Goal: Task Accomplishment & Management: Manage account settings

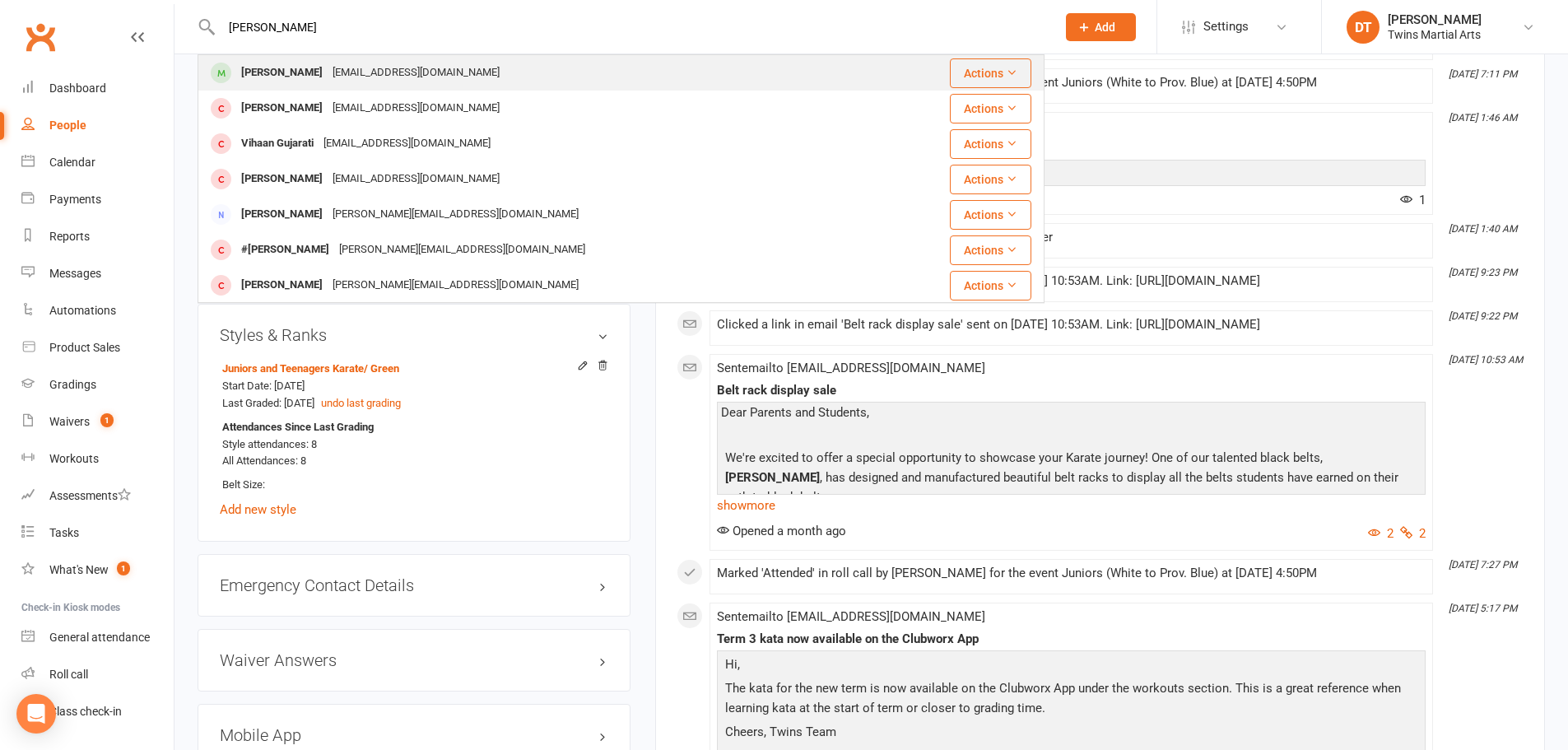
type input "[PERSON_NAME]"
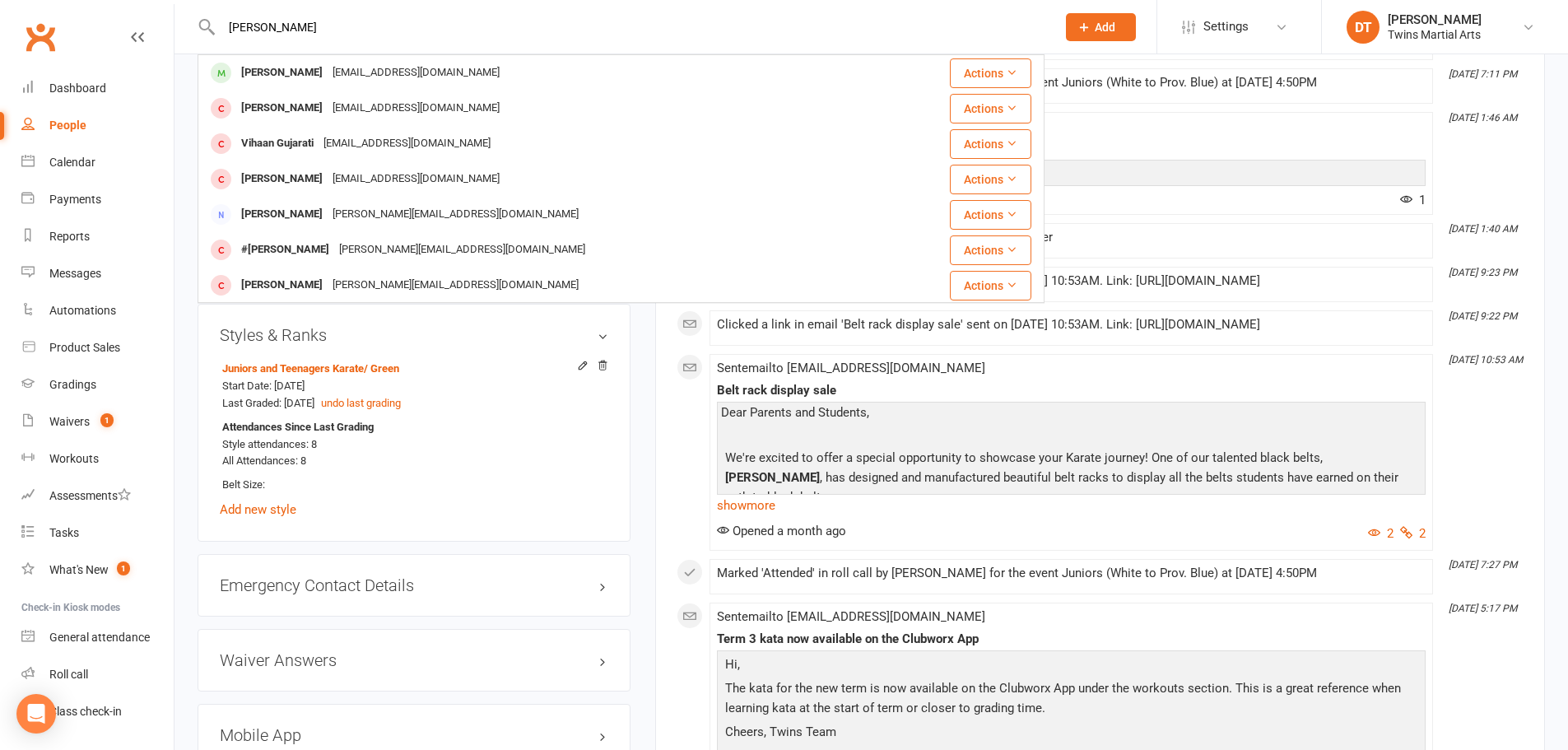
click at [385, 65] on div "[EMAIL_ADDRESS][DOMAIN_NAME]" at bounding box center [416, 73] width 177 height 24
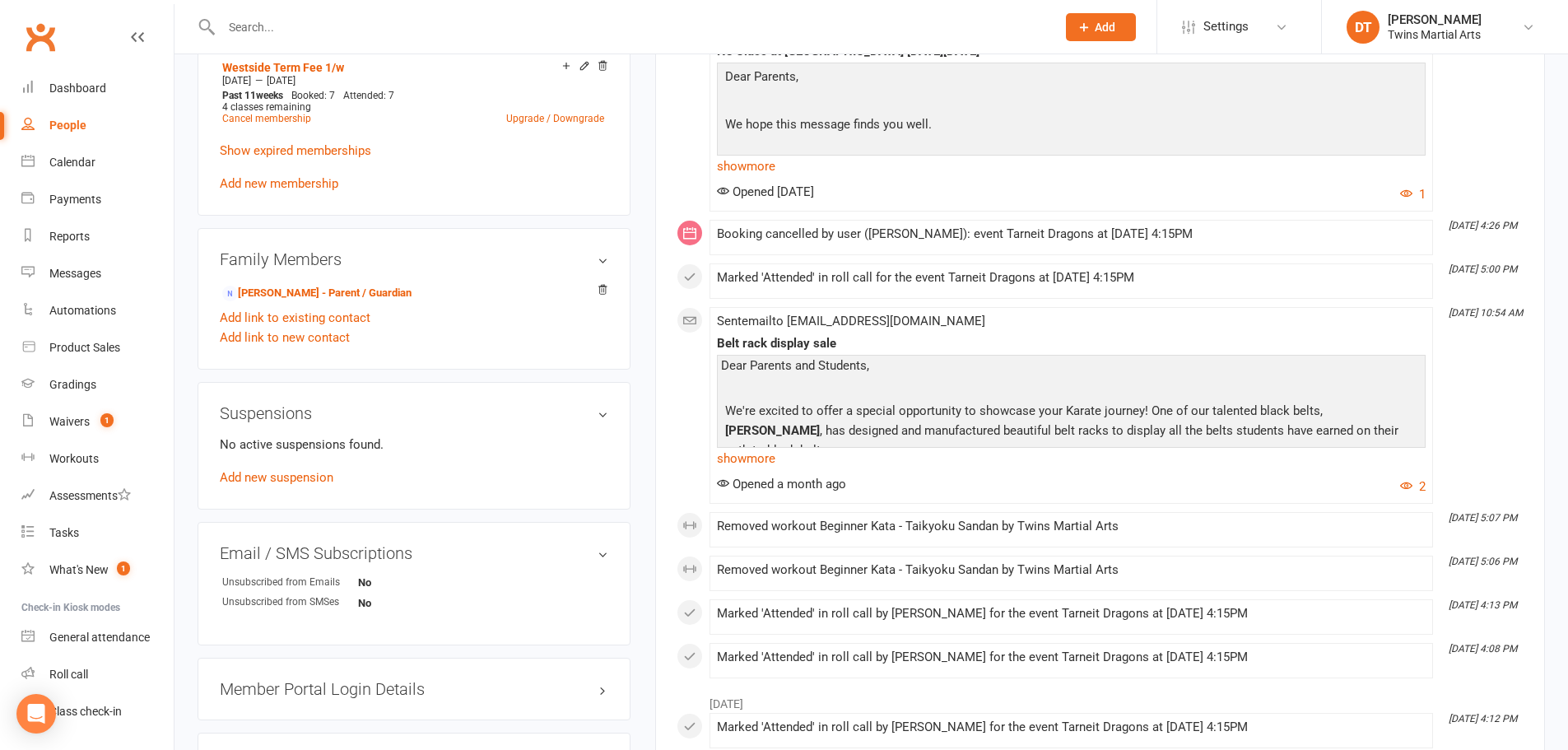
scroll to position [1317, 0]
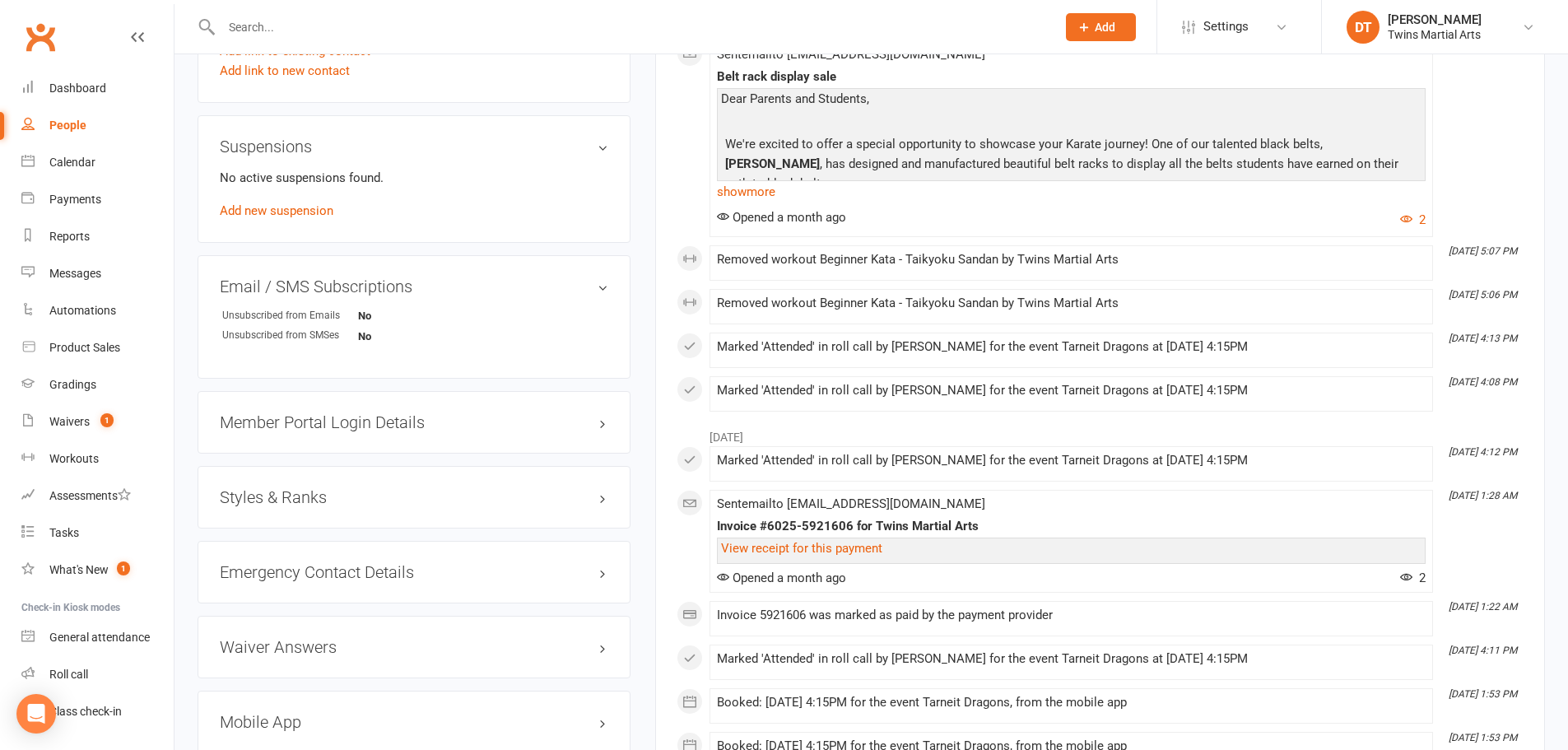
click at [341, 500] on h3 "Styles & Ranks" at bounding box center [413, 497] width 388 height 18
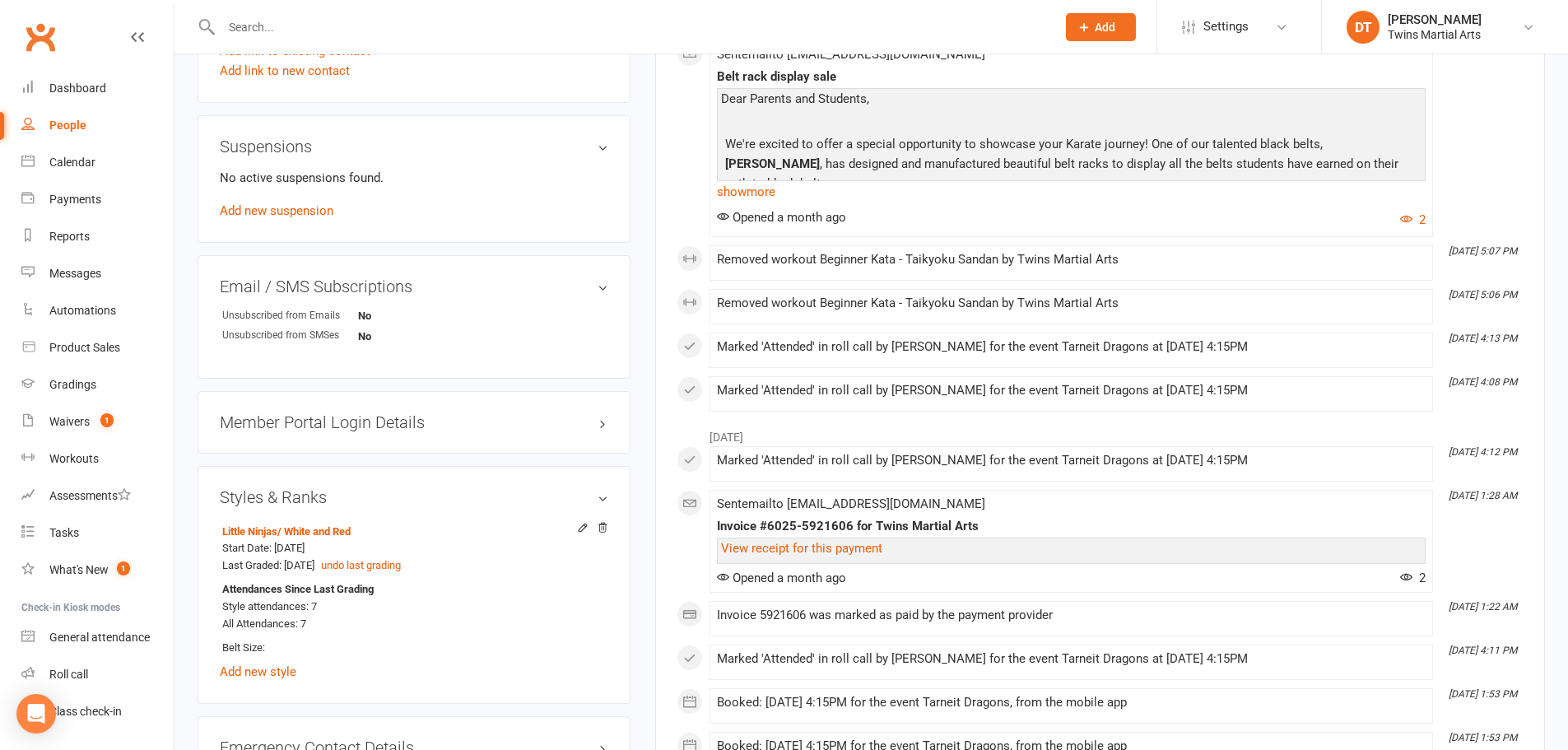
click at [643, 431] on main "✓ Memberships Westside Term Fee 1/w Expires on [DATE] $ Balance $0.00 Next: n/a…" at bounding box center [1101, 756] width 915 height 3992
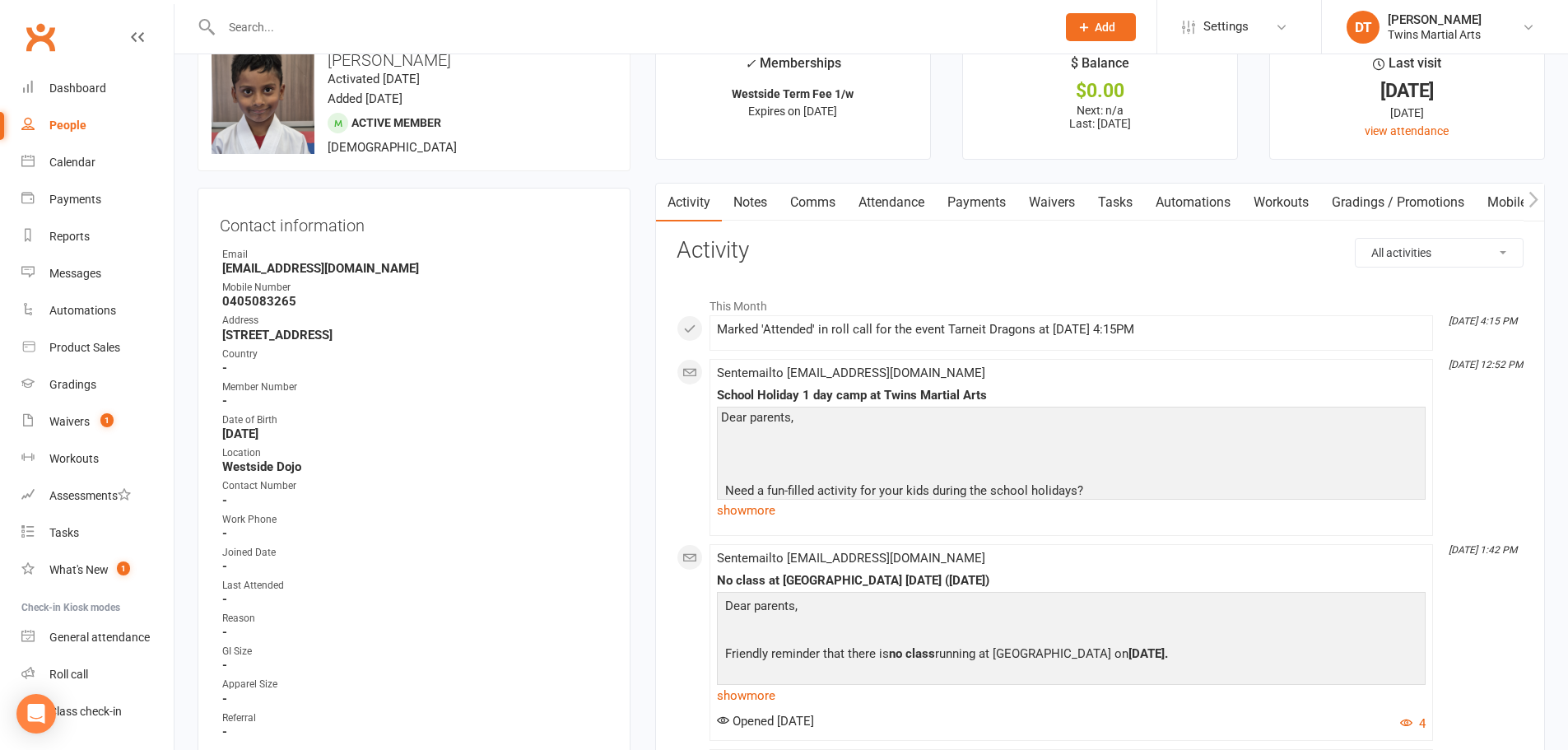
scroll to position [0, 0]
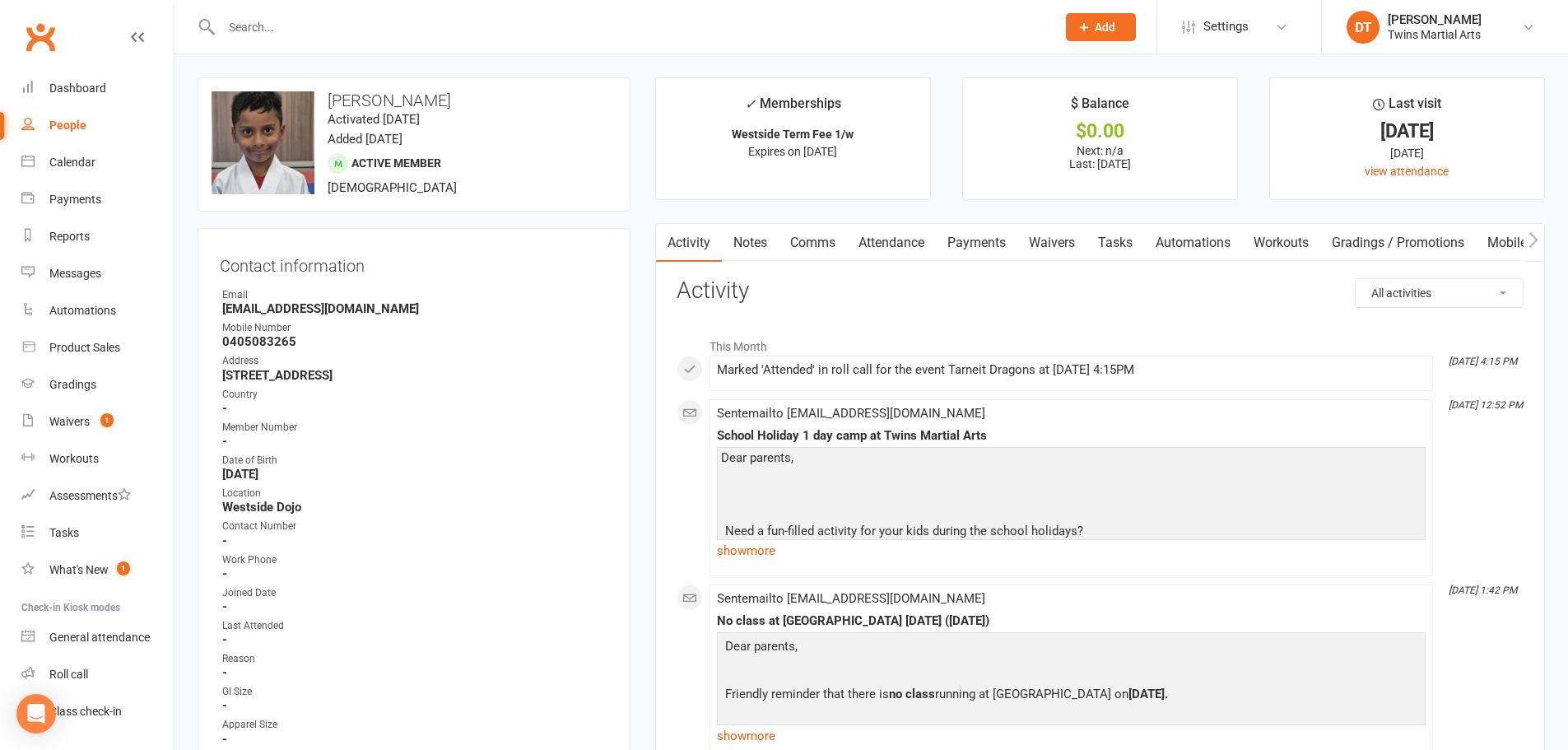
click at [379, 34] on input "text" at bounding box center [630, 27] width 828 height 23
paste input "[PERSON_NAME]"
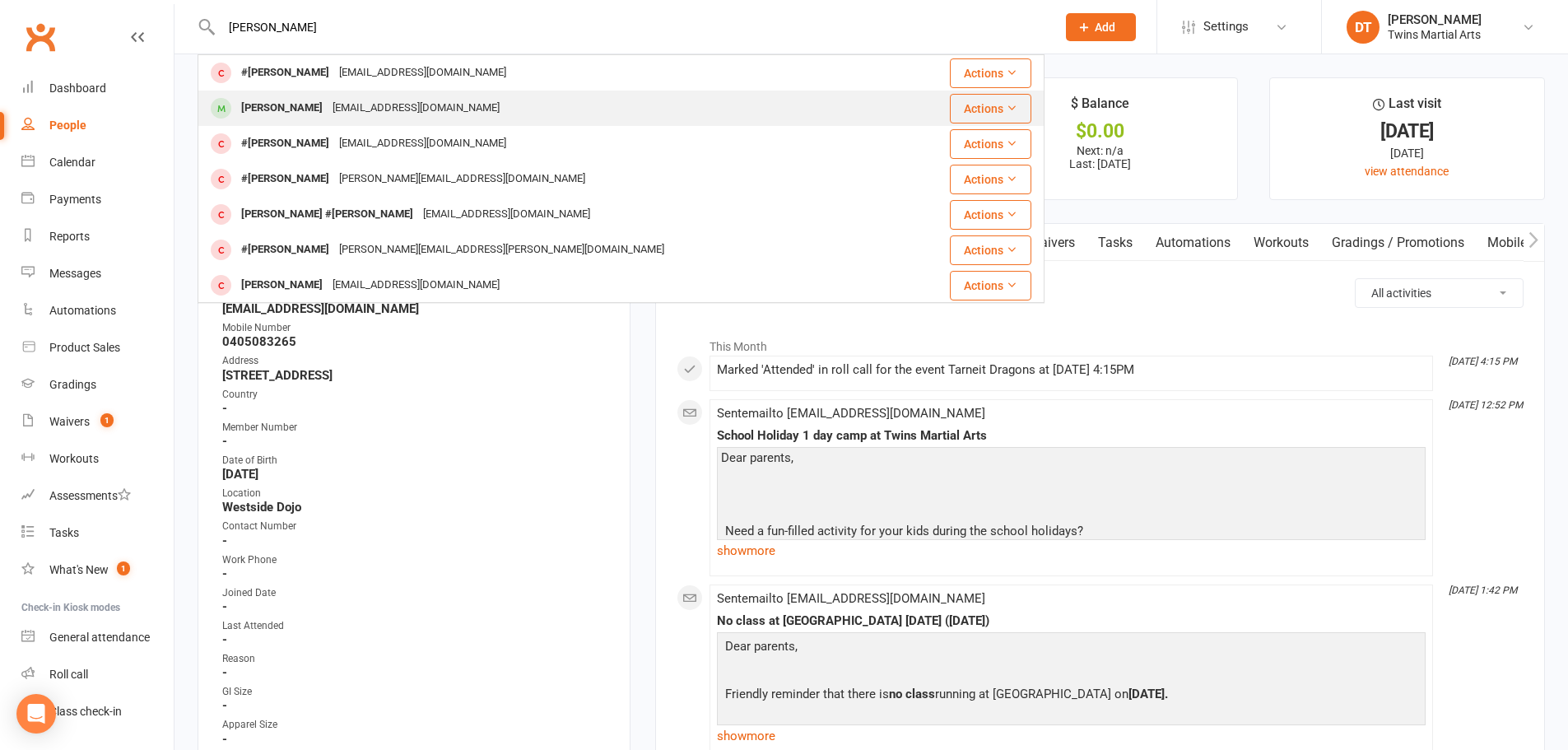
type input "[PERSON_NAME]"
click at [417, 114] on div "[EMAIL_ADDRESS][DOMAIN_NAME]" at bounding box center [416, 108] width 177 height 24
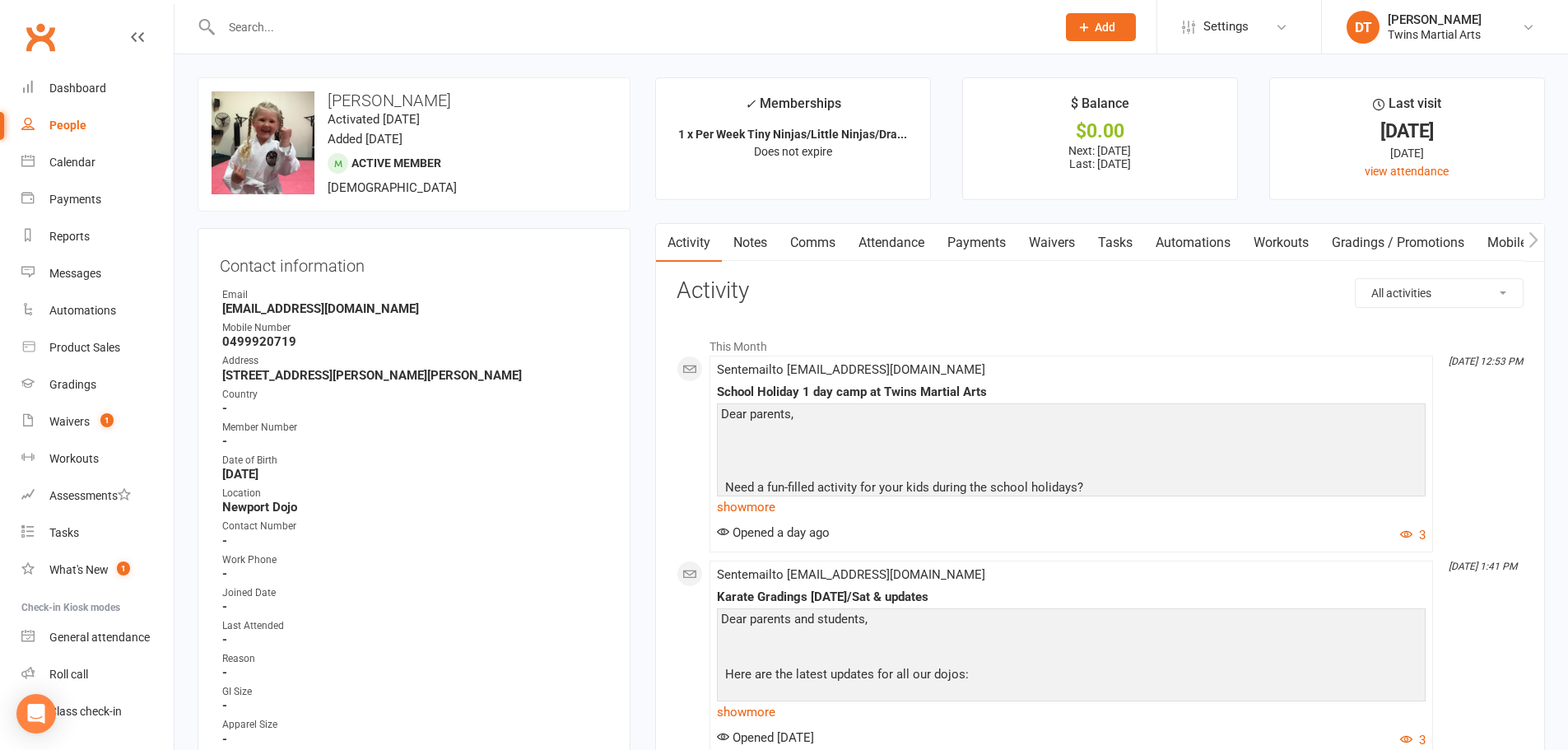
drag, startPoint x: 470, startPoint y: 98, endPoint x: 325, endPoint y: 91, distance: 145.2
click at [325, 91] on h3 "[PERSON_NAME]" at bounding box center [414, 100] width 405 height 18
copy h3 "[PERSON_NAME]"
click at [90, 432] on link "Waivers 1" at bounding box center [98, 421] width 152 height 37
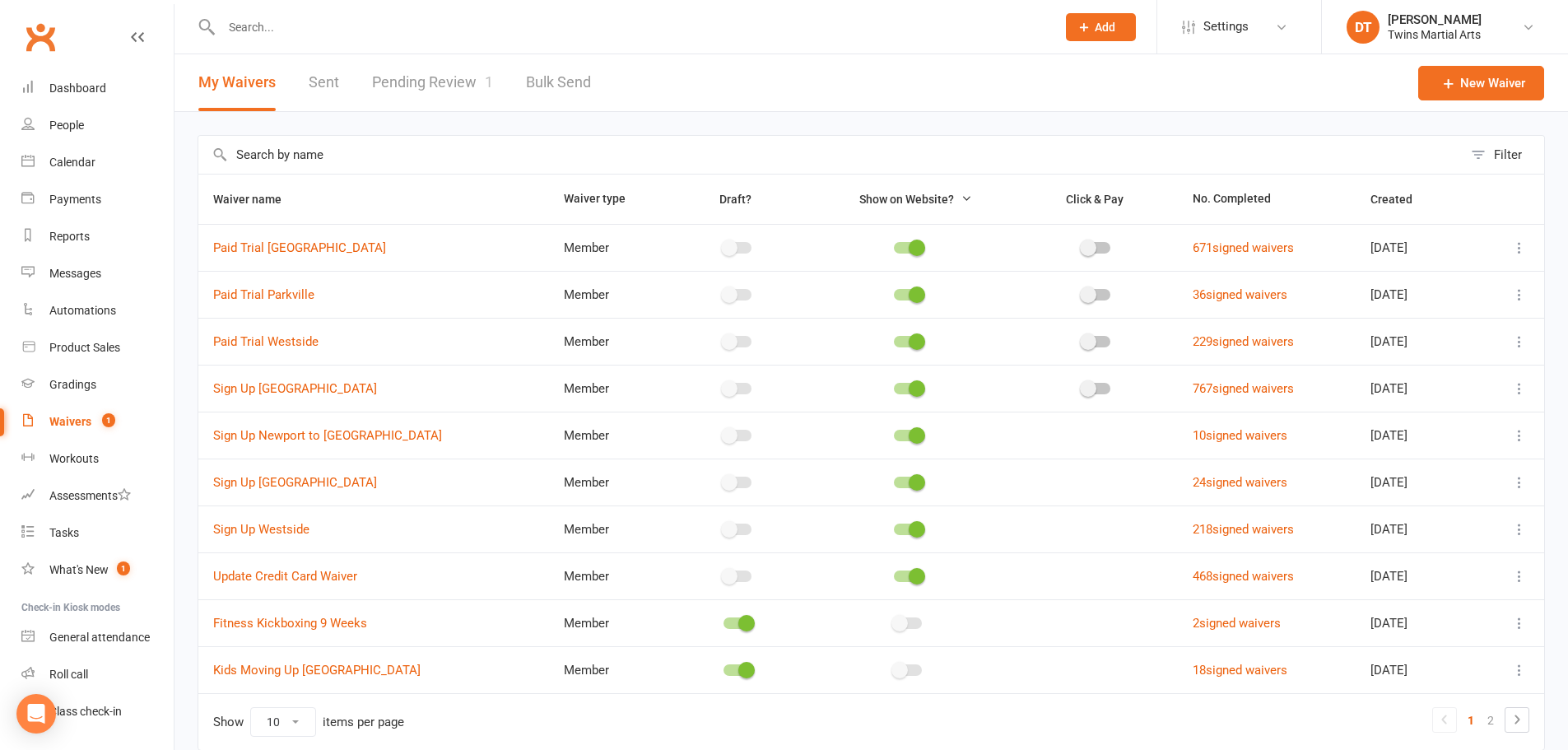
click at [472, 102] on link "Pending Review 1" at bounding box center [433, 82] width 121 height 56
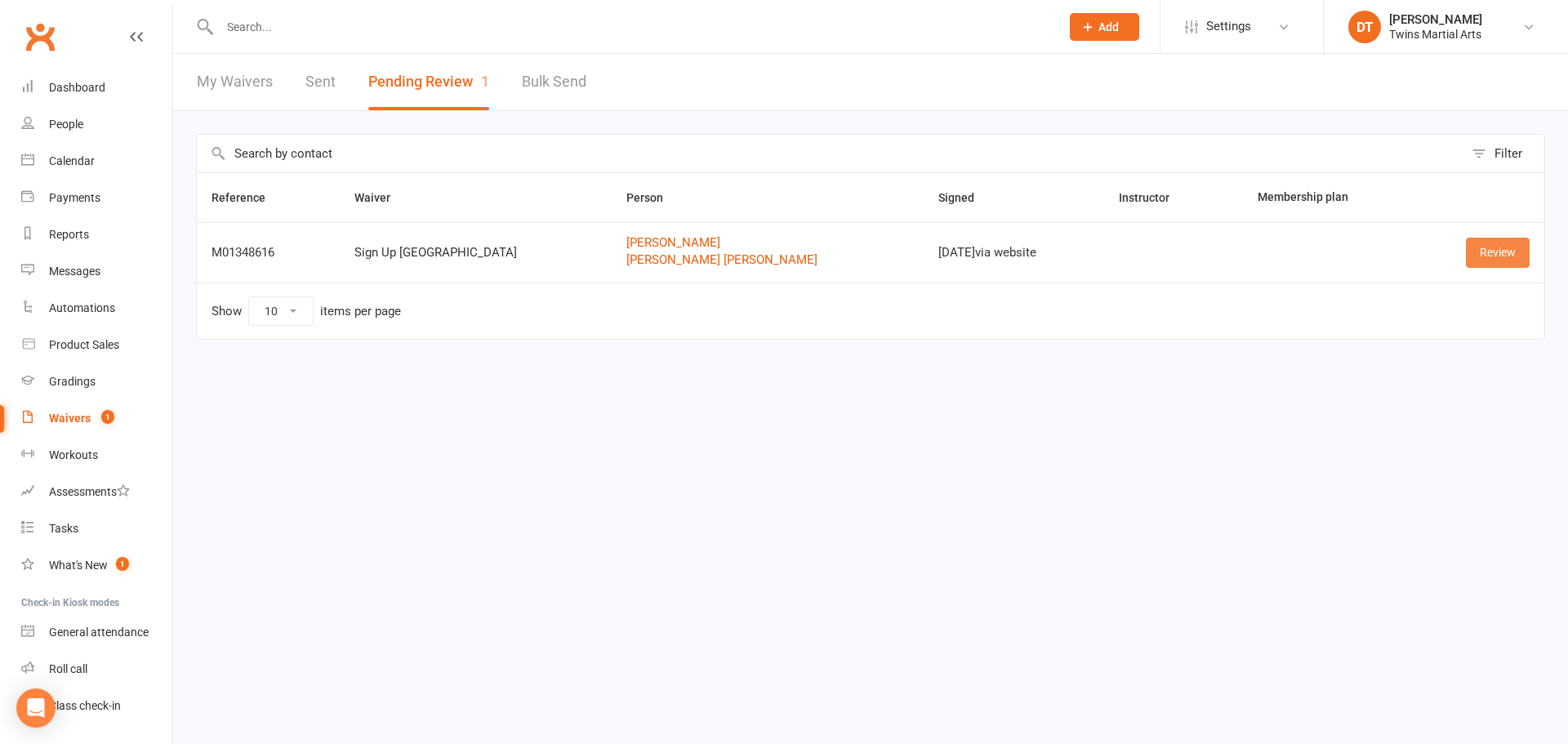
click at [1517, 256] on link "Review" at bounding box center [1497, 252] width 64 height 29
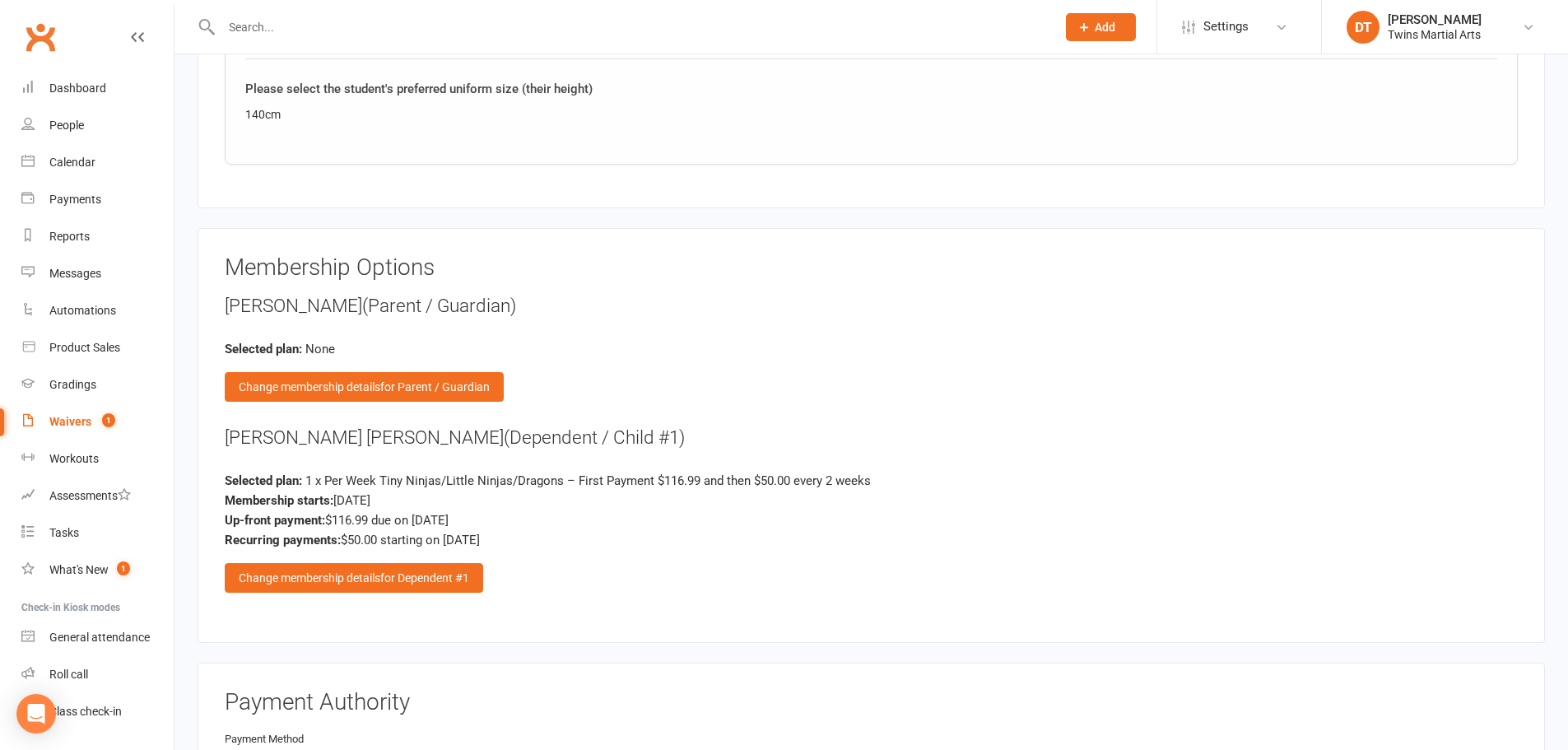
scroll to position [2140, 0]
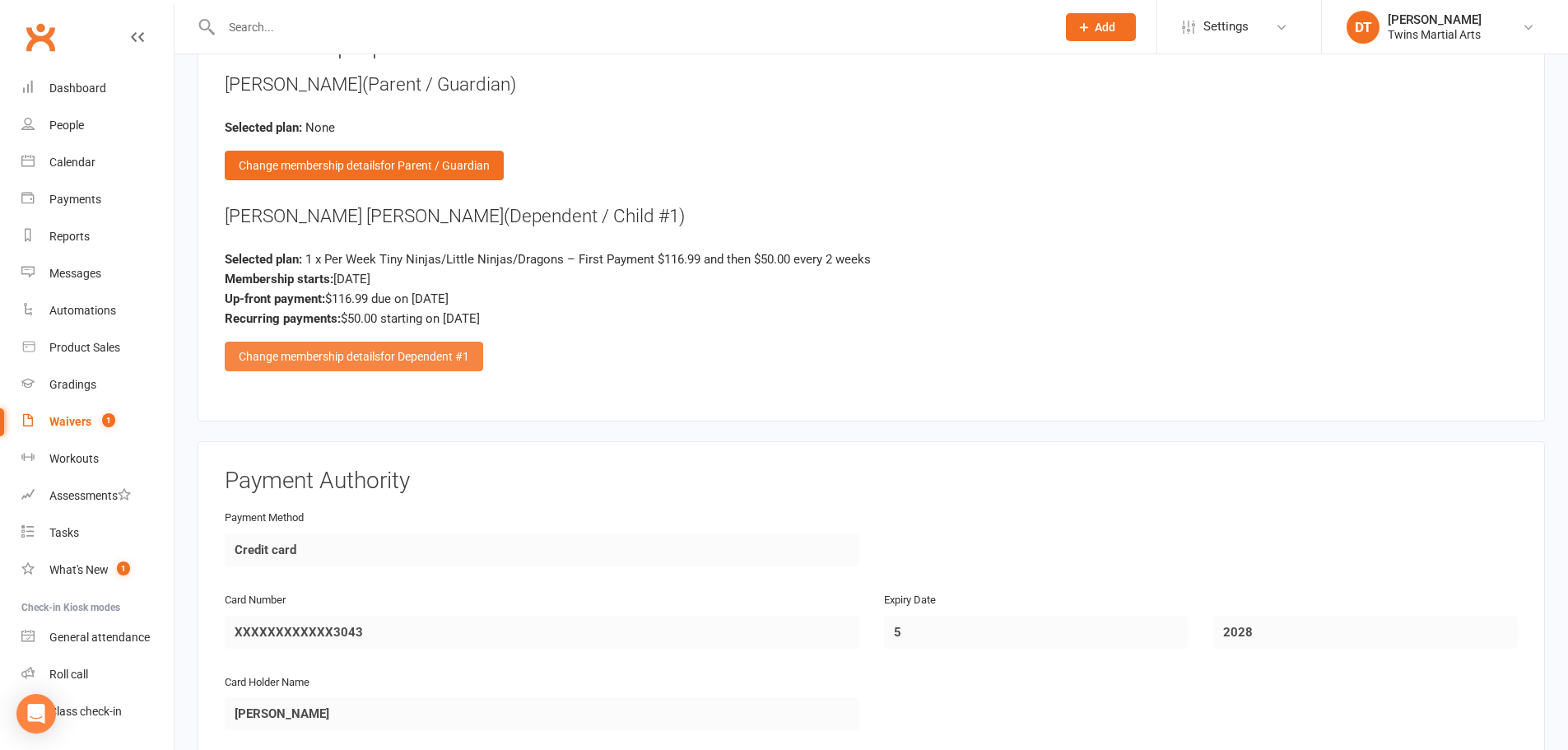
click at [438, 357] on span "for Dependent #1" at bounding box center [425, 356] width 89 height 13
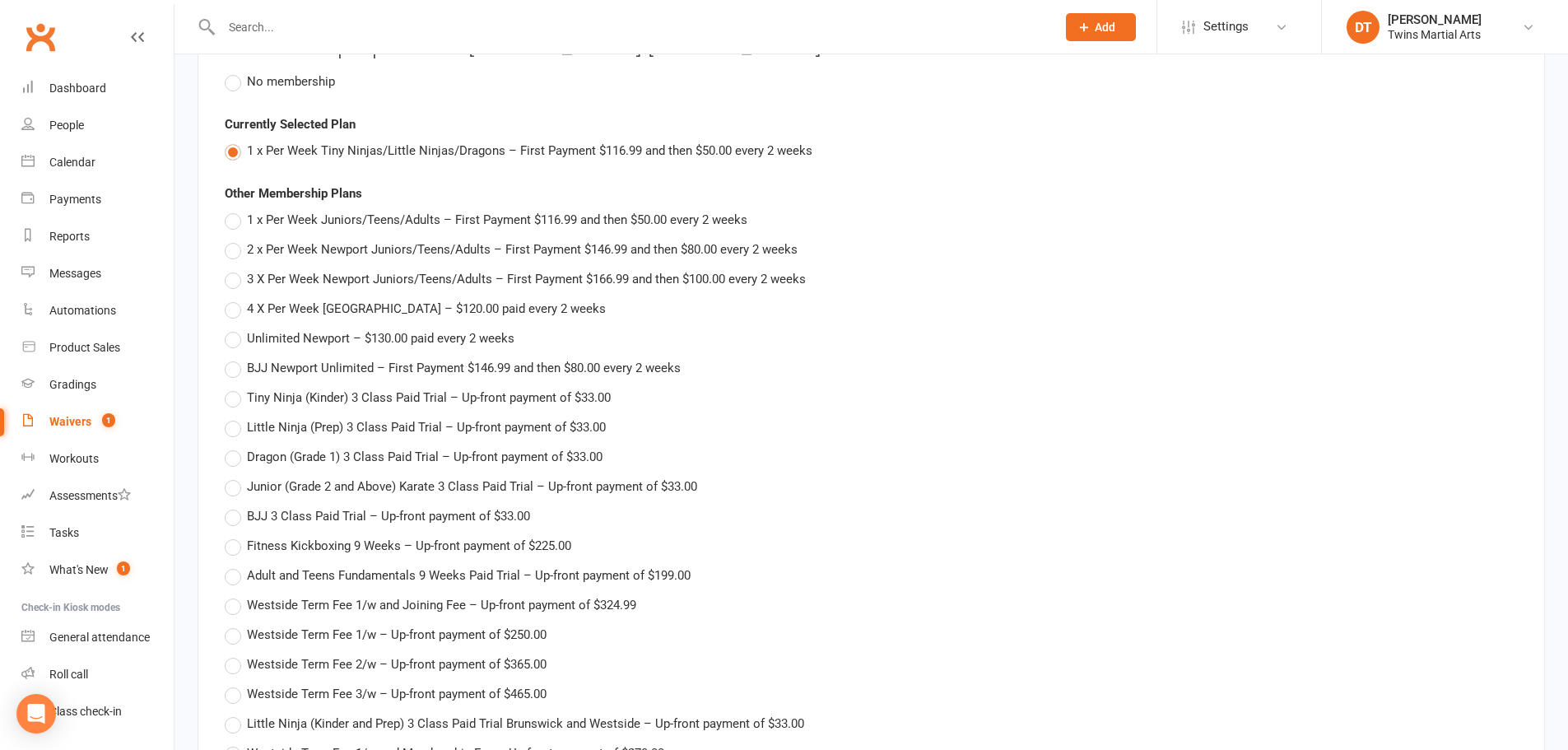
click at [387, 219] on span "1 x Per Week Juniors/Teens/Adults – First Payment $116.99 and then $50.00 every…" at bounding box center [497, 217] width 500 height 17
click at [235, 209] on input "1 x Per Week Juniors/Teens/Adults – First Payment $116.99 and then $50.00 every…" at bounding box center [229, 209] width 11 height 0
type input "1 x Per Week Juniors/Teens/Adults"
type input "116.99"
type input "50"
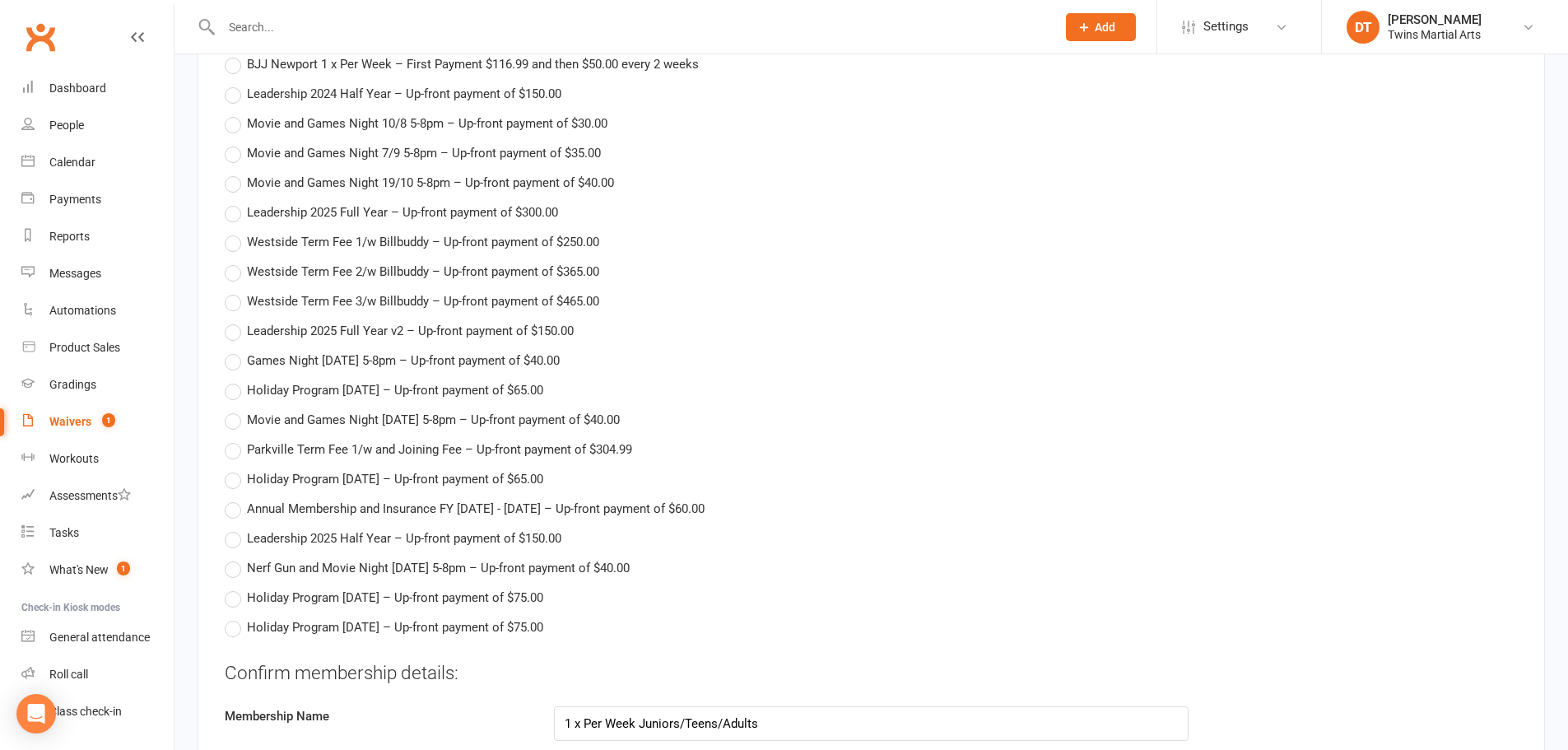
scroll to position [4116, 0]
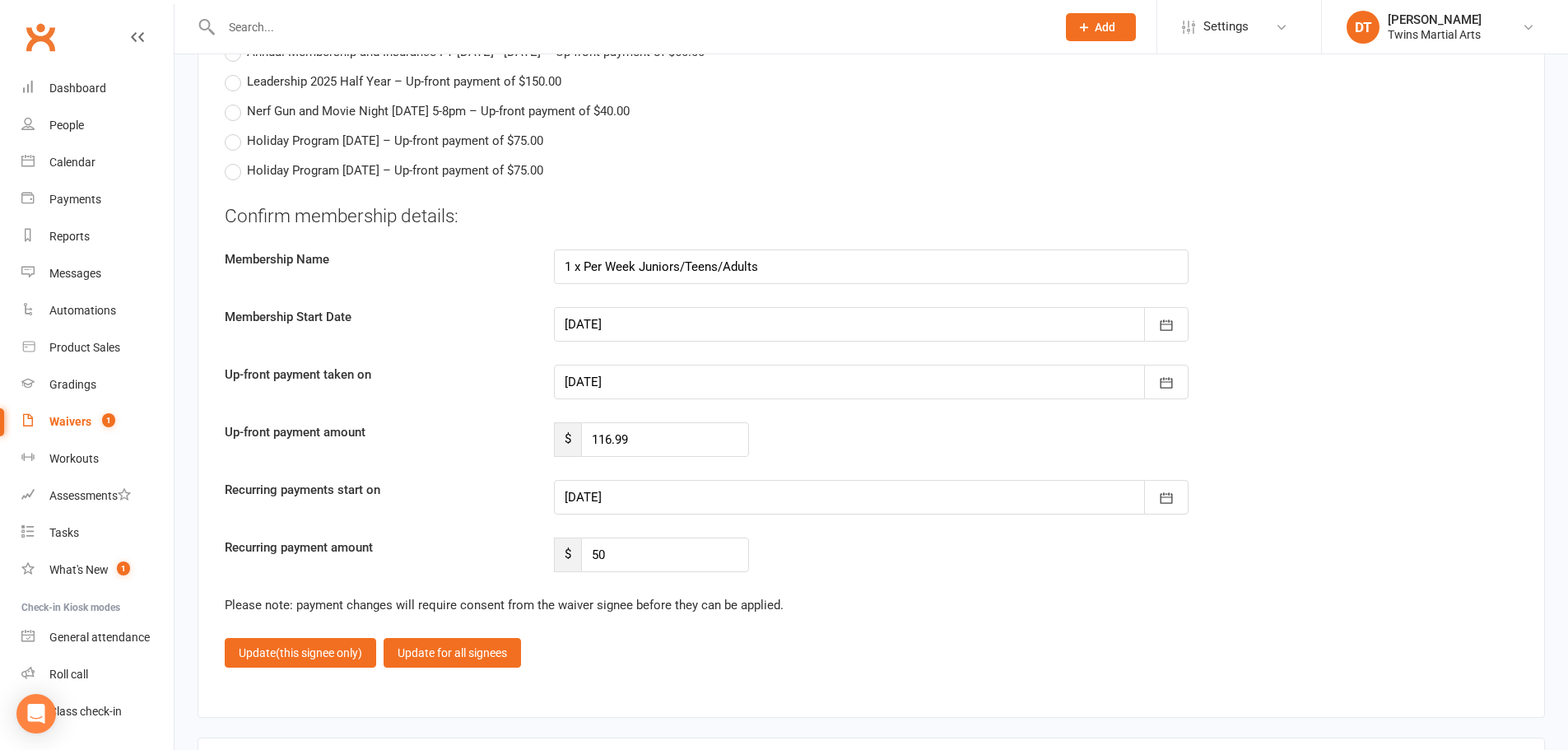
click at [614, 382] on div at bounding box center [871, 381] width 634 height 35
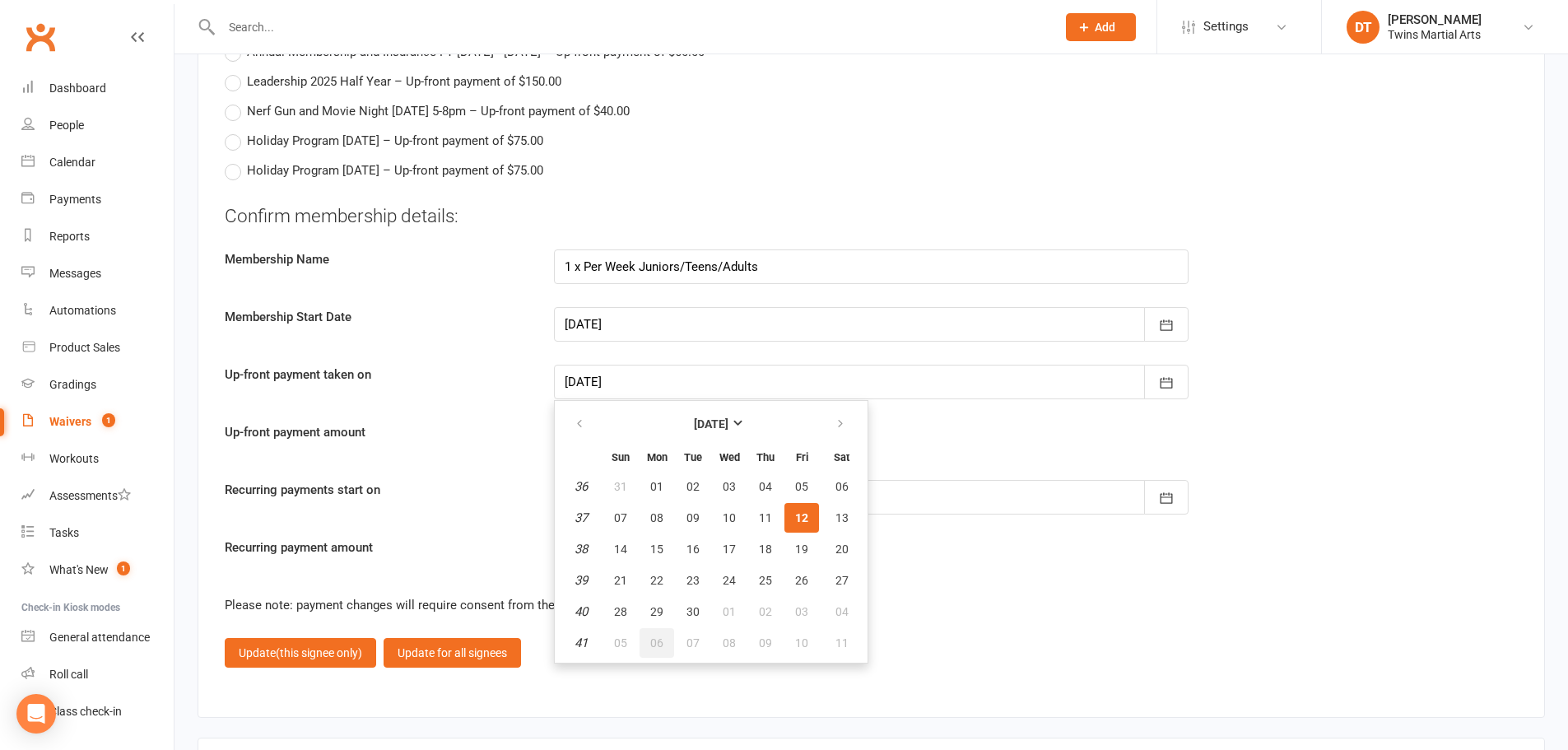
click at [659, 639] on span "06" at bounding box center [656, 642] width 13 height 13
type input "[DATE]"
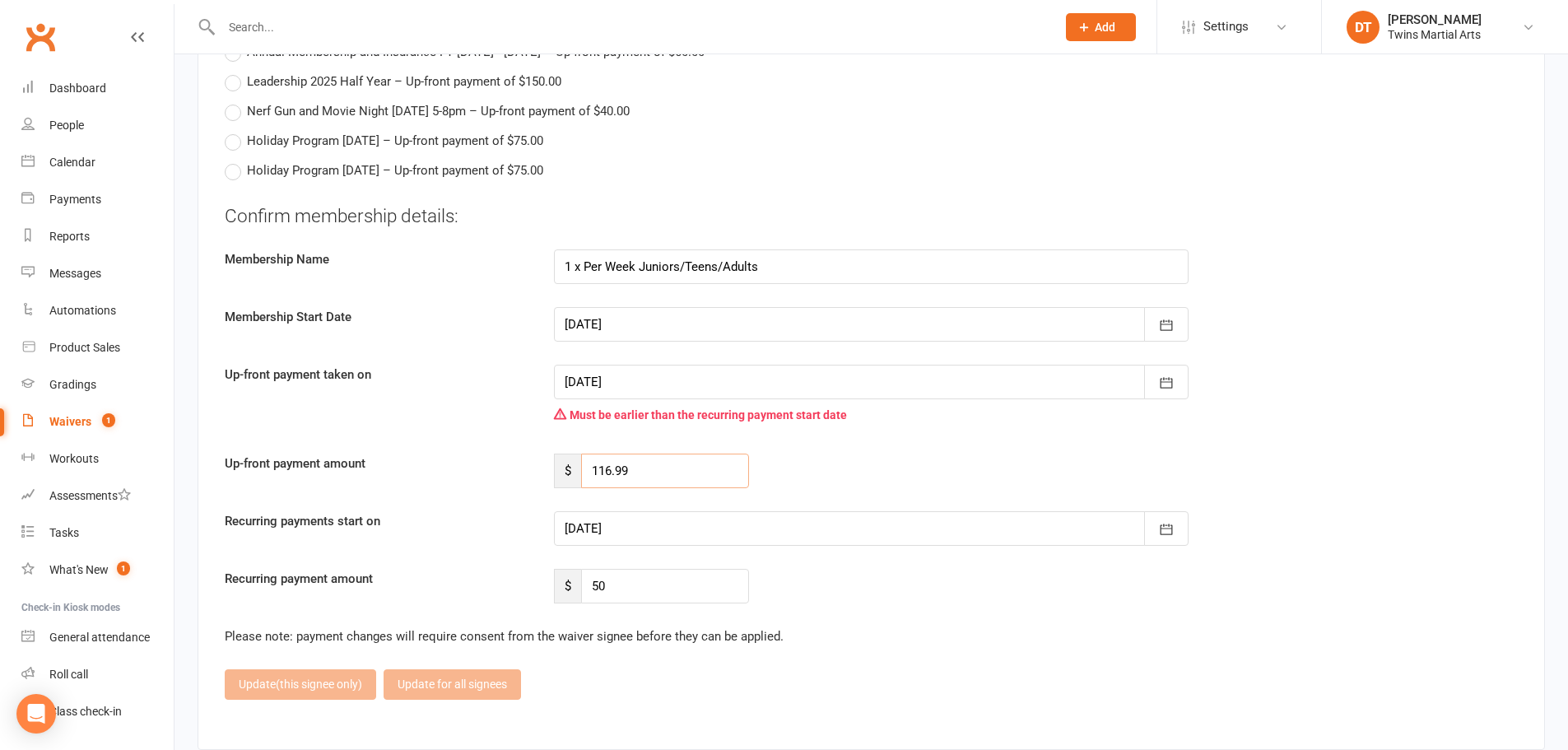
click at [649, 474] on input "116.99" at bounding box center [665, 470] width 168 height 35
click at [671, 548] on div "Confirm membership details: Membership Name 1 x Per Week Juniors/Teens/Adults M…" at bounding box center [870, 403] width 1293 height 400
click at [670, 536] on div at bounding box center [871, 528] width 634 height 35
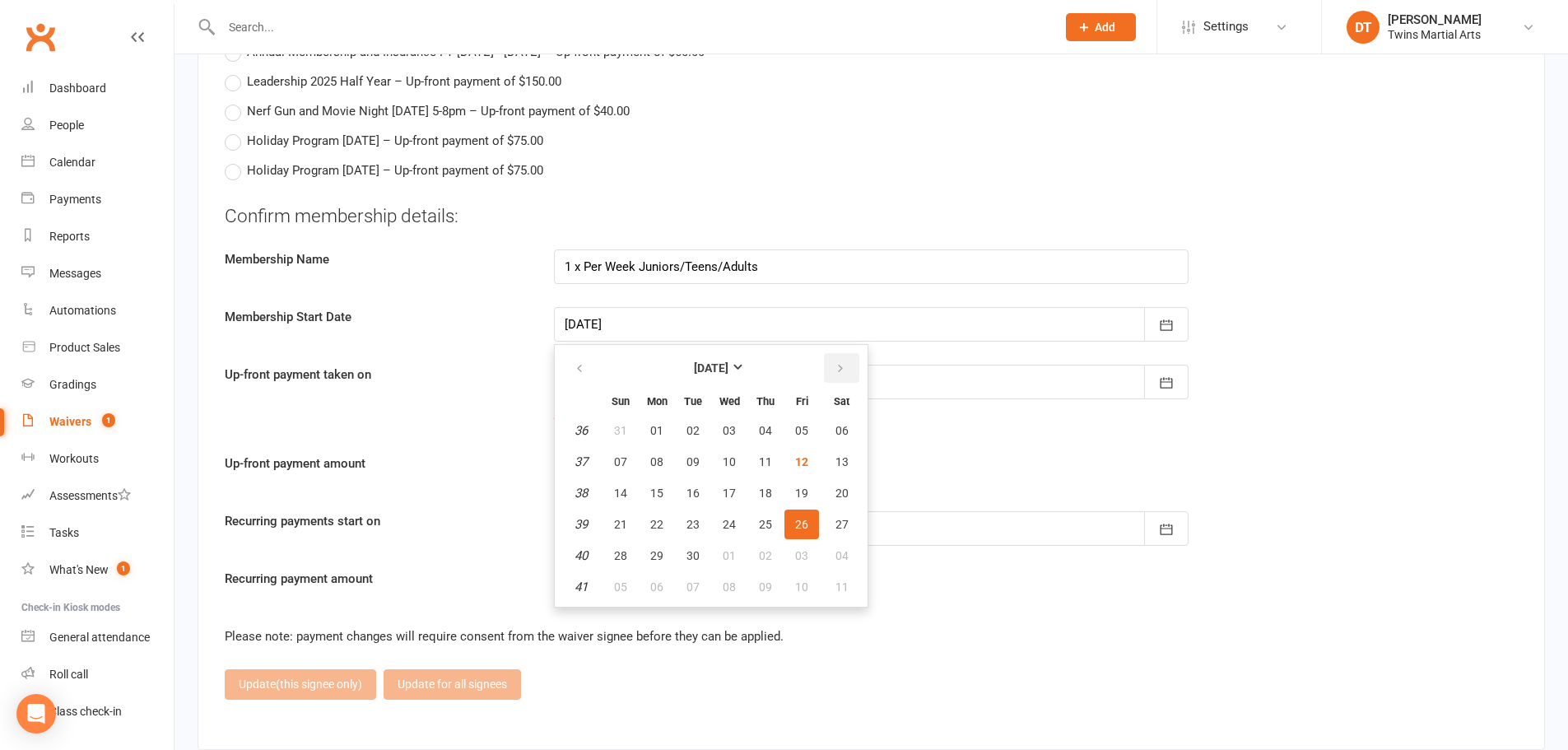
click at [840, 366] on icon "button" at bounding box center [841, 369] width 12 height 13
click at [658, 520] on span "20" at bounding box center [656, 524] width 13 height 13
type input "[DATE]"
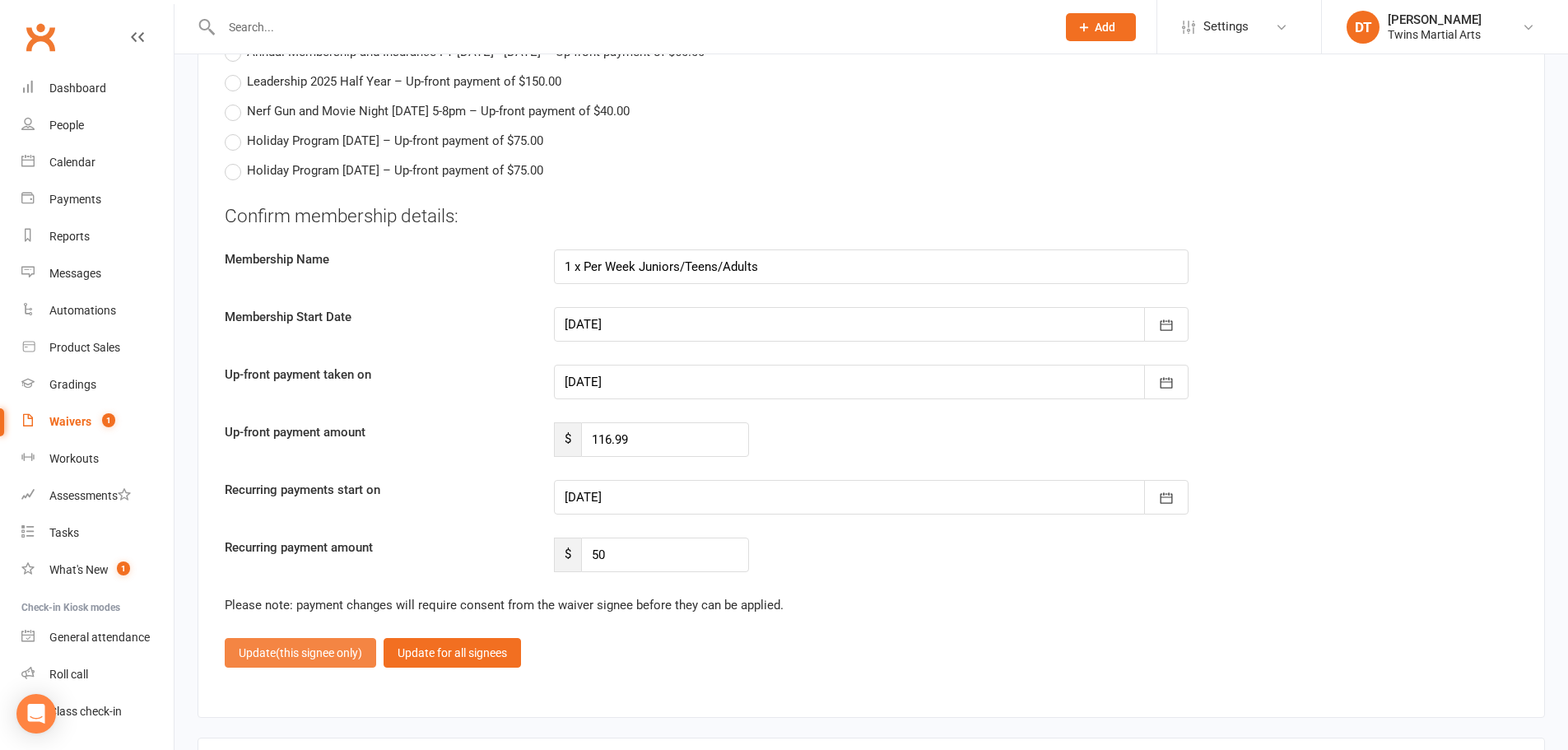
click at [309, 651] on span "(this signee only)" at bounding box center [318, 652] width 86 height 13
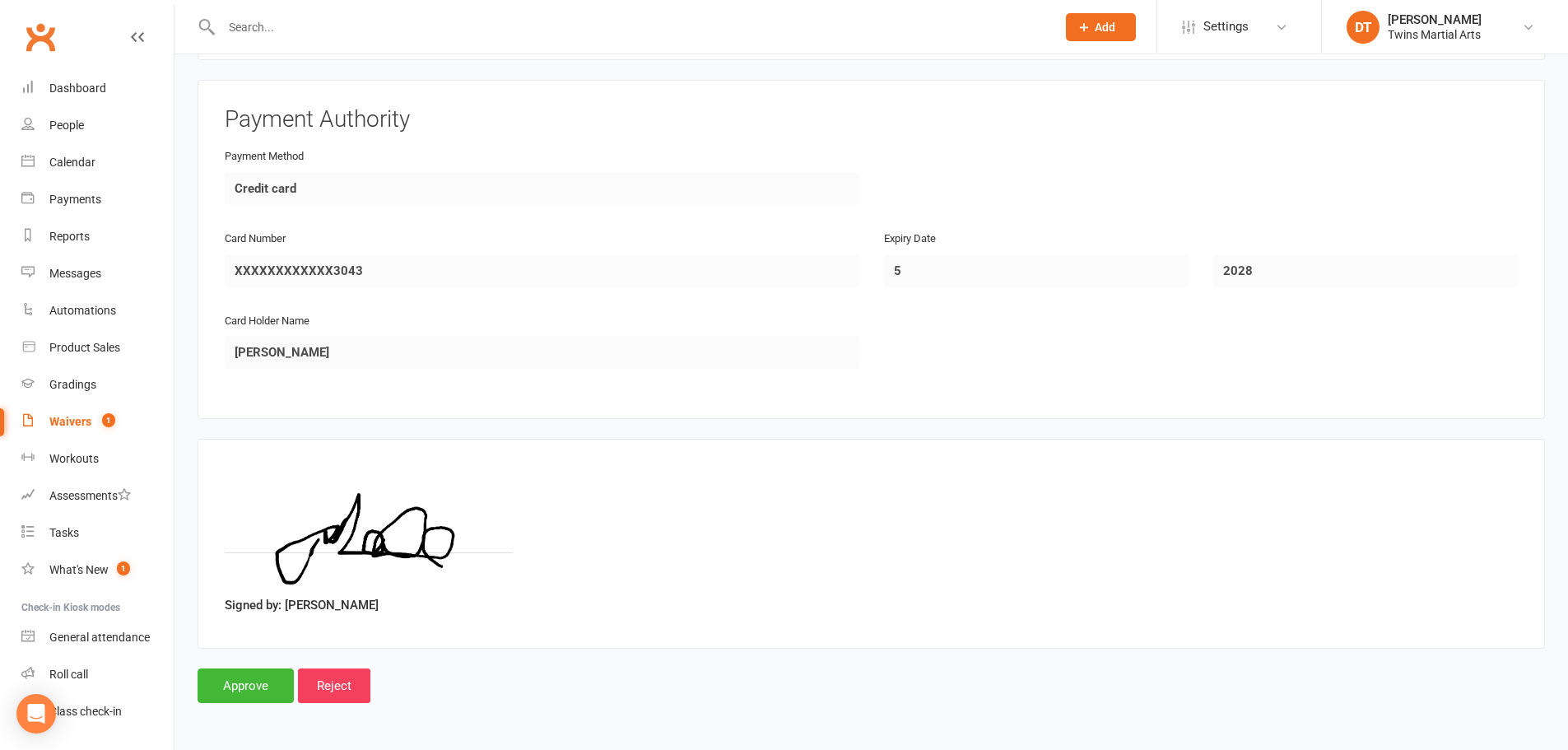
scroll to position [2502, 0]
click at [259, 681] on input "Approve" at bounding box center [245, 685] width 96 height 35
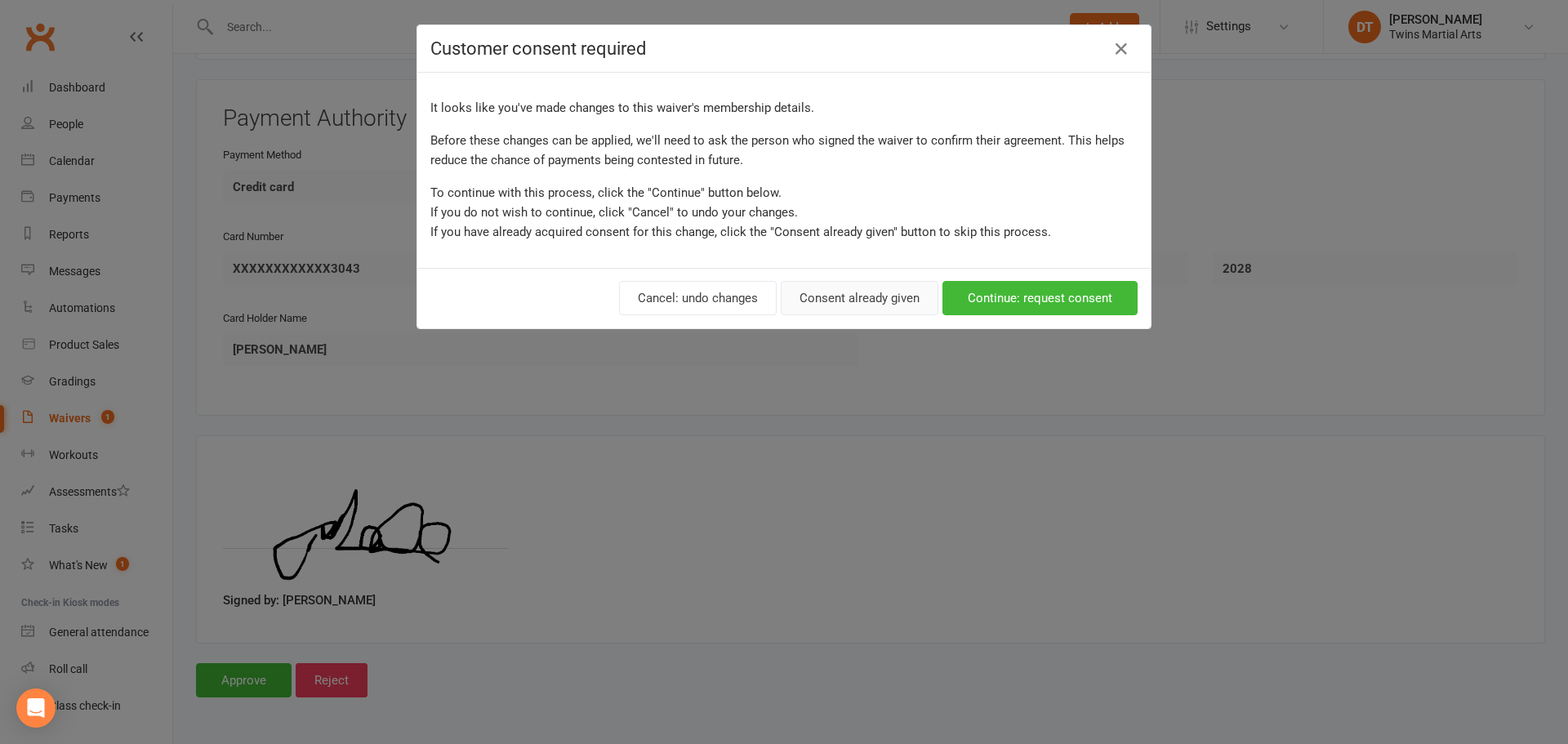
click at [884, 286] on button "Consent already given" at bounding box center [859, 298] width 158 height 34
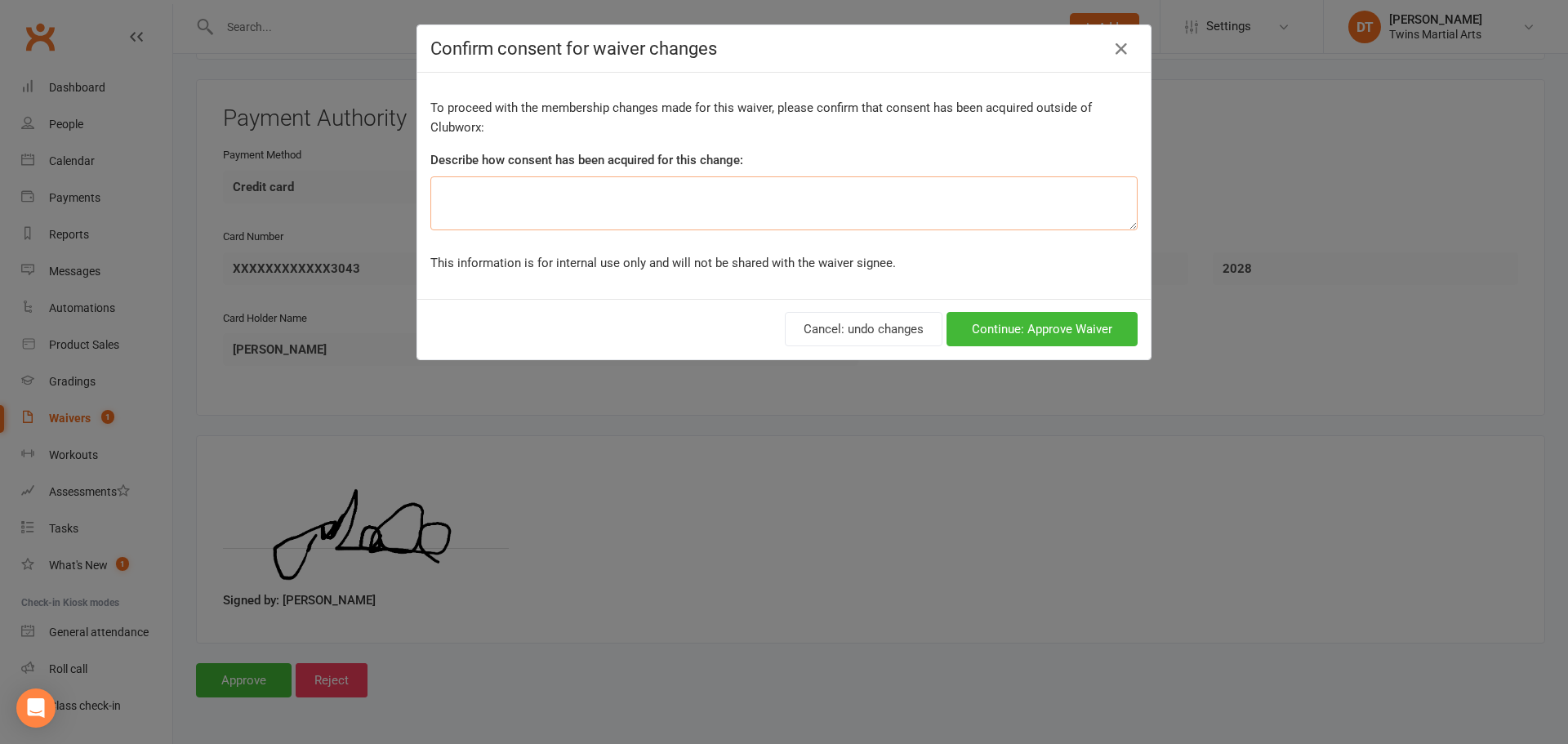
drag, startPoint x: 621, startPoint y: 204, endPoint x: 619, endPoint y: 194, distance: 10.2
click at [620, 202] on textarea at bounding box center [784, 203] width 707 height 54
type textarea "common sense"
click at [977, 324] on button "Continue: Approve Waiver" at bounding box center [1042, 328] width 191 height 34
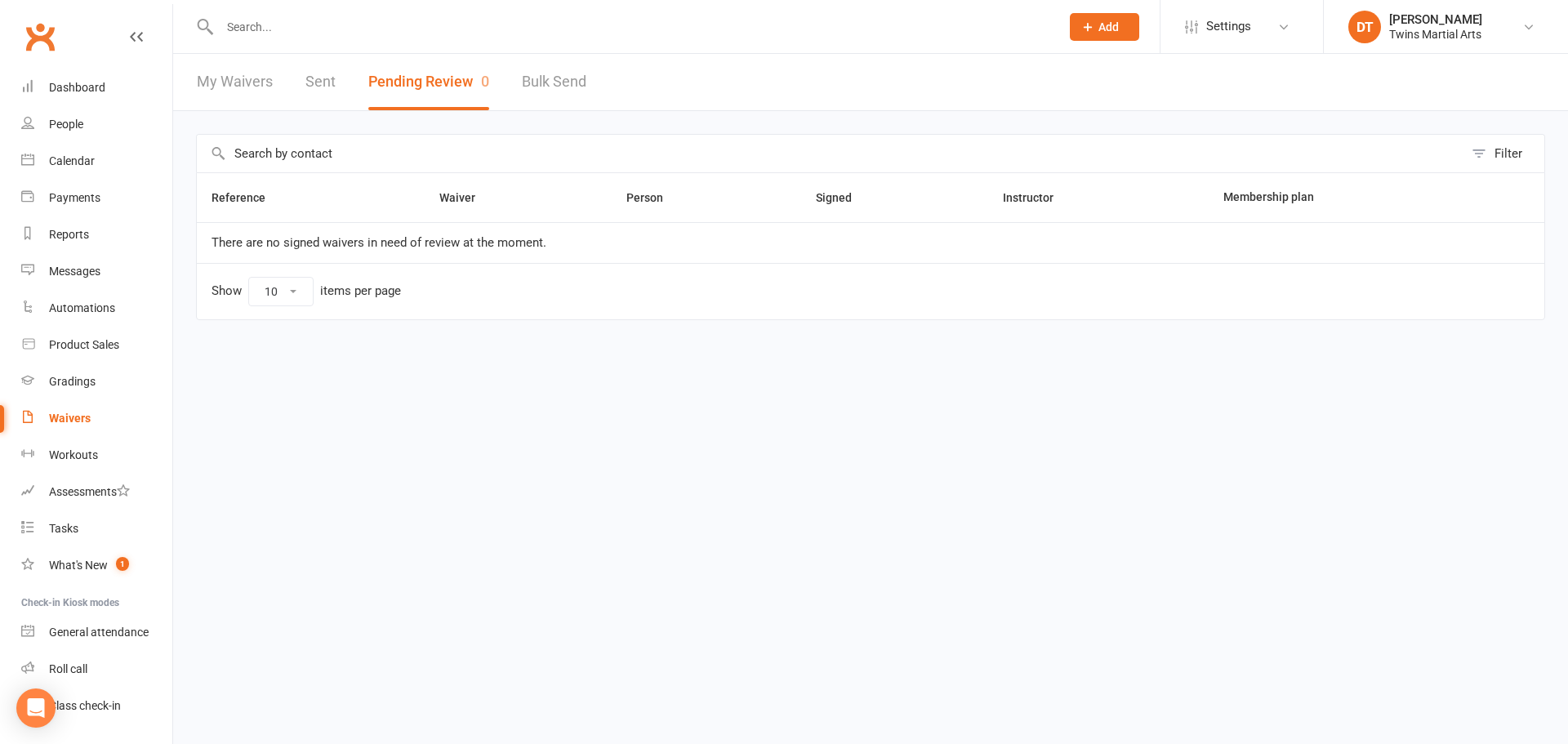
click at [428, 26] on input "text" at bounding box center [632, 26] width 835 height 23
paste input "[EMAIL_ADDRESS][DOMAIN_NAME]"
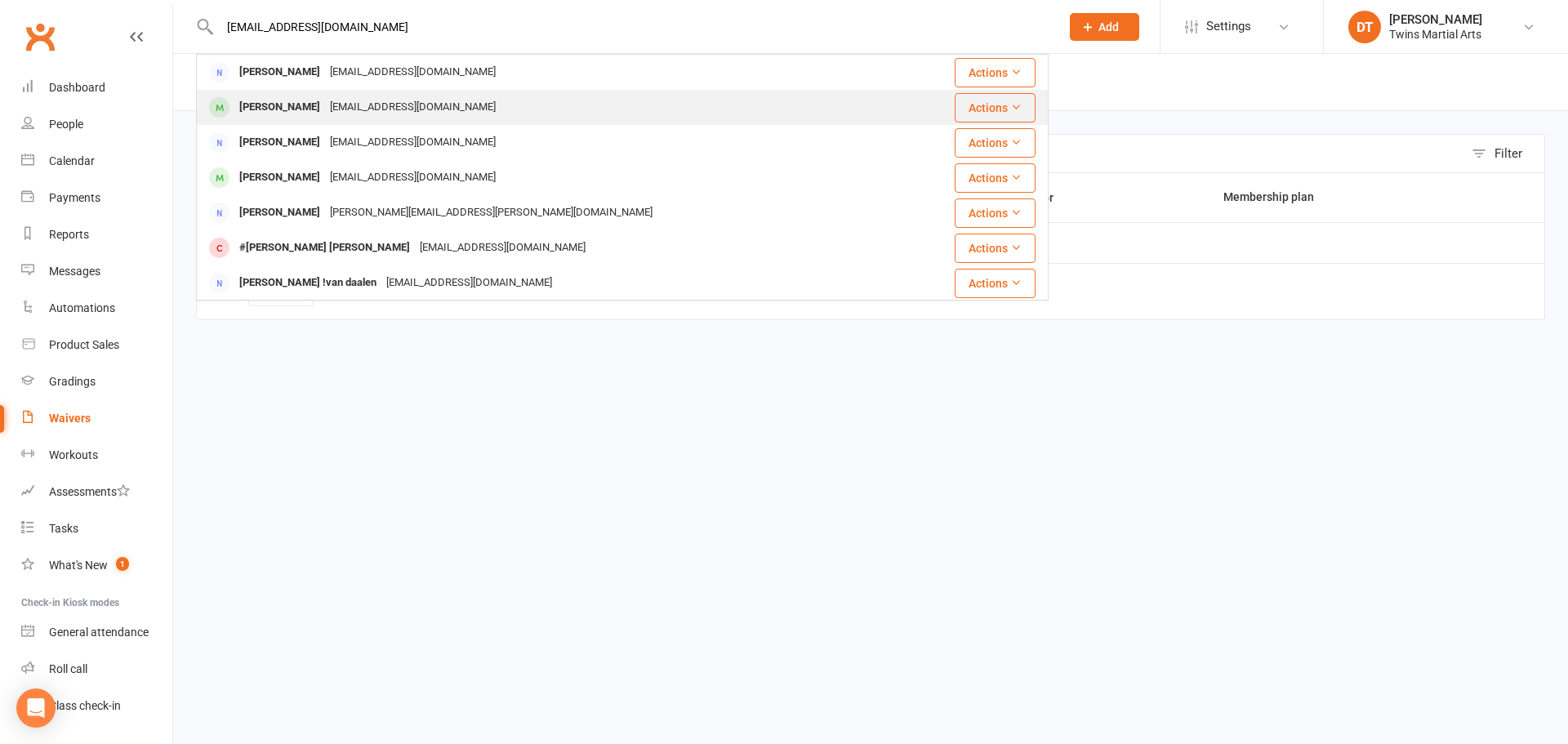
type input "[EMAIL_ADDRESS][DOMAIN_NAME]"
click at [382, 100] on div "[EMAIL_ADDRESS][DOMAIN_NAME]" at bounding box center [413, 107] width 176 height 24
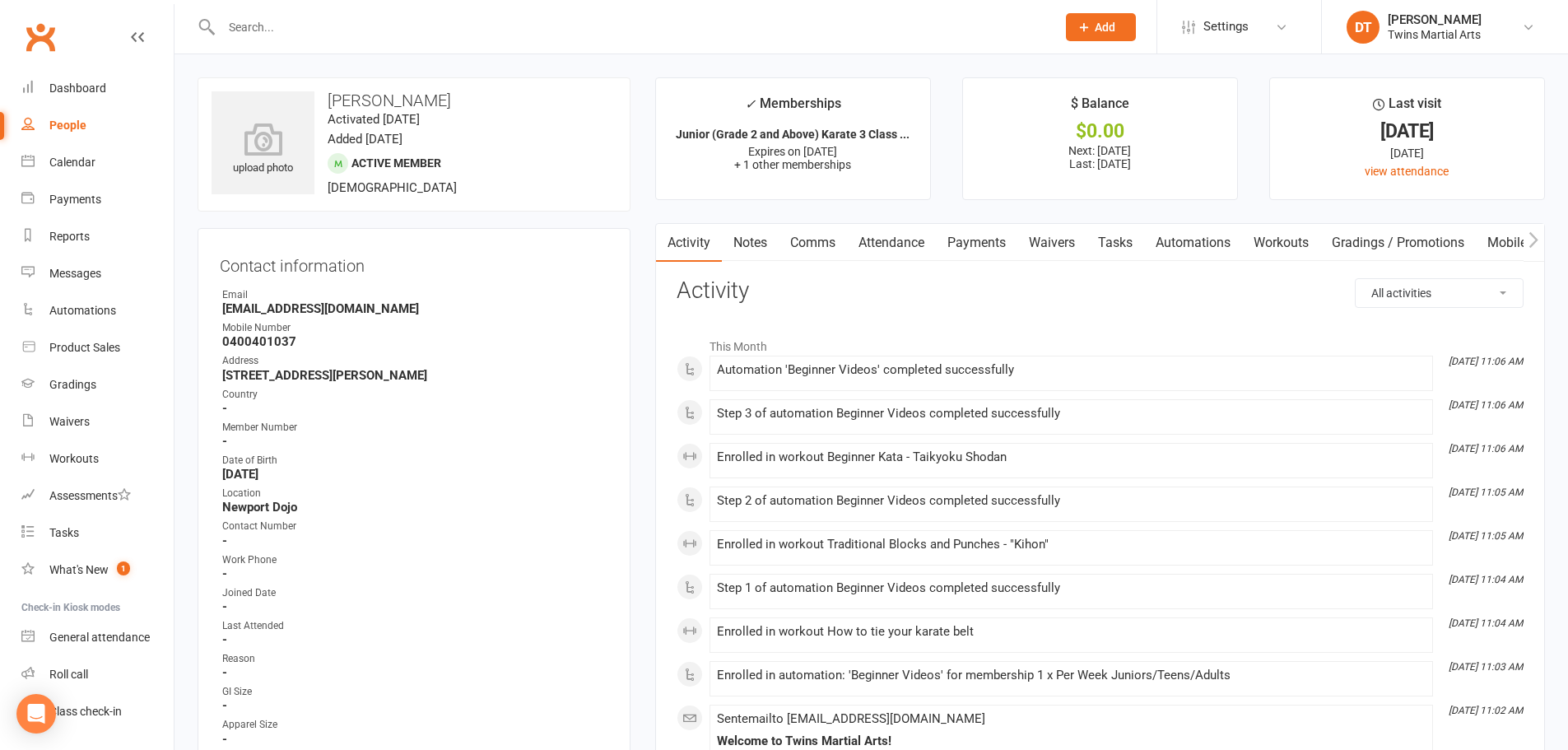
click at [898, 231] on link "Attendance" at bounding box center [891, 243] width 89 height 38
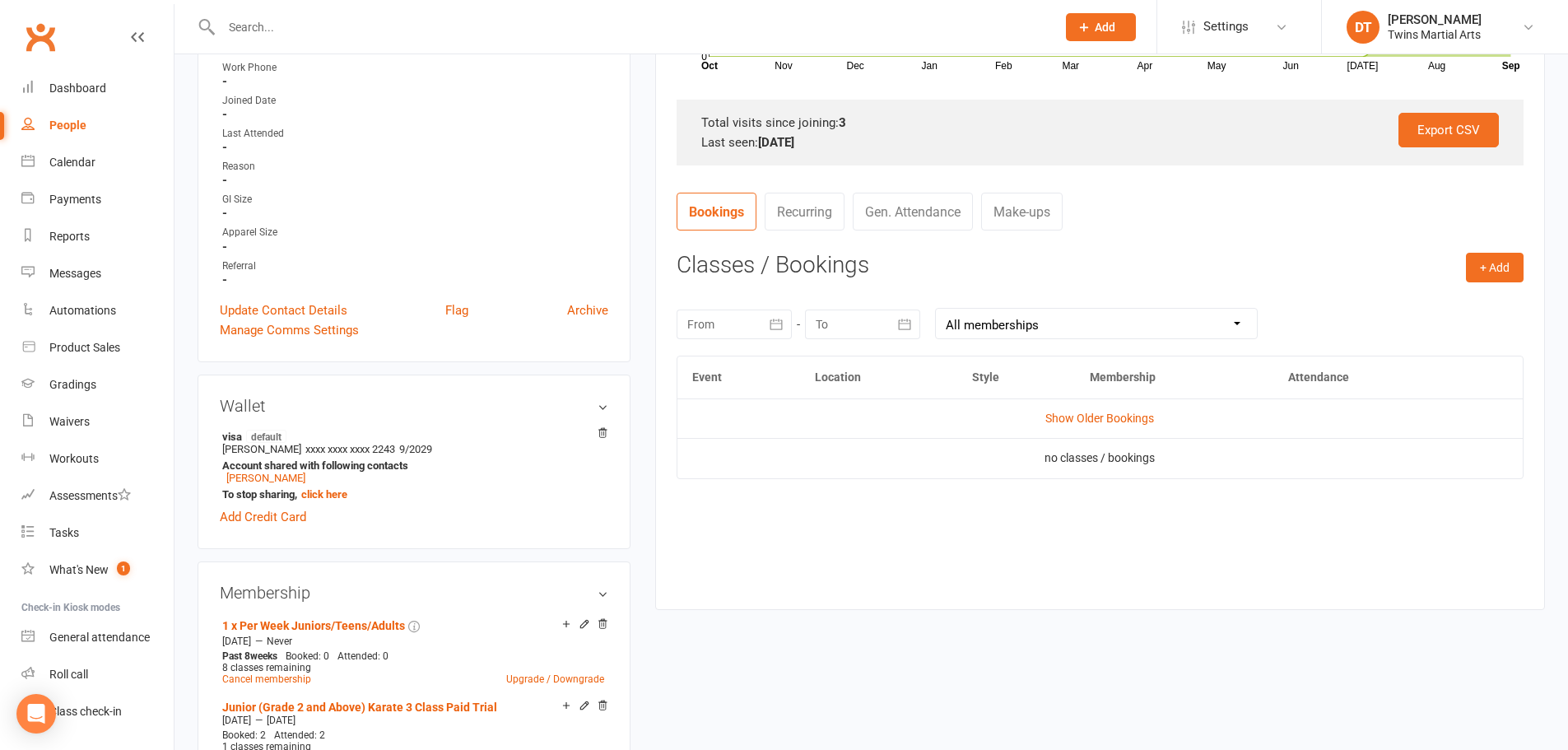
scroll to position [494, 0]
drag, startPoint x: 1490, startPoint y: 273, endPoint x: 1483, endPoint y: 301, distance: 28.9
click at [1489, 273] on button "+ Add" at bounding box center [1495, 266] width 57 height 30
click at [1481, 302] on link "Book Event" at bounding box center [1441, 302] width 163 height 33
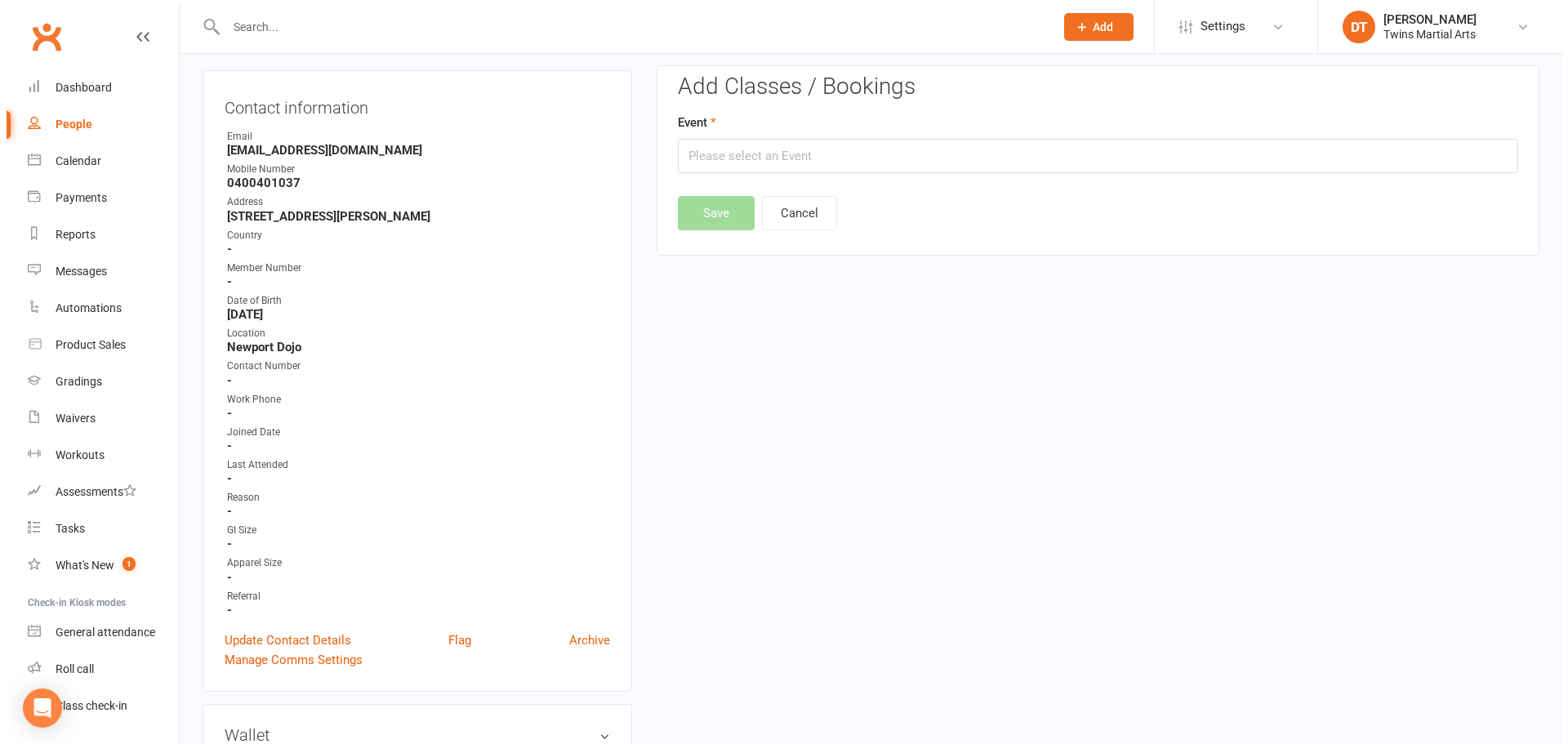
scroll to position [139, 0]
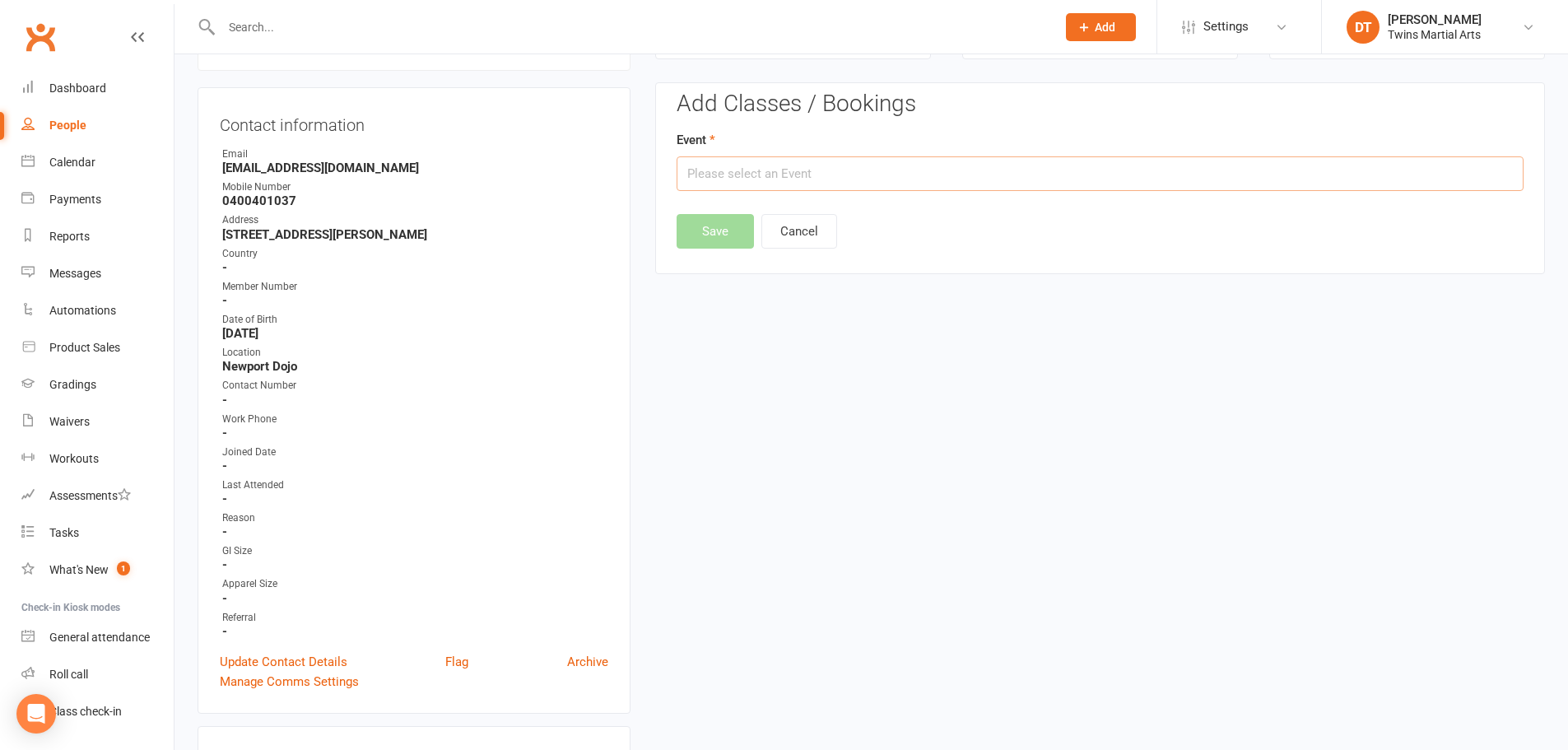
click at [797, 173] on input "text" at bounding box center [1100, 173] width 847 height 35
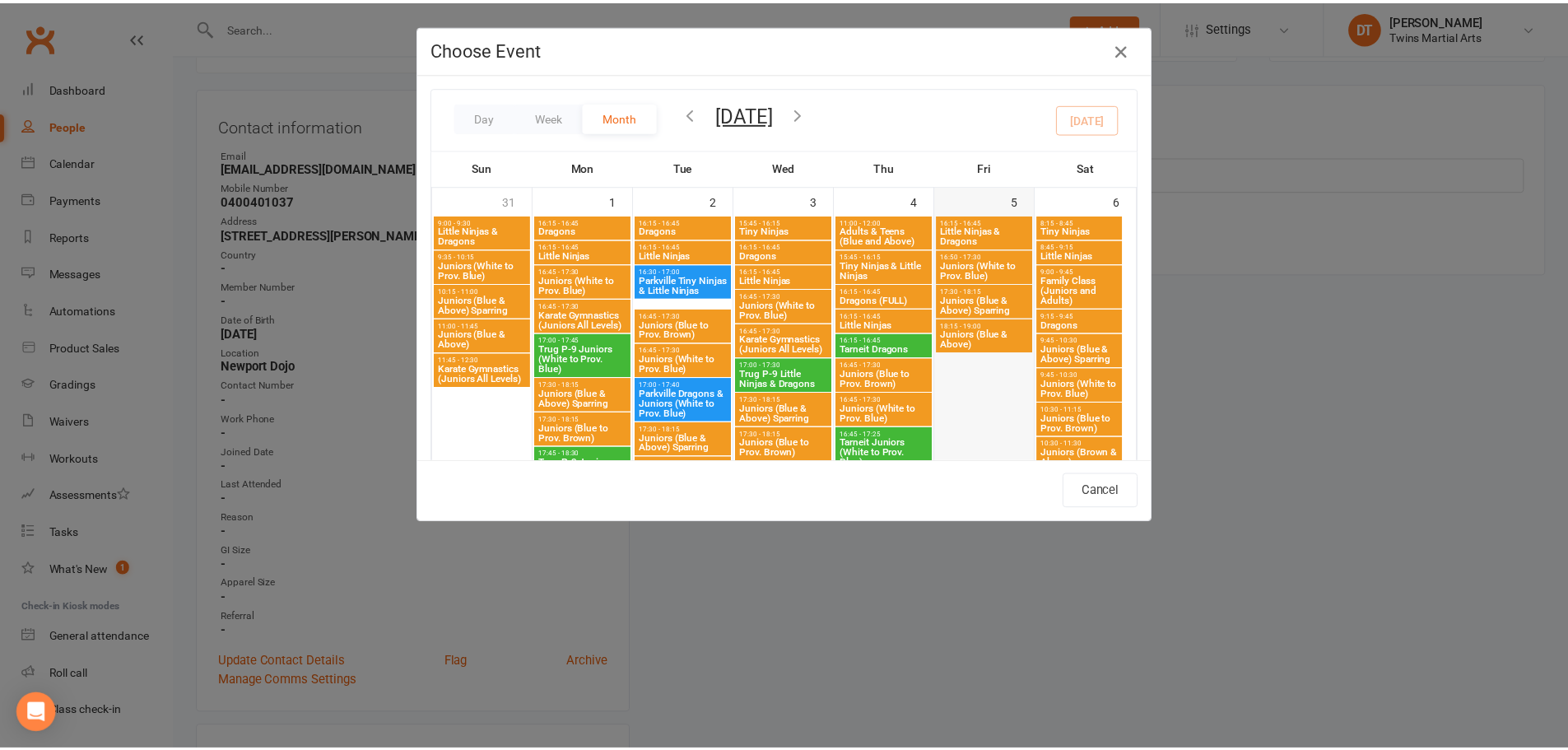
scroll to position [494, 0]
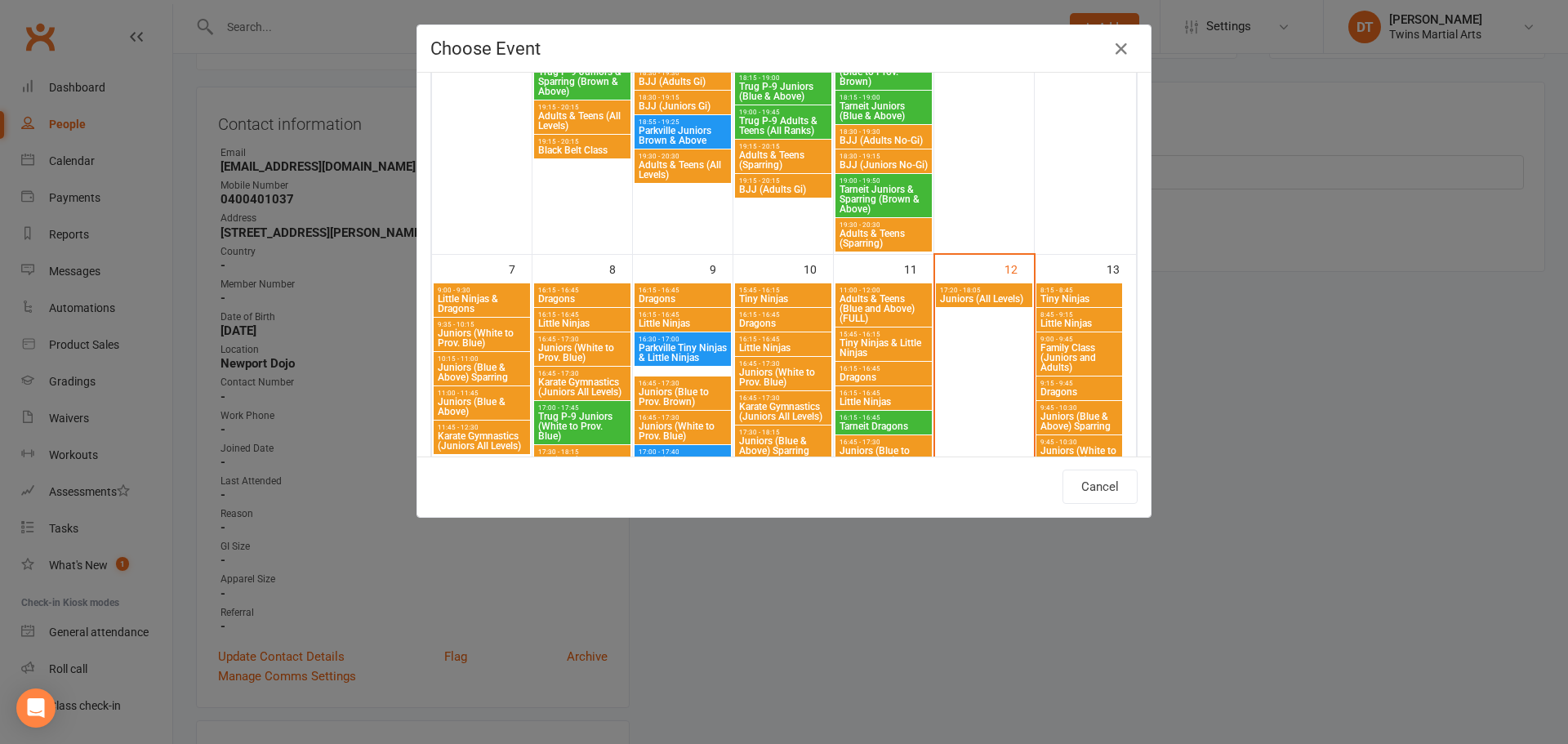
click at [968, 298] on span "Juniors (All Levels)" at bounding box center [985, 299] width 90 height 10
type input "Juniors (All Levels) - [DATE] 5:20:00 PM"
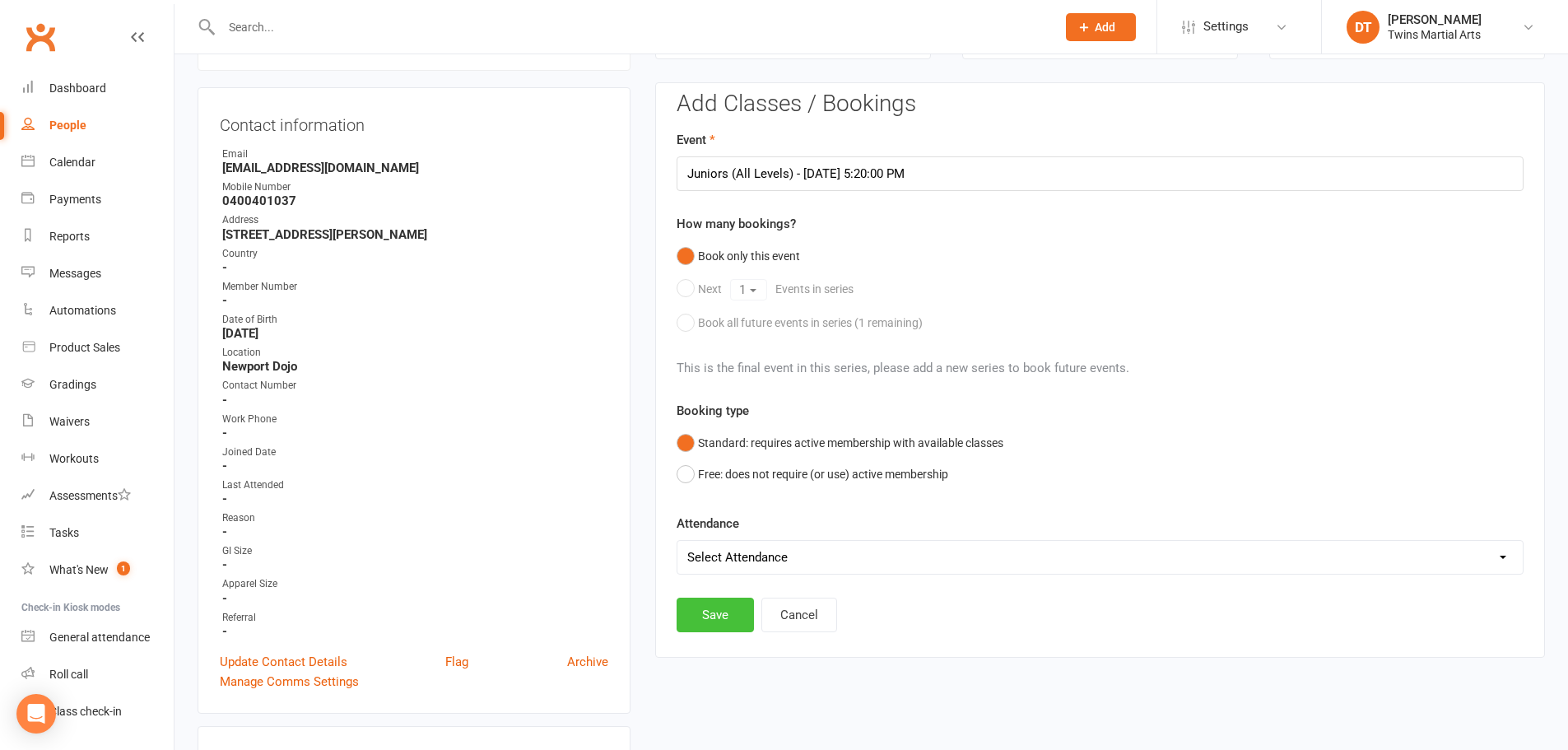
click at [702, 609] on button "Save" at bounding box center [715, 615] width 77 height 35
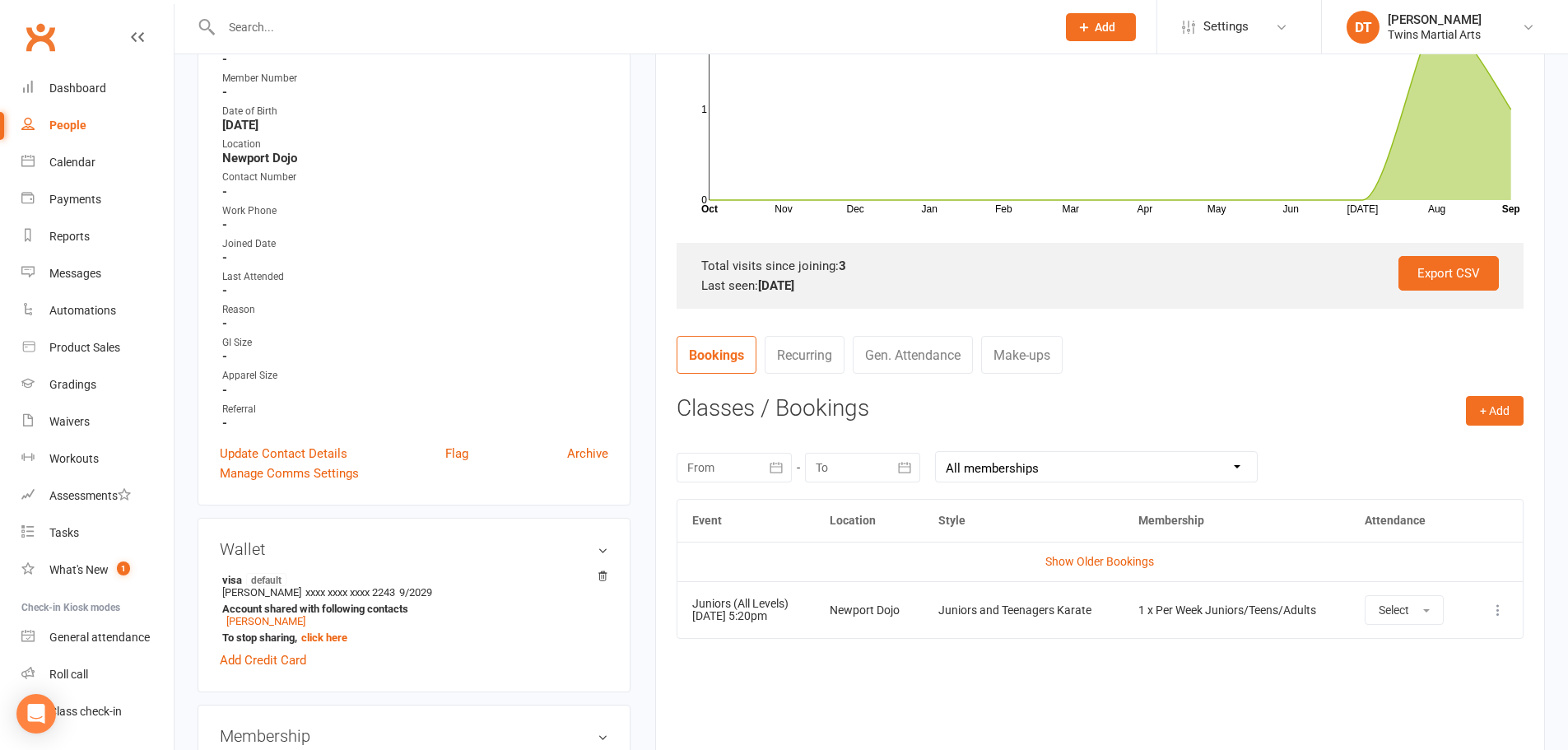
scroll to position [140, 0]
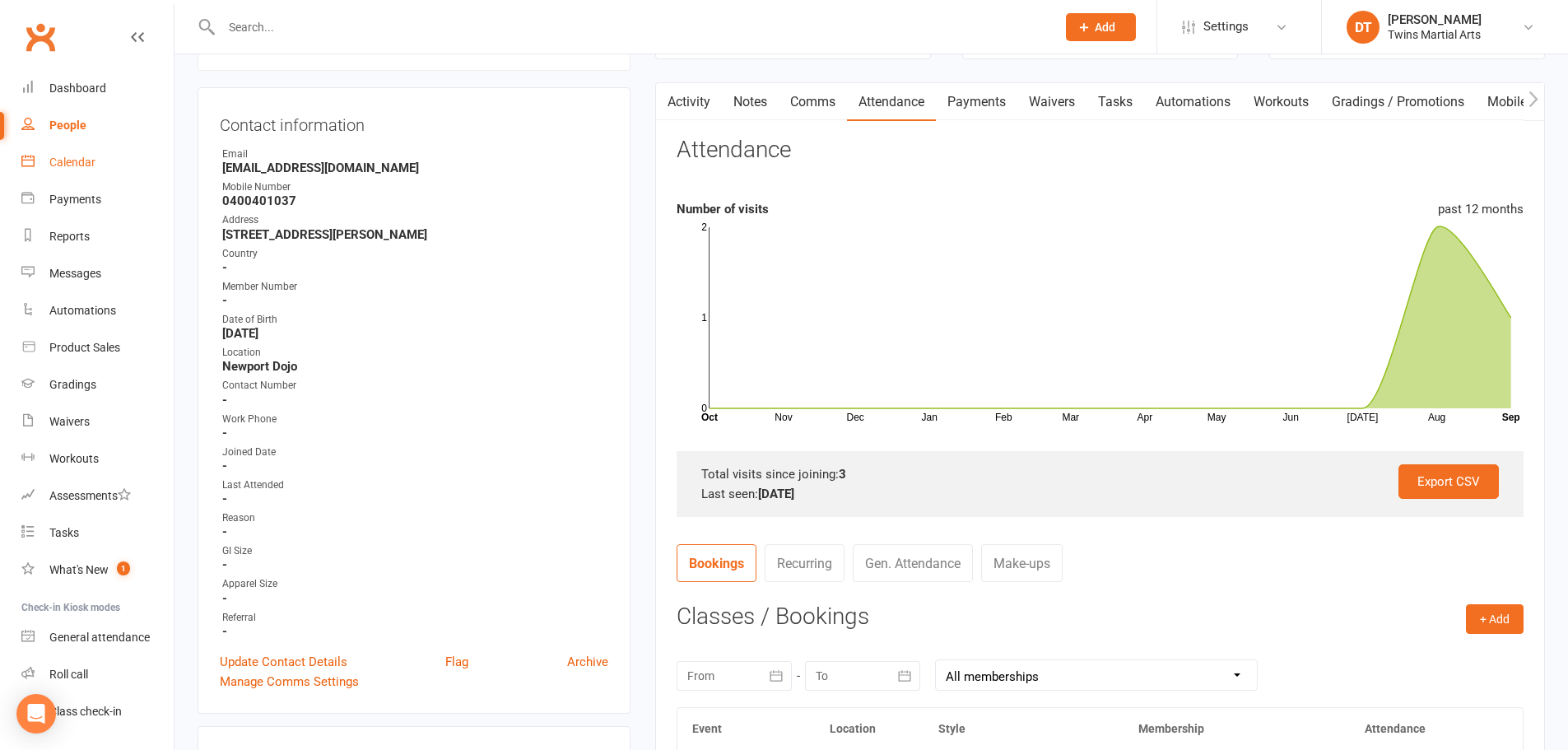
click at [106, 153] on link "Calendar" at bounding box center [98, 162] width 152 height 37
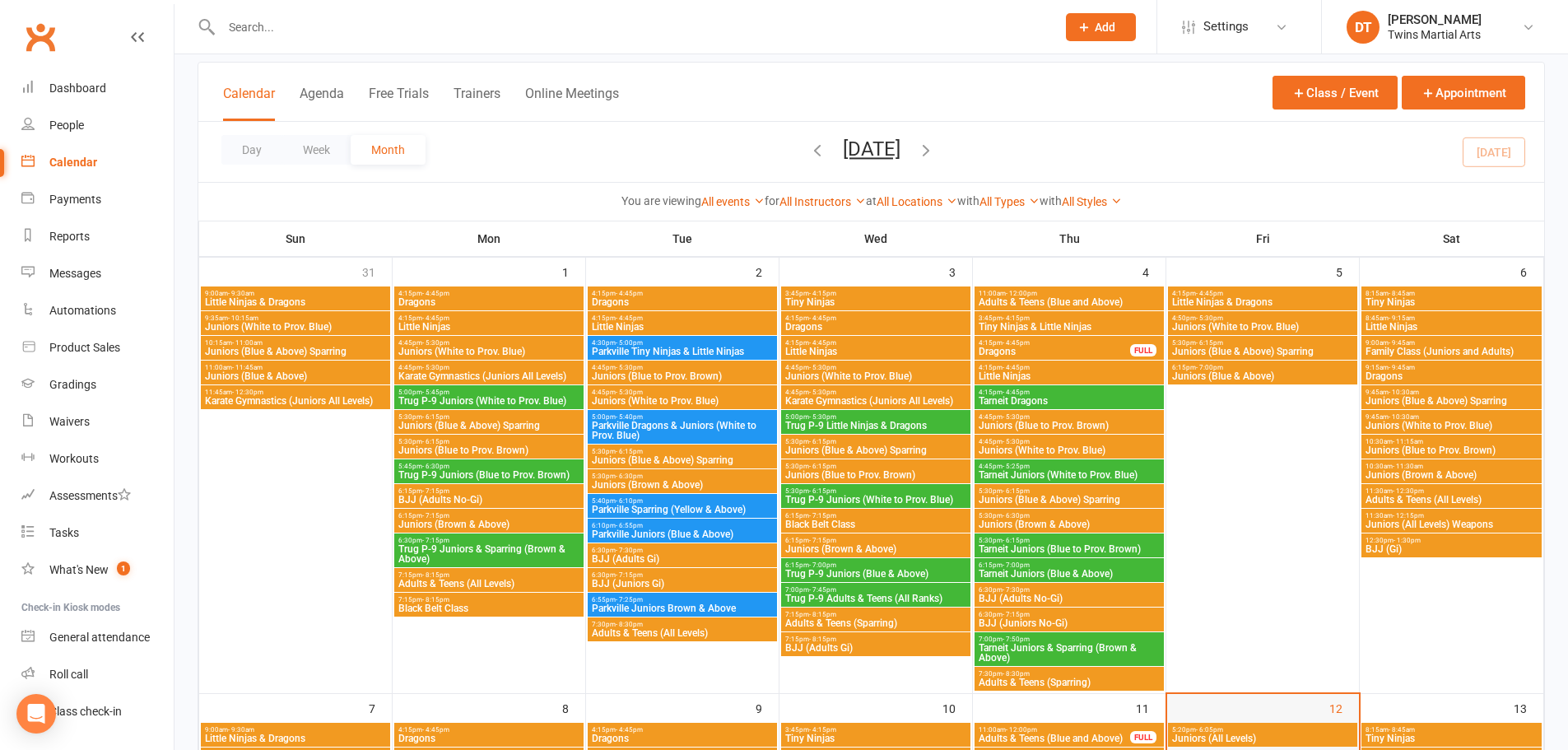
scroll to position [412, 0]
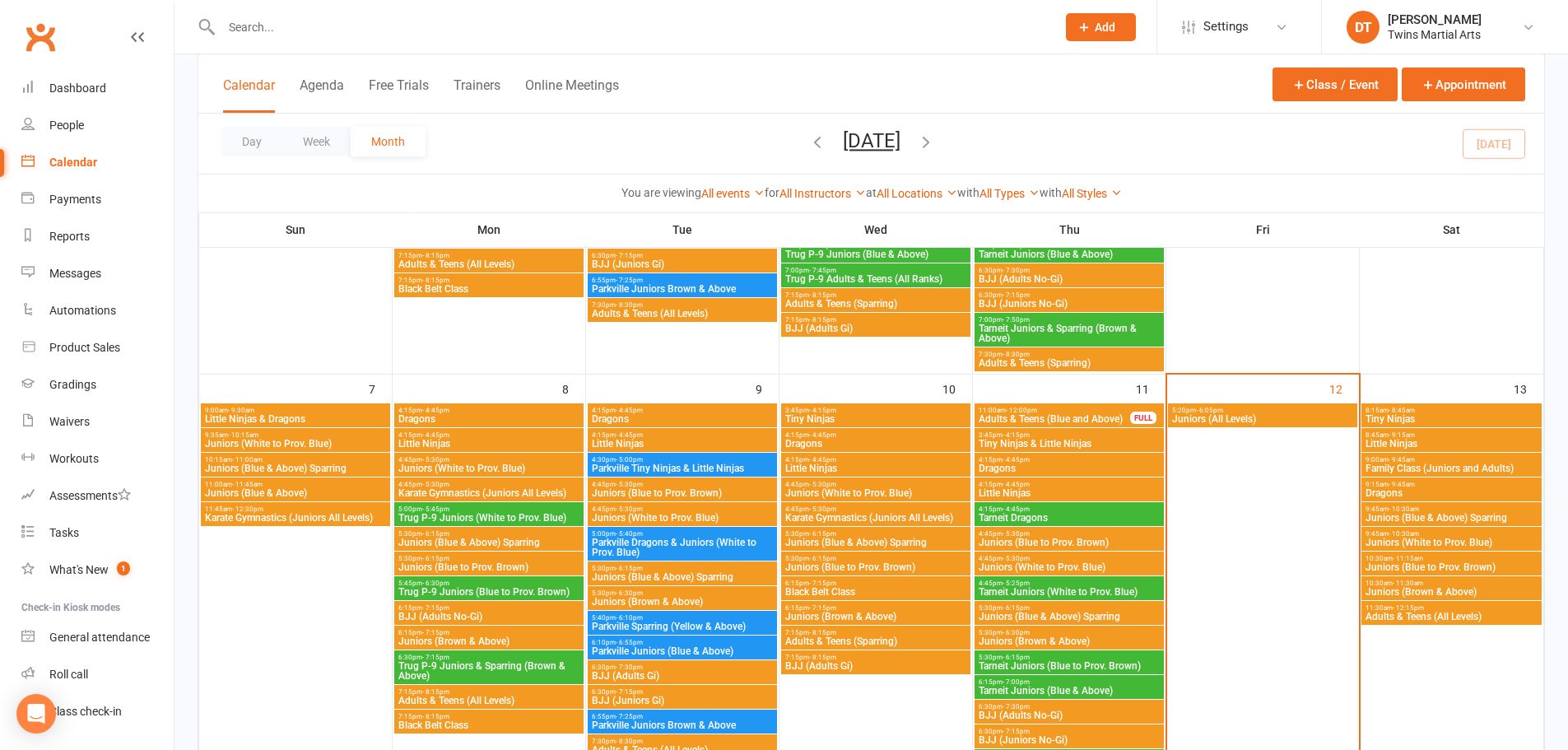
click at [1238, 416] on span "Juniors (All Levels)" at bounding box center [1262, 419] width 183 height 10
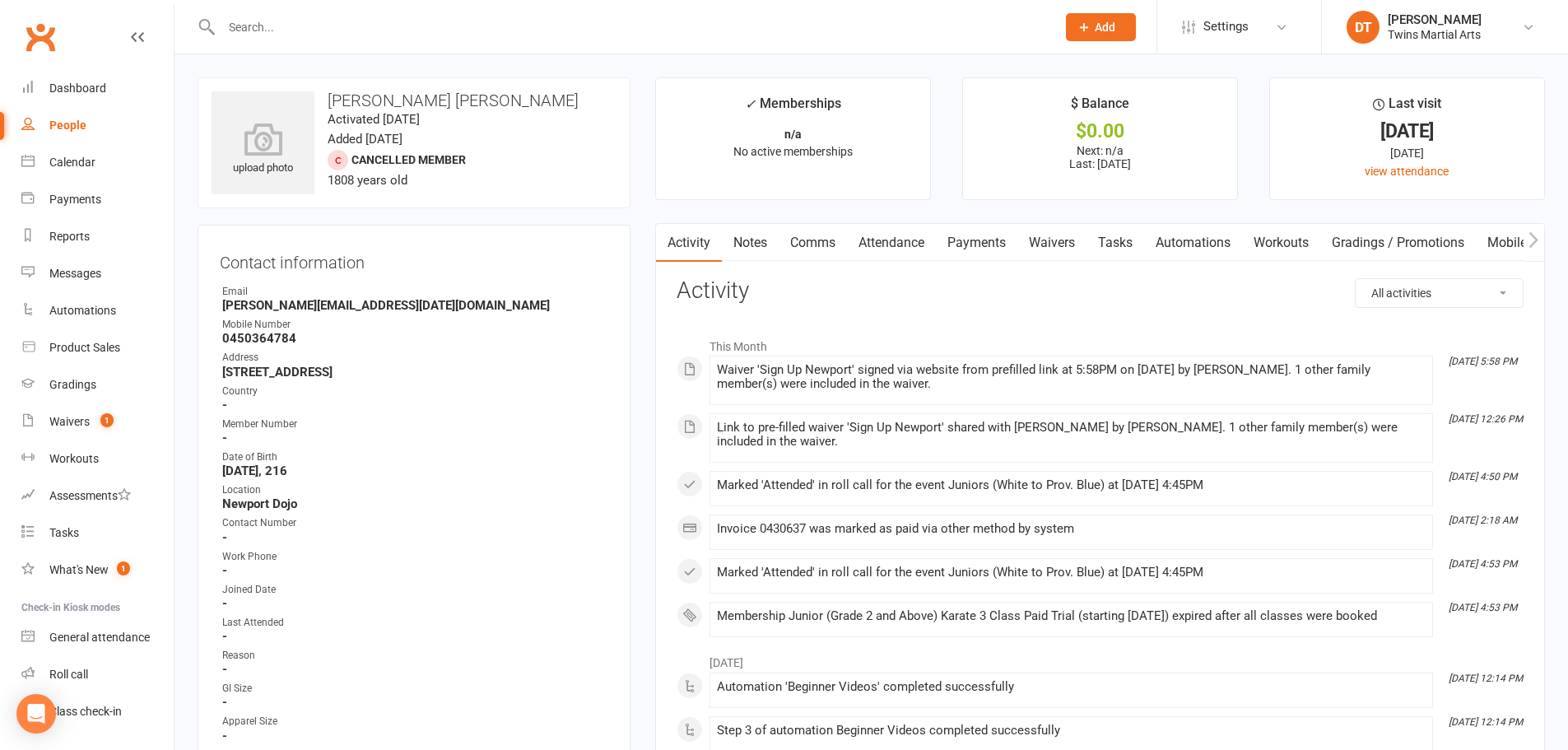
click at [940, 246] on link "Payments" at bounding box center [976, 243] width 81 height 38
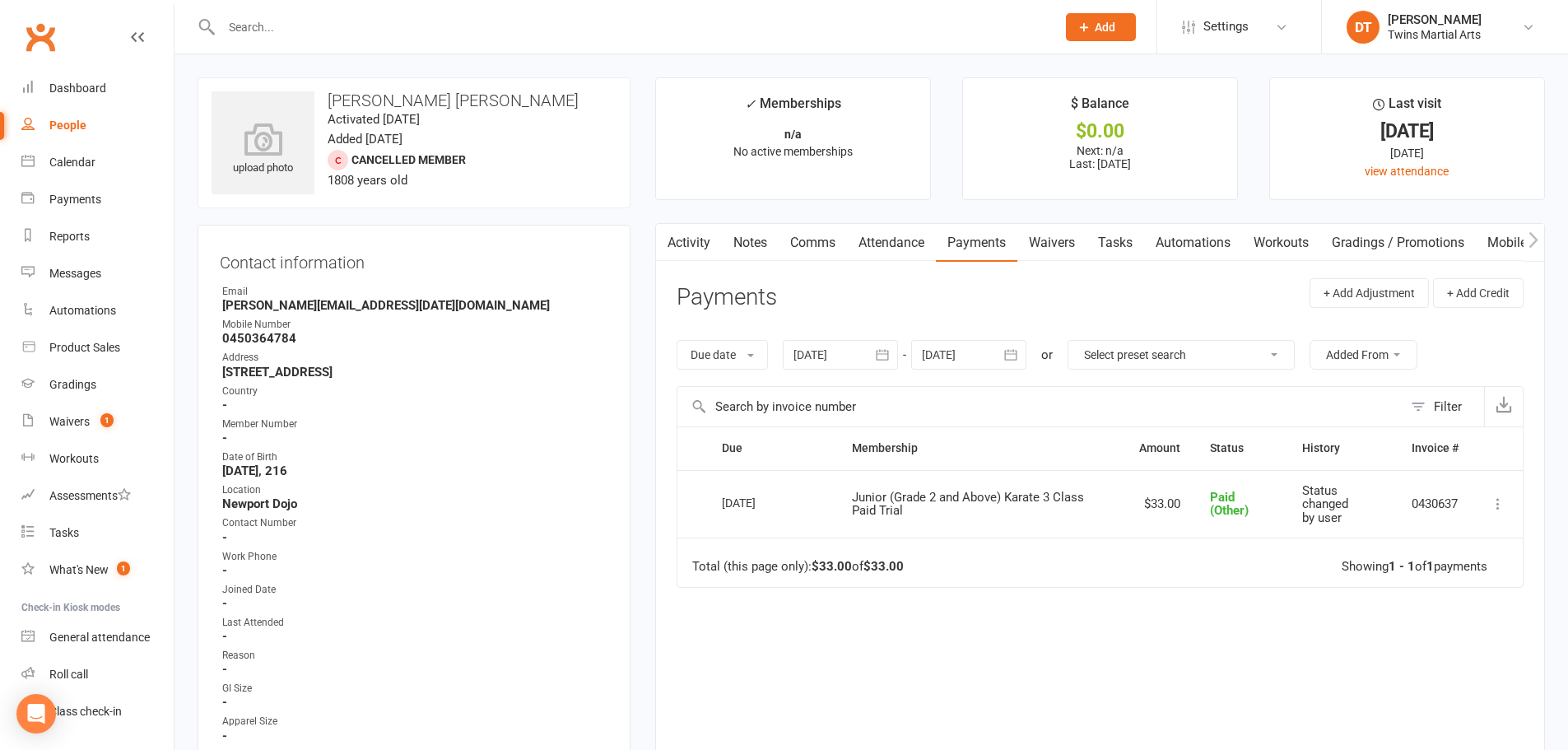
click at [929, 244] on link "Attendance" at bounding box center [891, 243] width 89 height 38
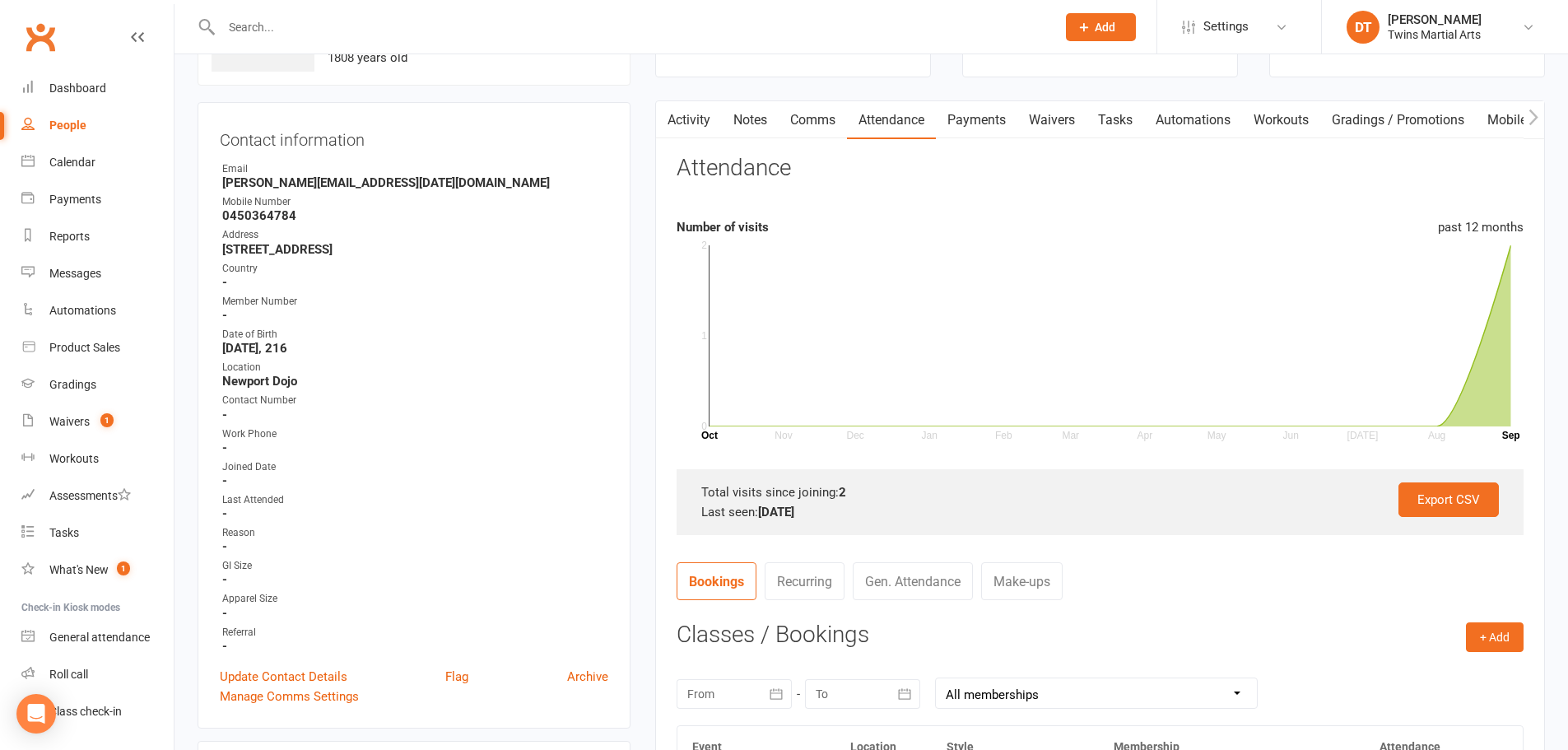
scroll to position [412, 0]
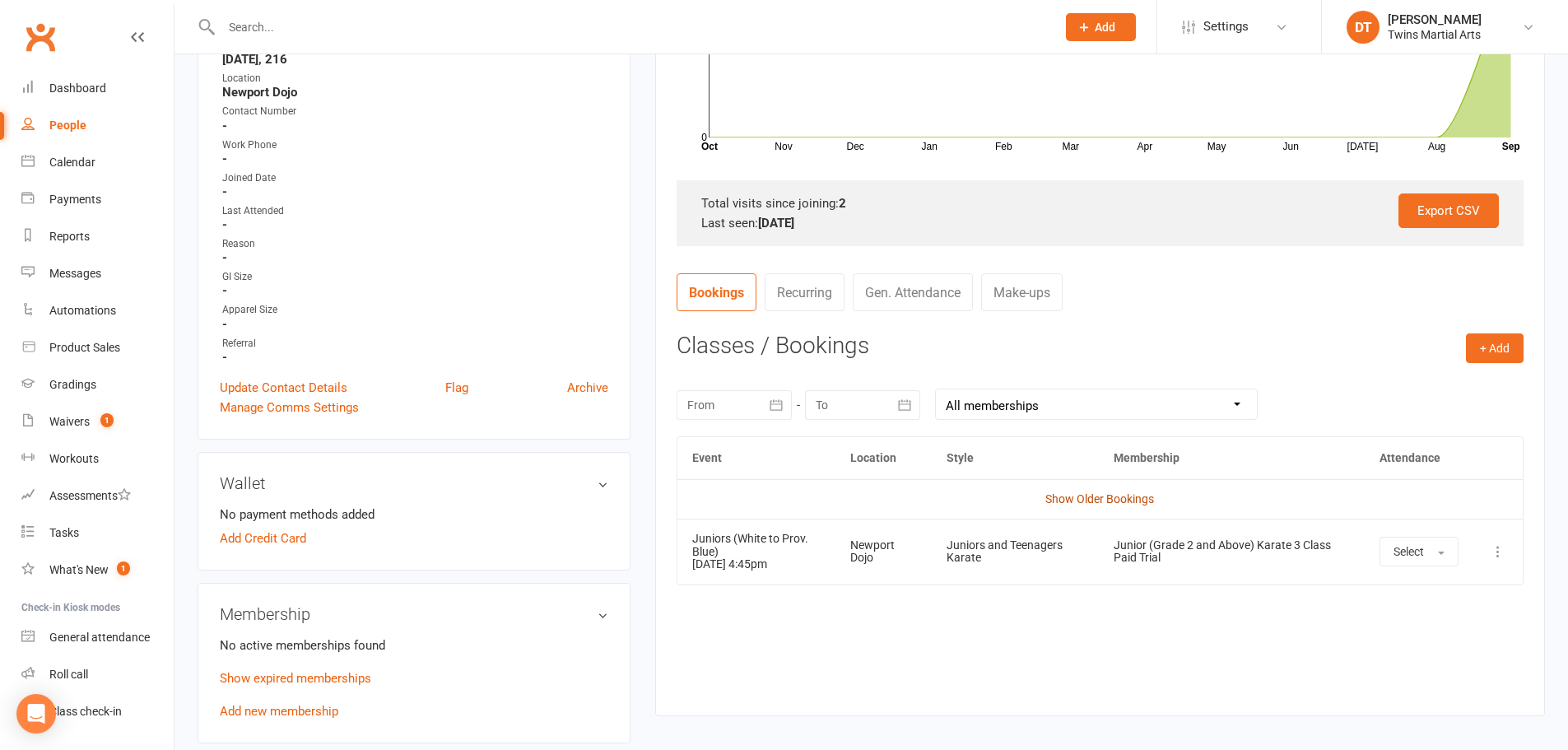
click at [1124, 500] on link "Show Older Bookings" at bounding box center [1100, 498] width 109 height 13
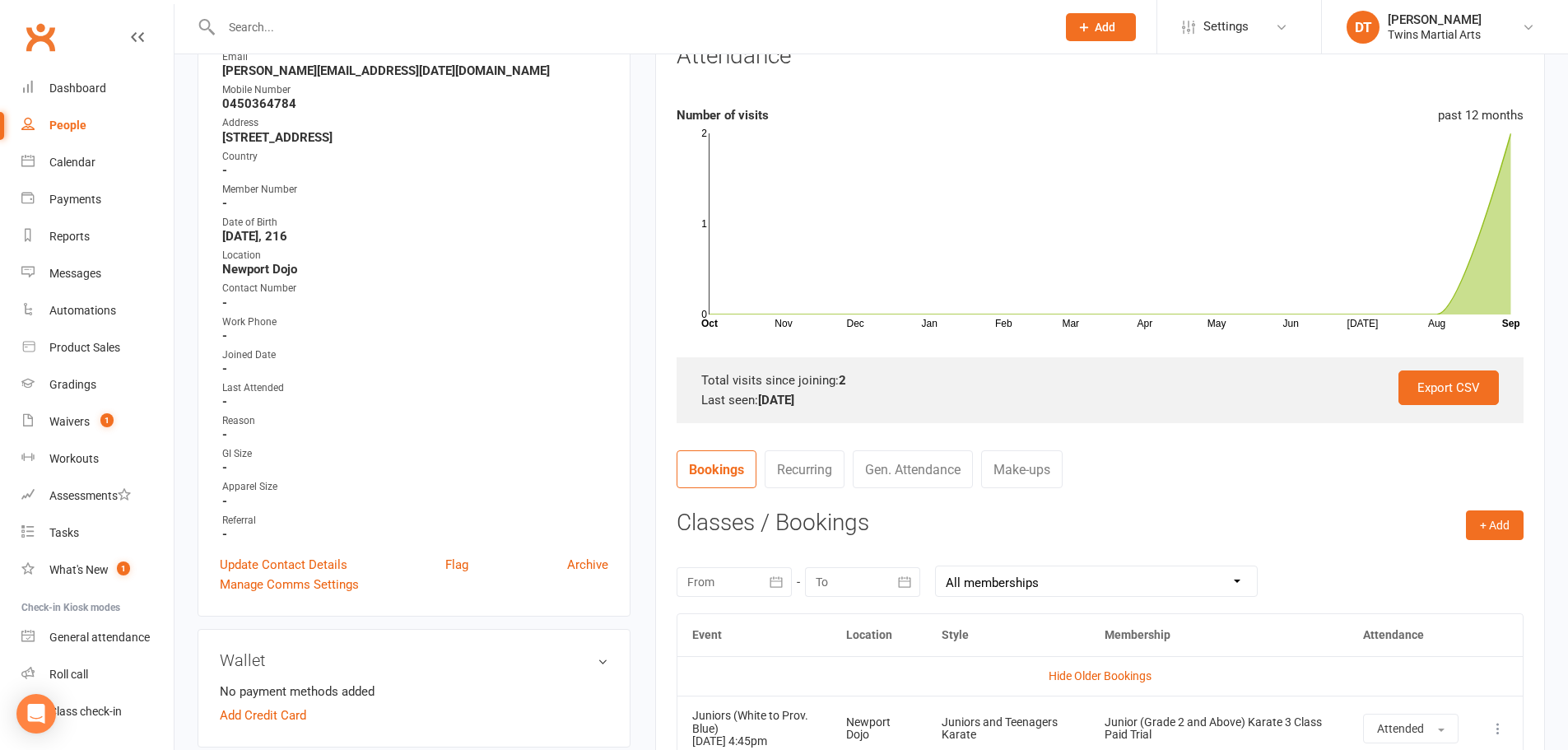
scroll to position [0, 0]
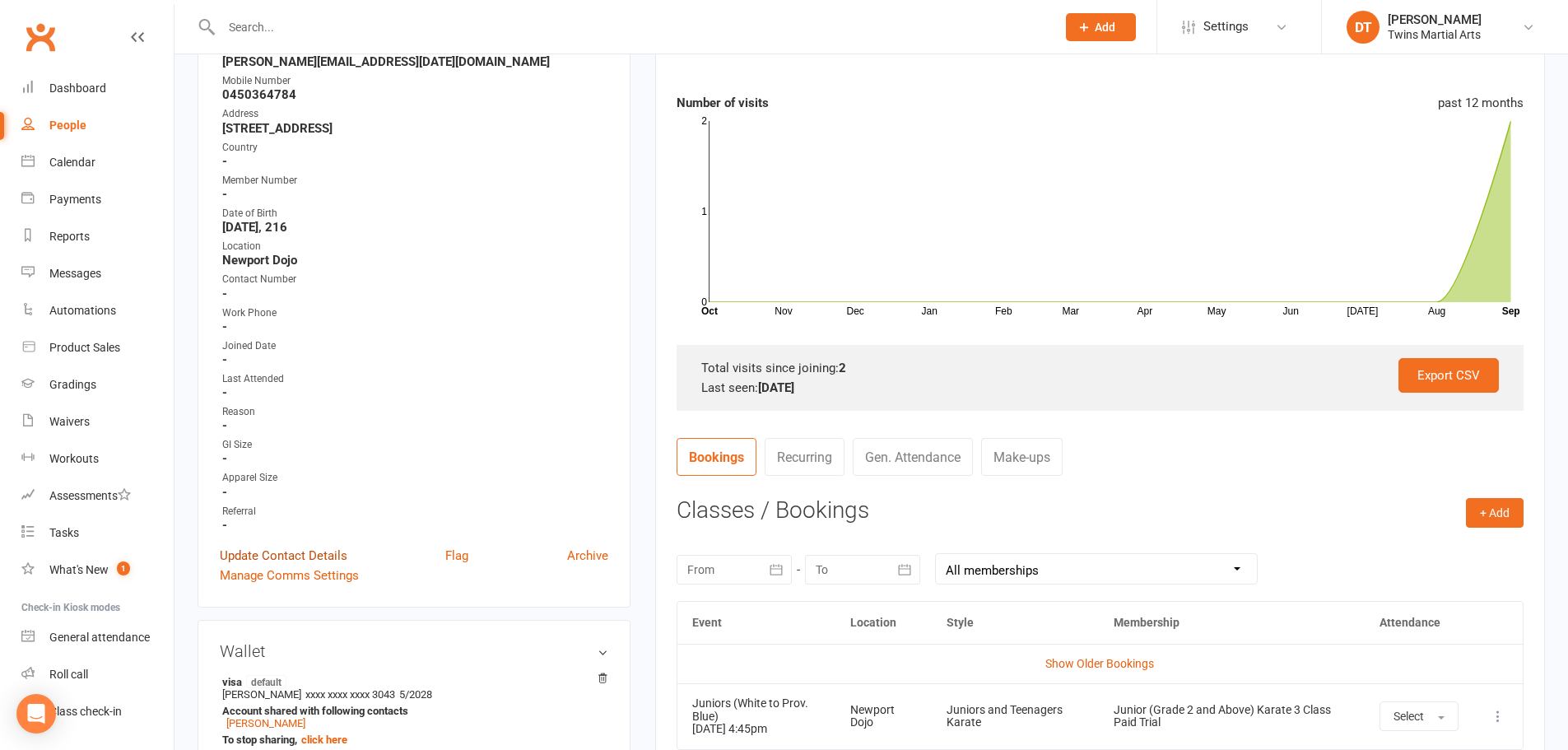
click at [331, 559] on link "Update Contact Details" at bounding box center [283, 555] width 127 height 20
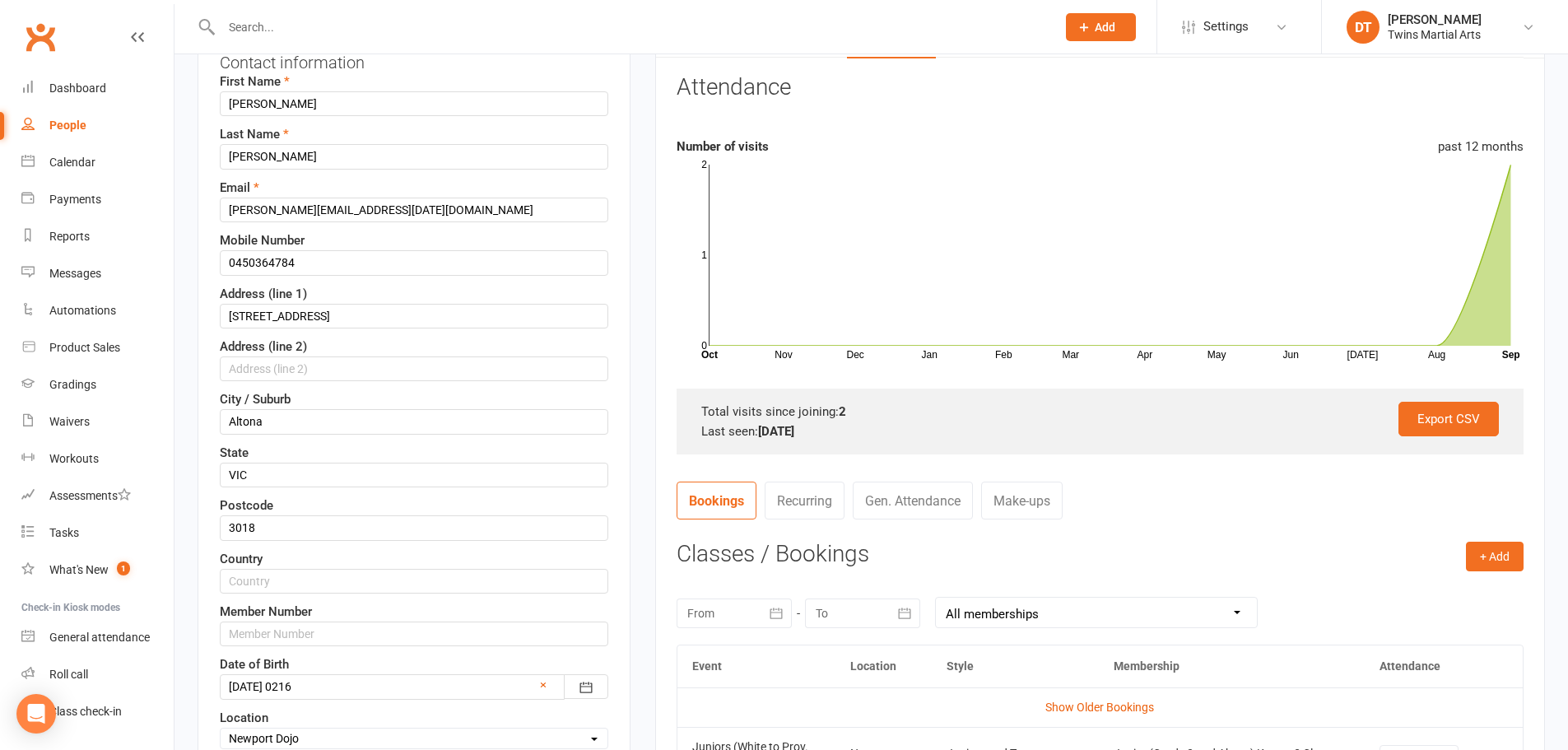
scroll to position [407, 0]
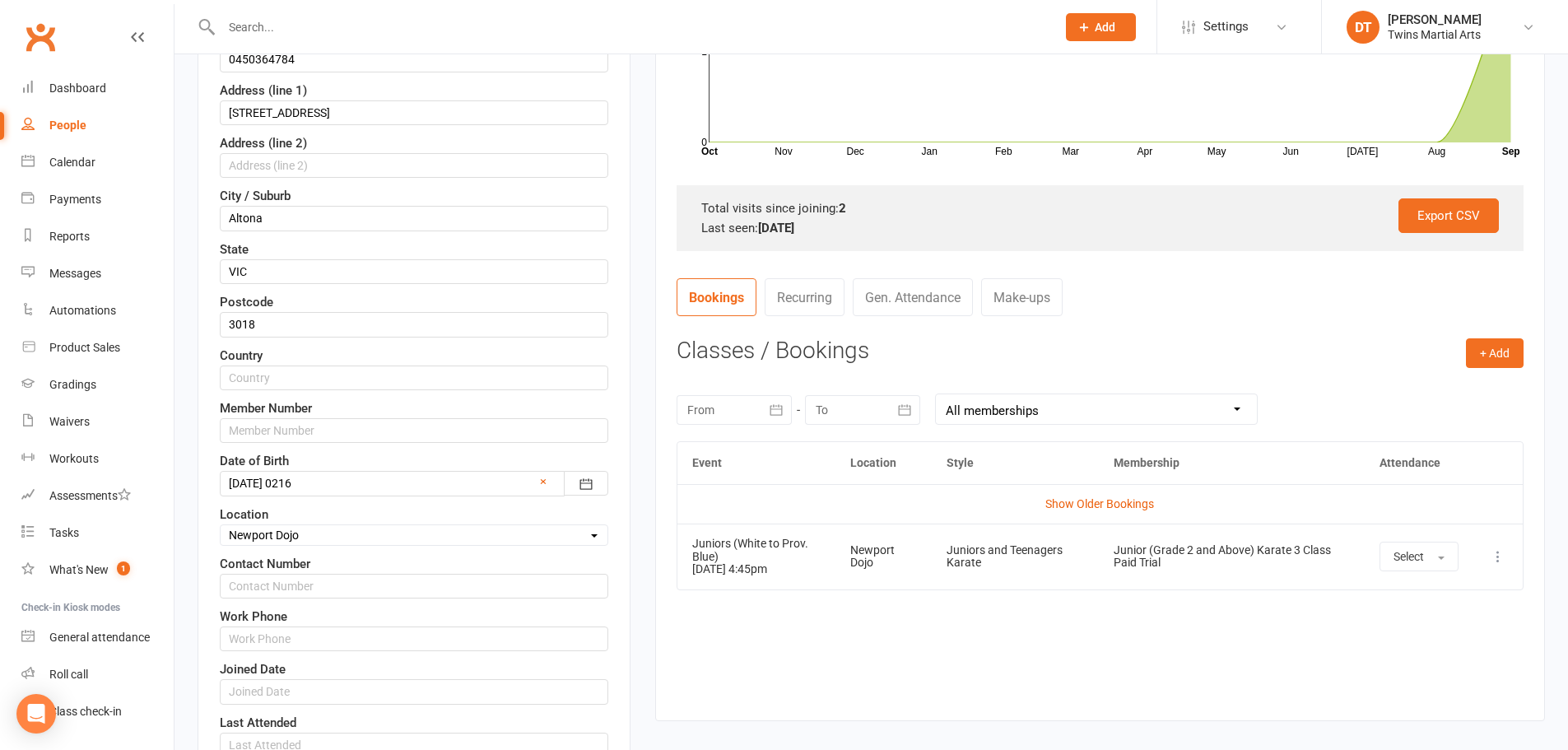
click at [356, 480] on div at bounding box center [413, 483] width 388 height 25
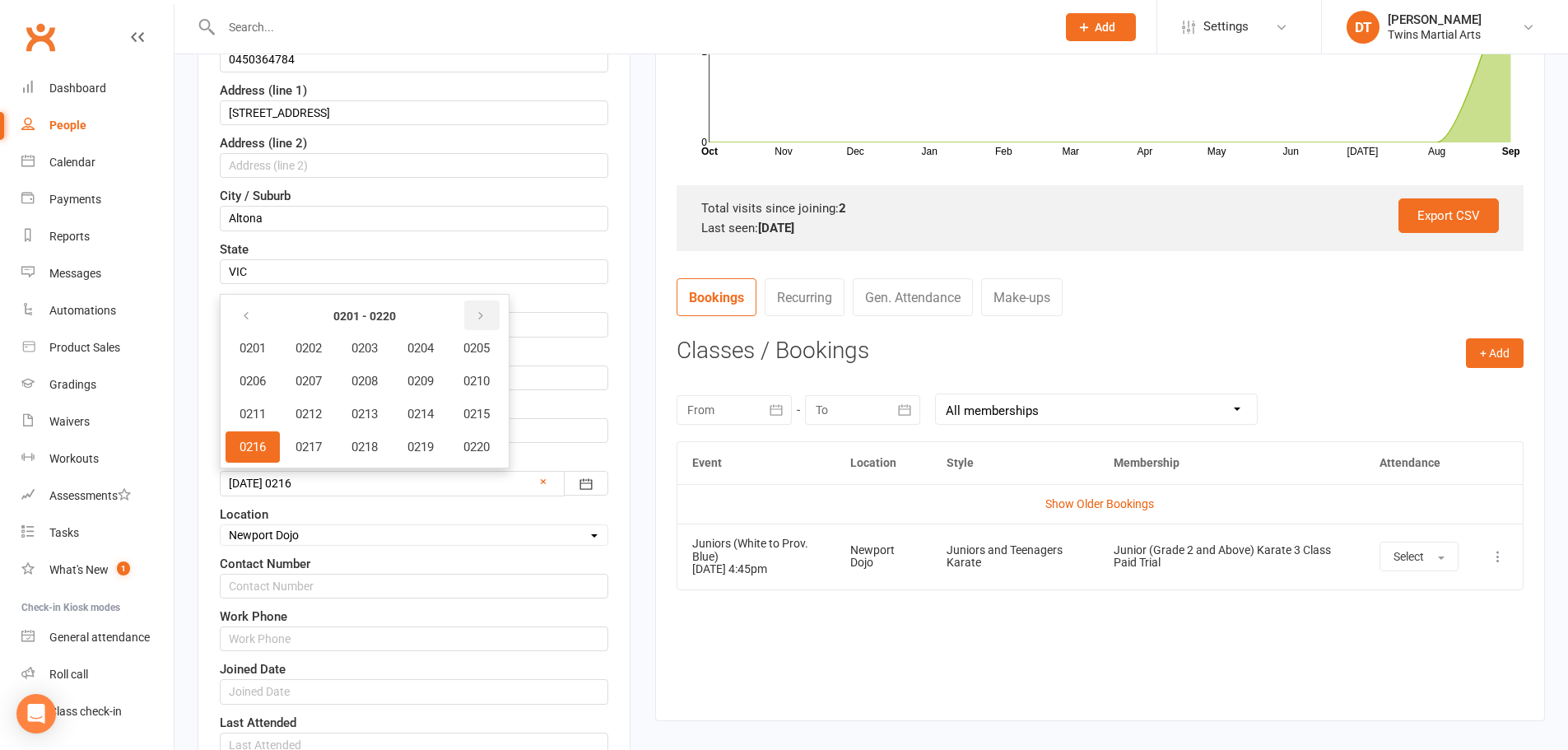
click at [496, 314] on button "button" at bounding box center [482, 315] width 36 height 30
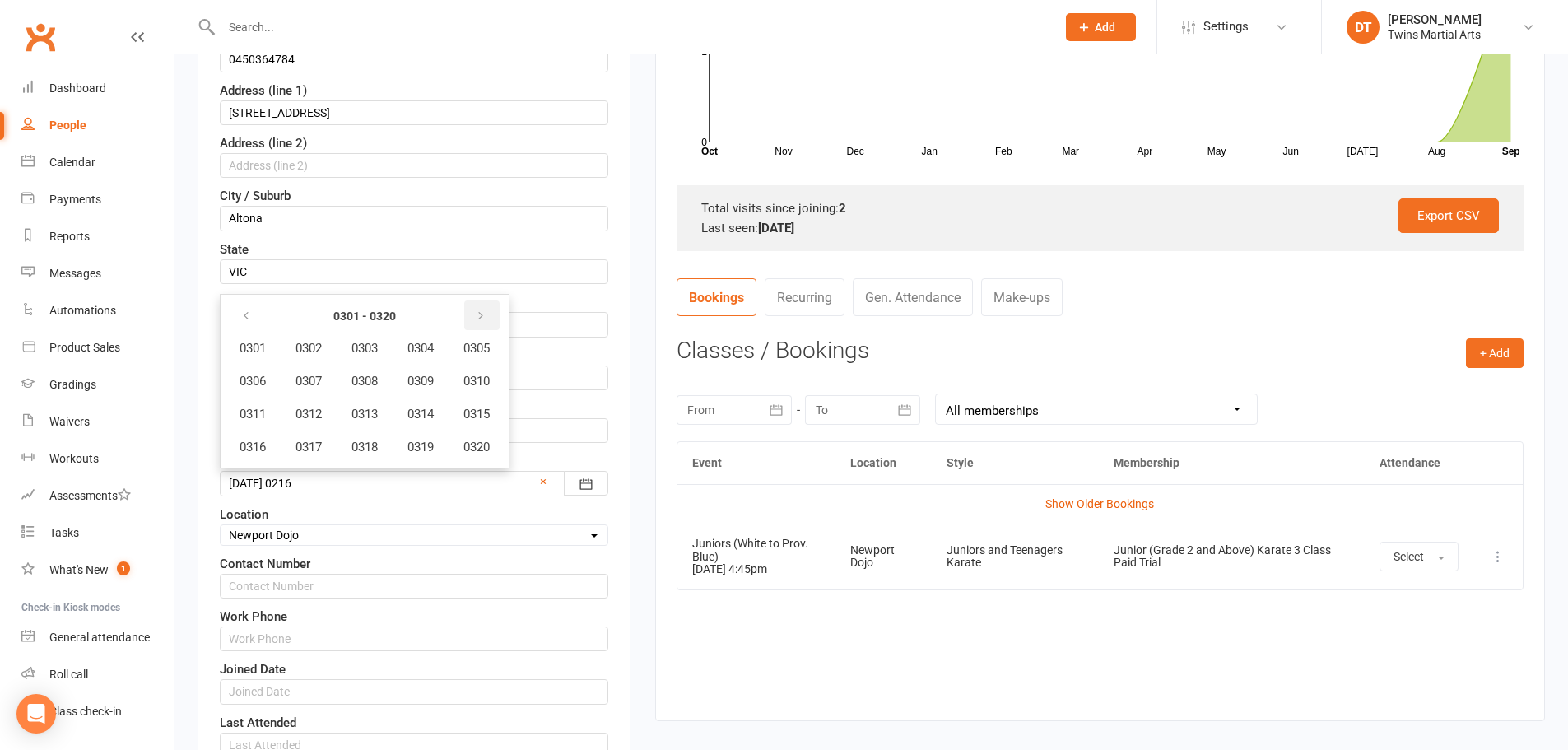
click at [496, 314] on button "button" at bounding box center [482, 315] width 36 height 30
click at [403, 313] on strong "0341 - 0360" at bounding box center [366, 316] width 95 height 18
click at [486, 318] on icon "button" at bounding box center [481, 315] width 12 height 13
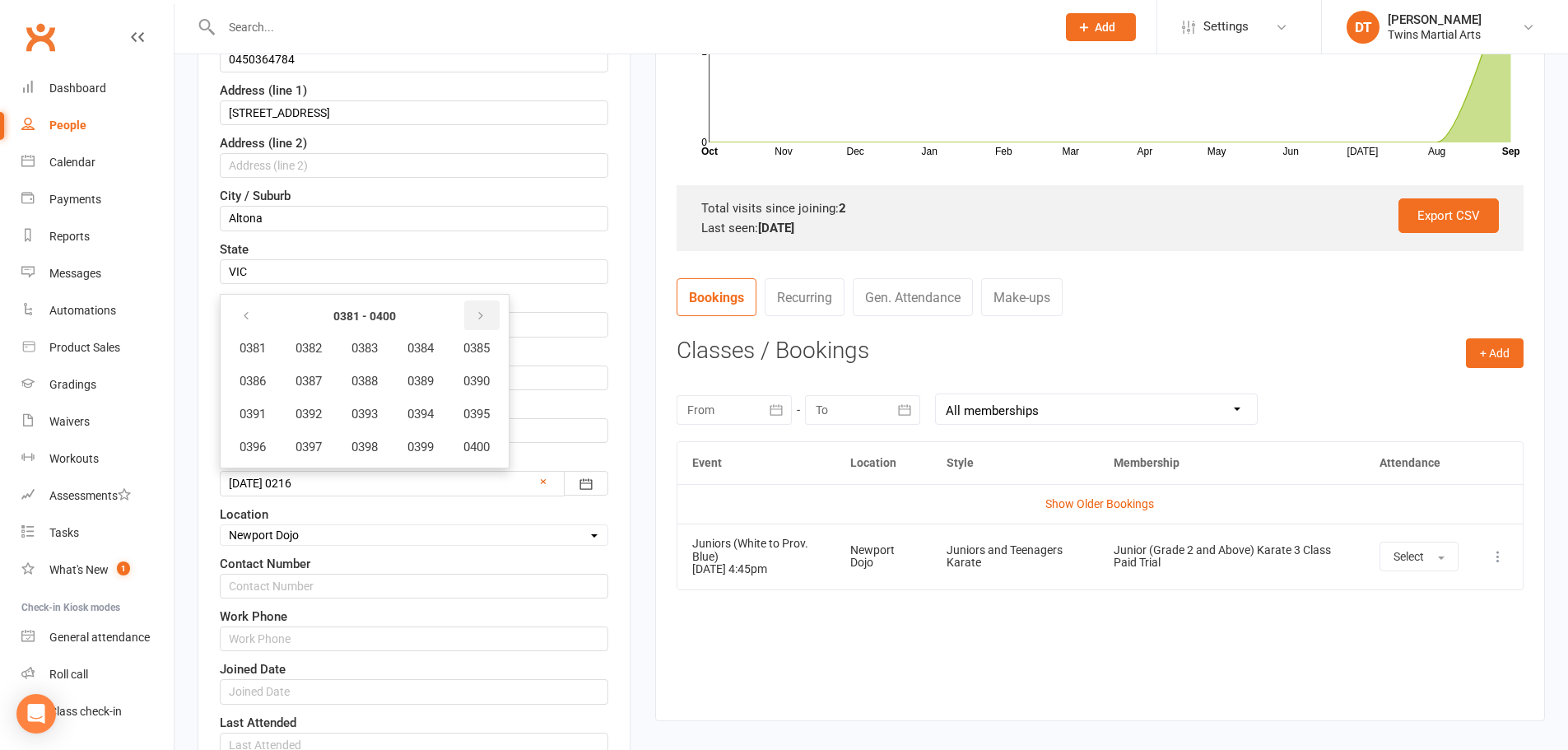
click at [486, 318] on icon "button" at bounding box center [481, 315] width 12 height 13
click at [486, 316] on icon "button" at bounding box center [481, 315] width 12 height 13
click at [486, 314] on icon "button" at bounding box center [481, 315] width 12 height 13
click at [486, 312] on icon "button" at bounding box center [481, 315] width 12 height 13
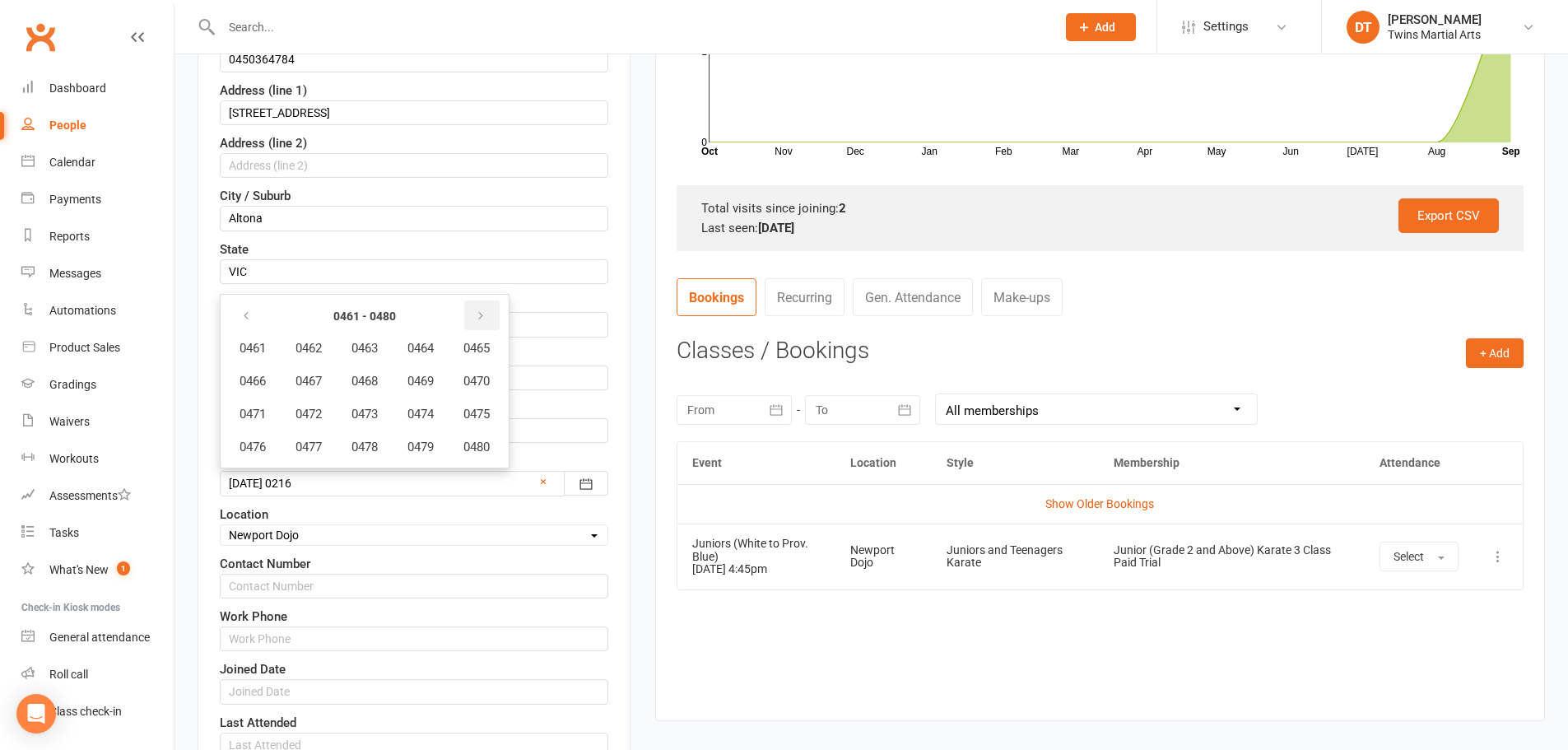
click at [486, 312] on icon "button" at bounding box center [481, 315] width 12 height 13
click at [486, 311] on icon "button" at bounding box center [481, 315] width 12 height 13
click at [486, 310] on icon "button" at bounding box center [481, 315] width 12 height 13
click at [486, 309] on icon "button" at bounding box center [481, 315] width 12 height 13
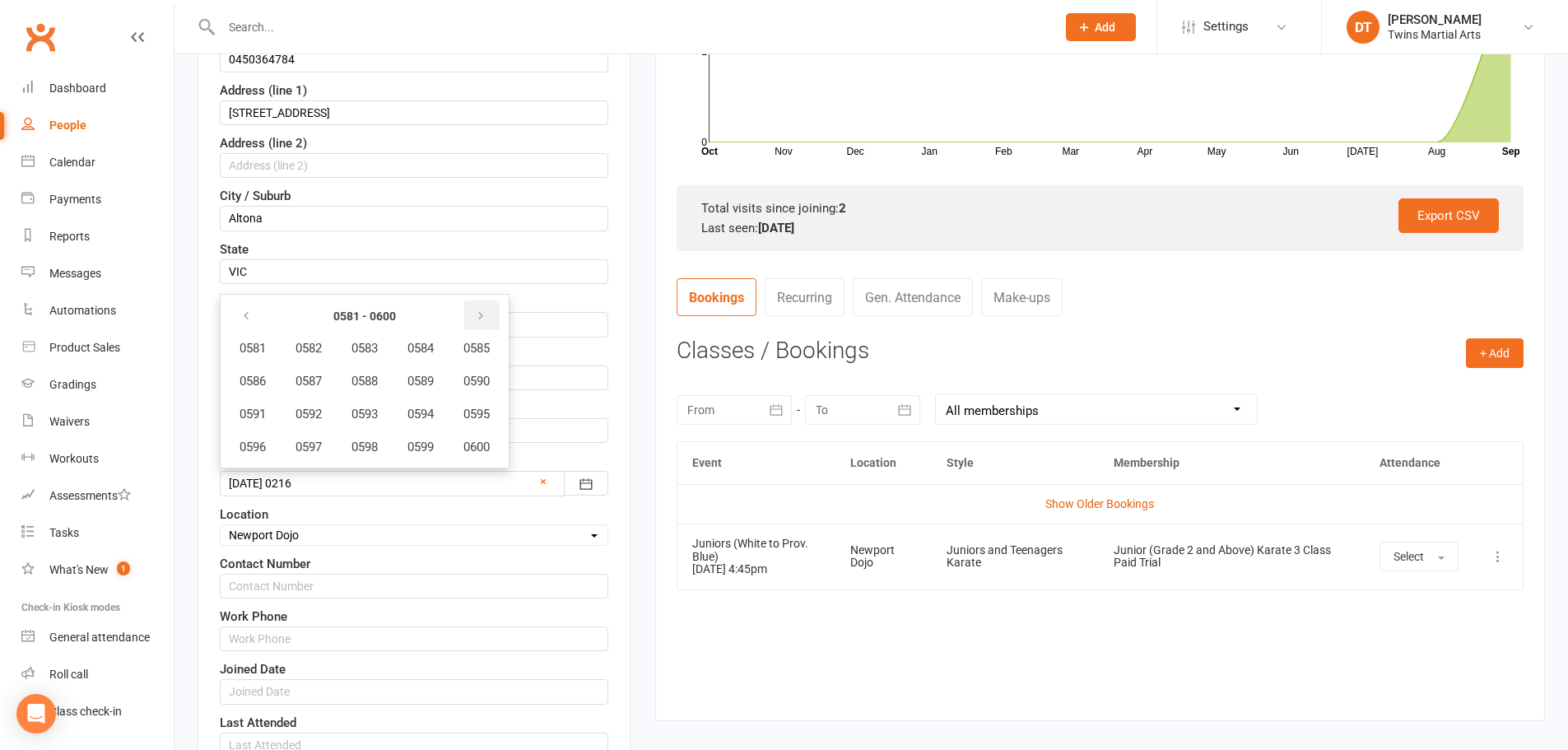
click at [488, 308] on button "button" at bounding box center [482, 315] width 36 height 30
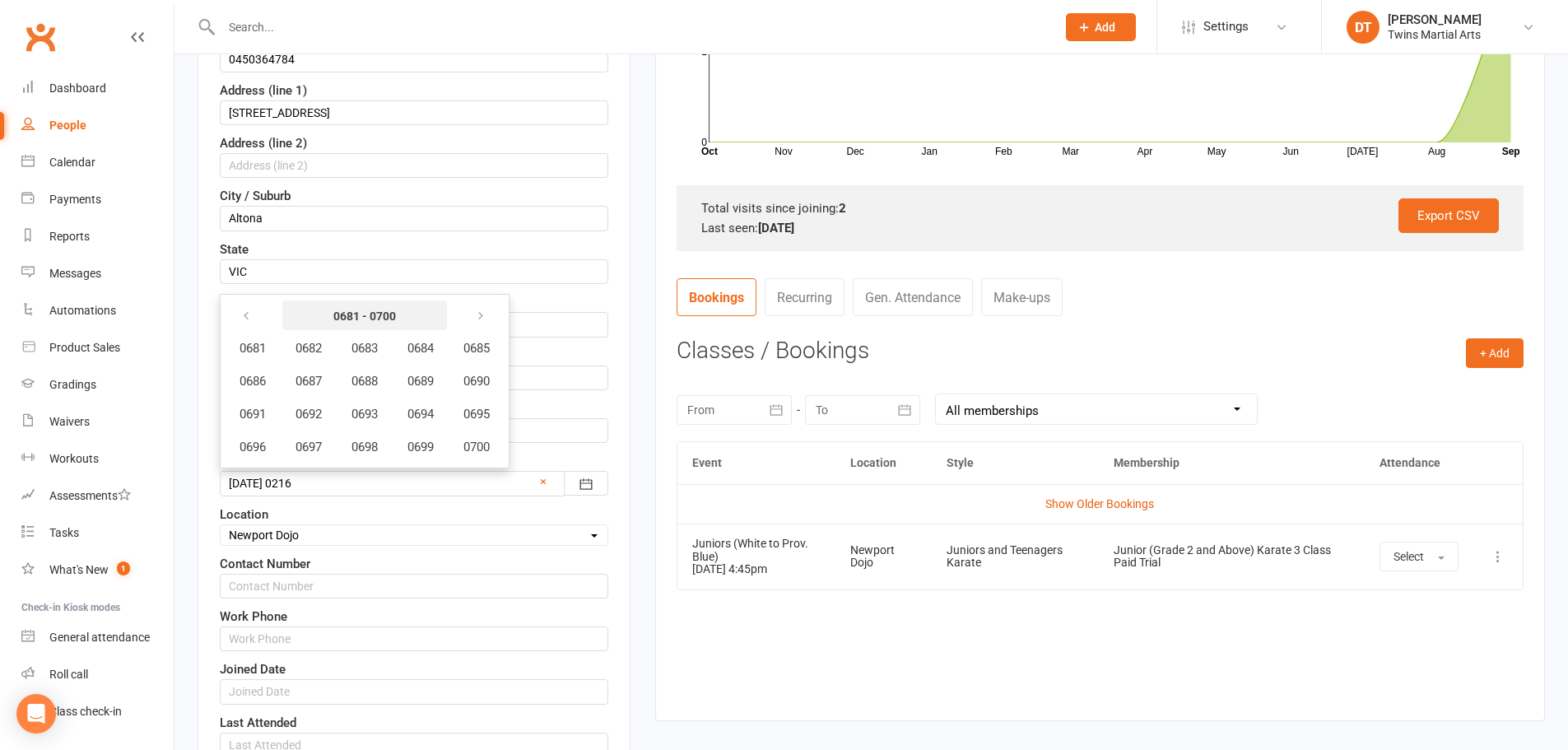
click at [393, 304] on button "0681 - 0700" at bounding box center [365, 315] width 165 height 30
click at [389, 311] on strong "0681 - 0700" at bounding box center [366, 316] width 95 height 18
drag, startPoint x: 389, startPoint y: 311, endPoint x: 406, endPoint y: 310, distance: 17.0
click at [390, 312] on strong "0681 - 0700" at bounding box center [366, 316] width 95 height 18
click at [486, 310] on icon "button" at bounding box center [481, 315] width 12 height 13
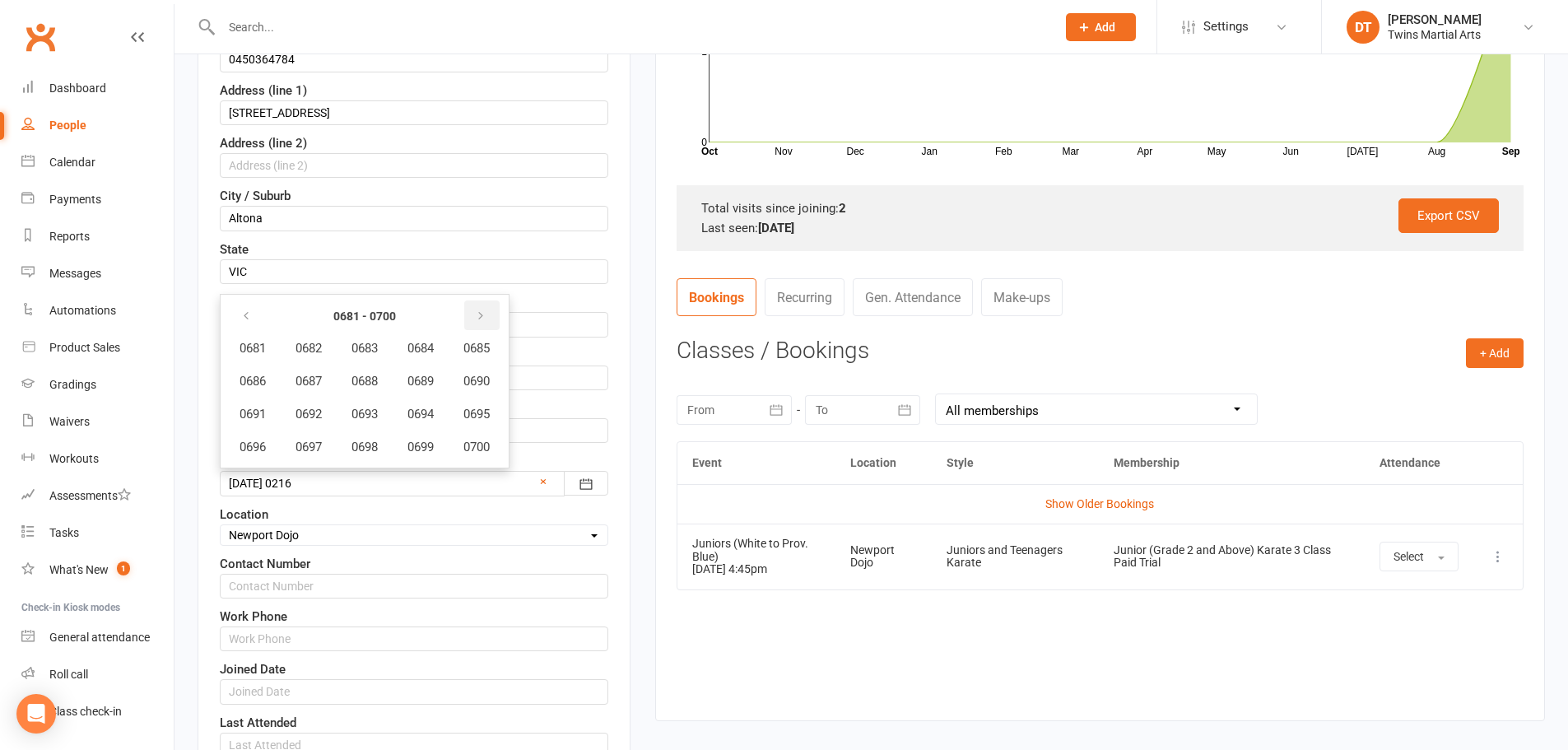
click at [486, 310] on icon "button" at bounding box center [481, 315] width 12 height 13
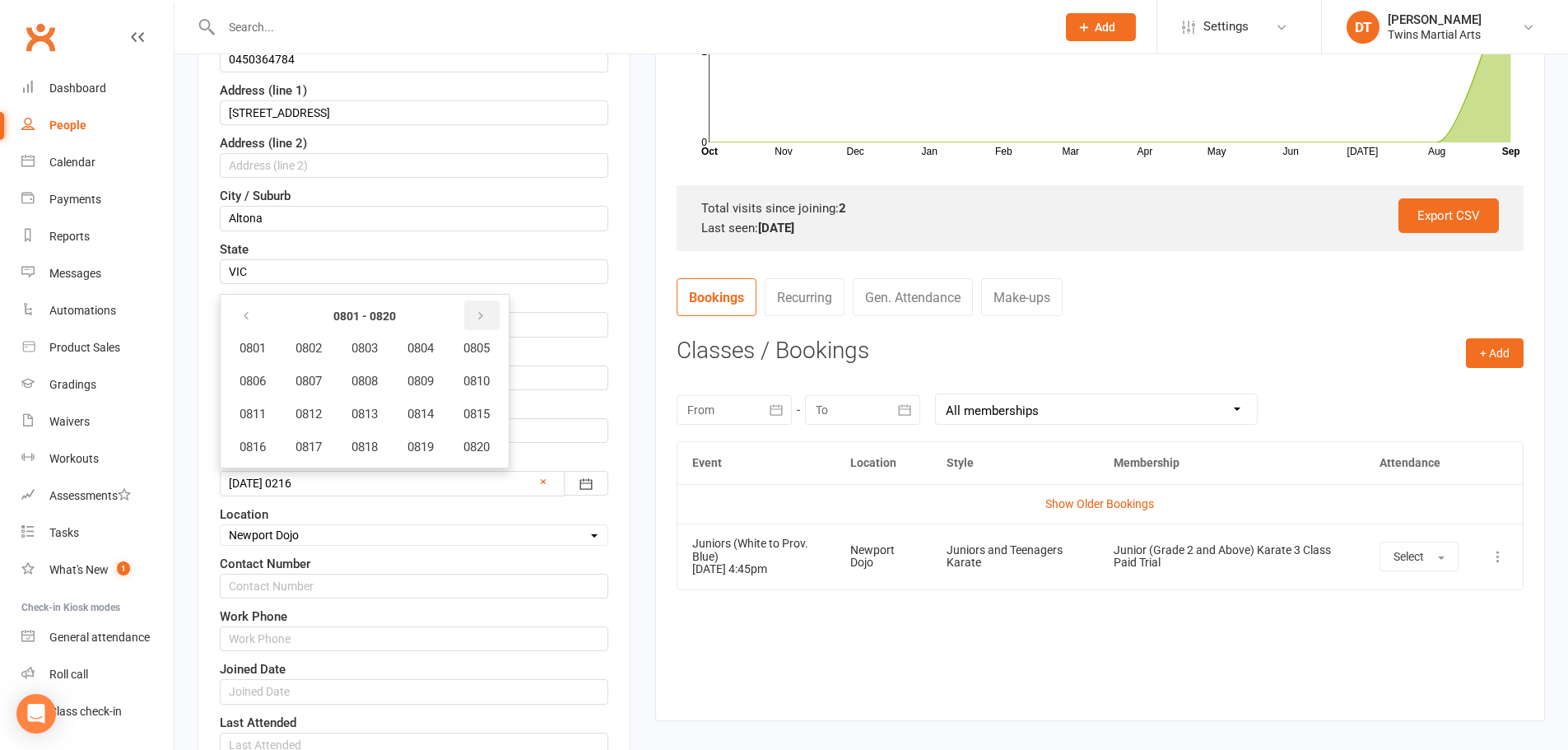
click at [486, 310] on icon "button" at bounding box center [481, 315] width 12 height 13
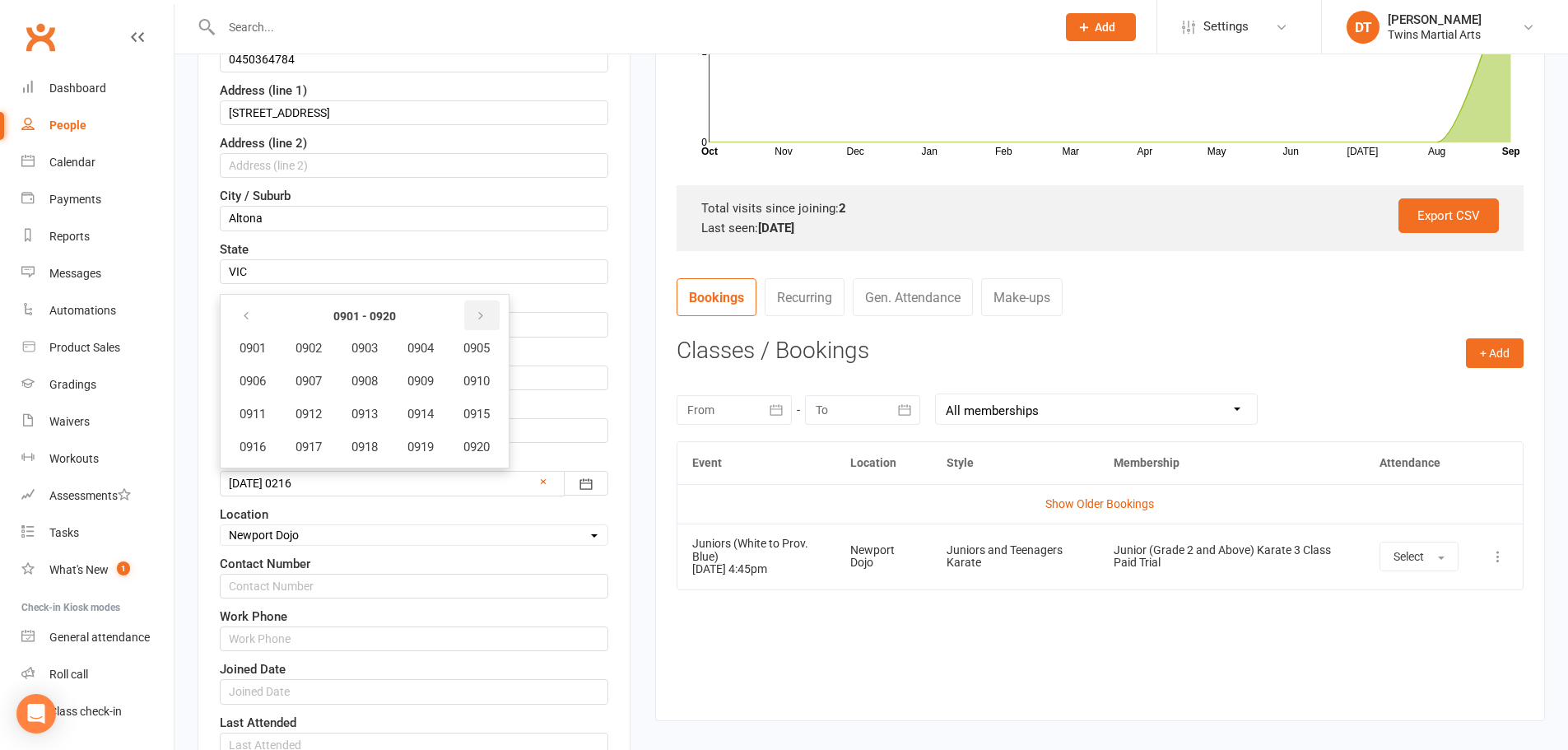
click at [486, 310] on icon "button" at bounding box center [481, 315] width 12 height 13
click at [486, 309] on icon "button" at bounding box center [481, 315] width 12 height 13
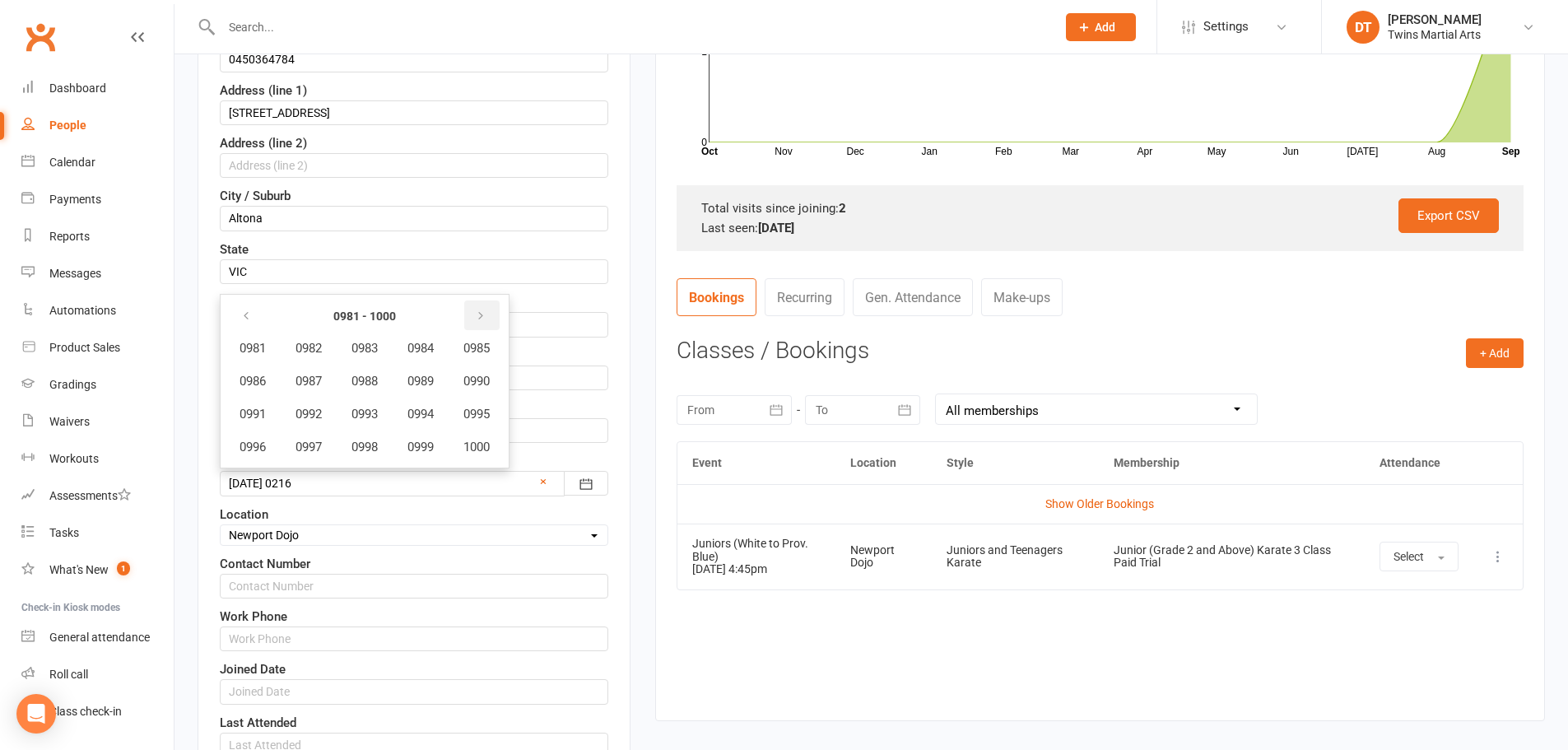
click at [486, 309] on icon "button" at bounding box center [481, 315] width 12 height 13
click at [492, 311] on button "button" at bounding box center [482, 315] width 36 height 30
click at [486, 321] on icon "button" at bounding box center [481, 315] width 12 height 13
click at [486, 317] on icon "button" at bounding box center [481, 315] width 12 height 13
click at [486, 318] on icon "button" at bounding box center [481, 315] width 12 height 13
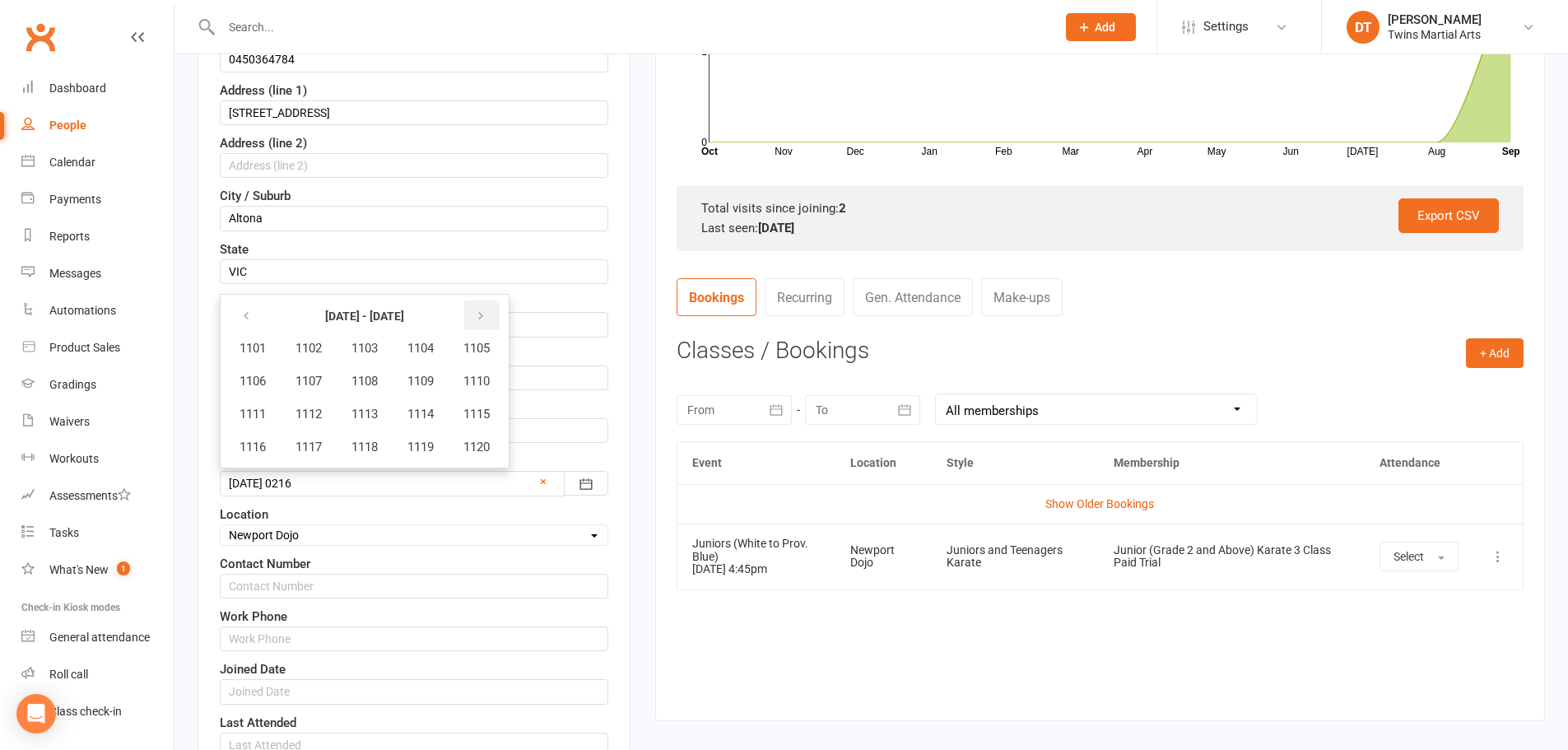
click at [486, 319] on icon "button" at bounding box center [481, 315] width 12 height 13
click at [494, 319] on button "button" at bounding box center [482, 315] width 36 height 30
click at [486, 313] on icon "button" at bounding box center [481, 315] width 12 height 13
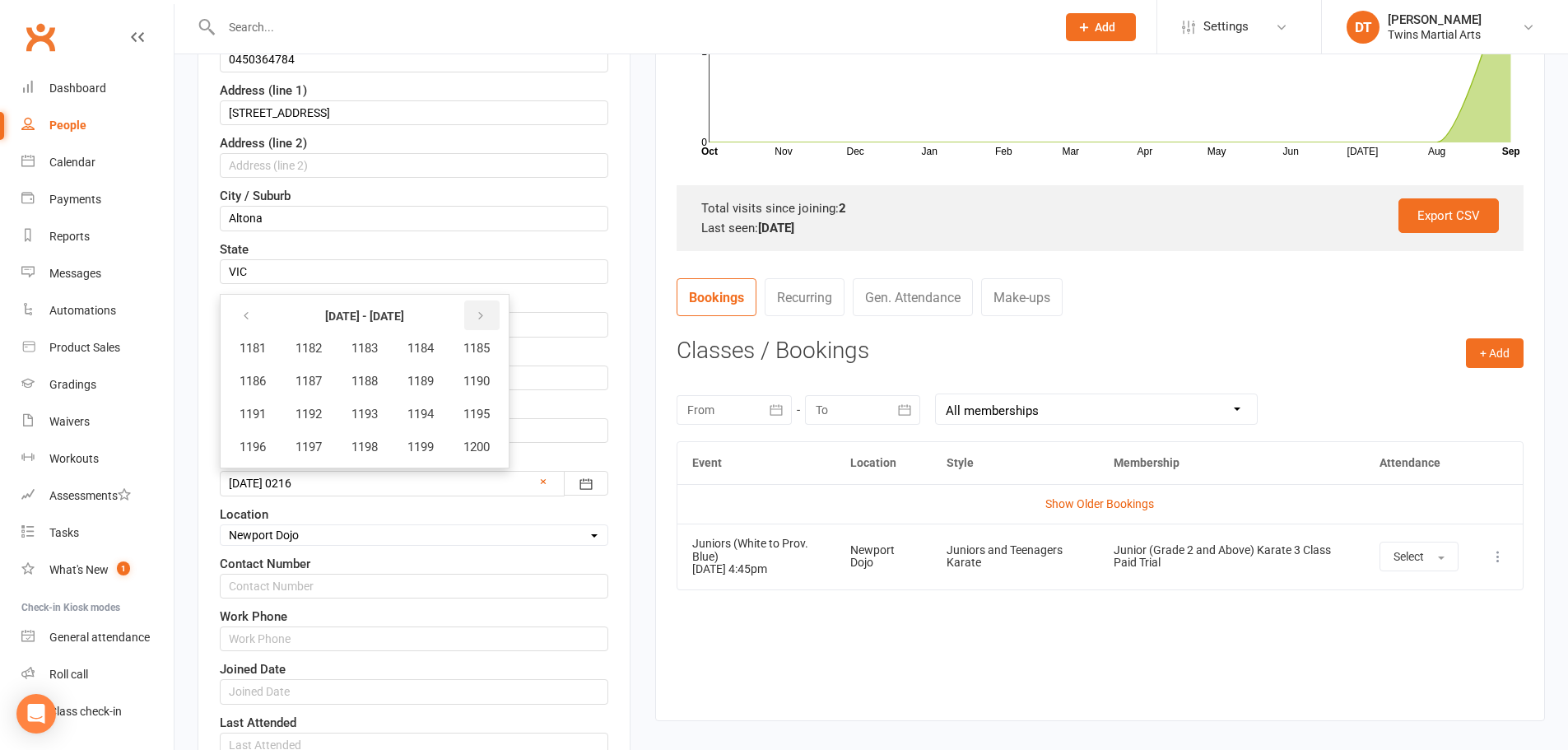
click at [486, 314] on icon "button" at bounding box center [481, 315] width 12 height 13
click at [486, 313] on icon "button" at bounding box center [481, 315] width 12 height 13
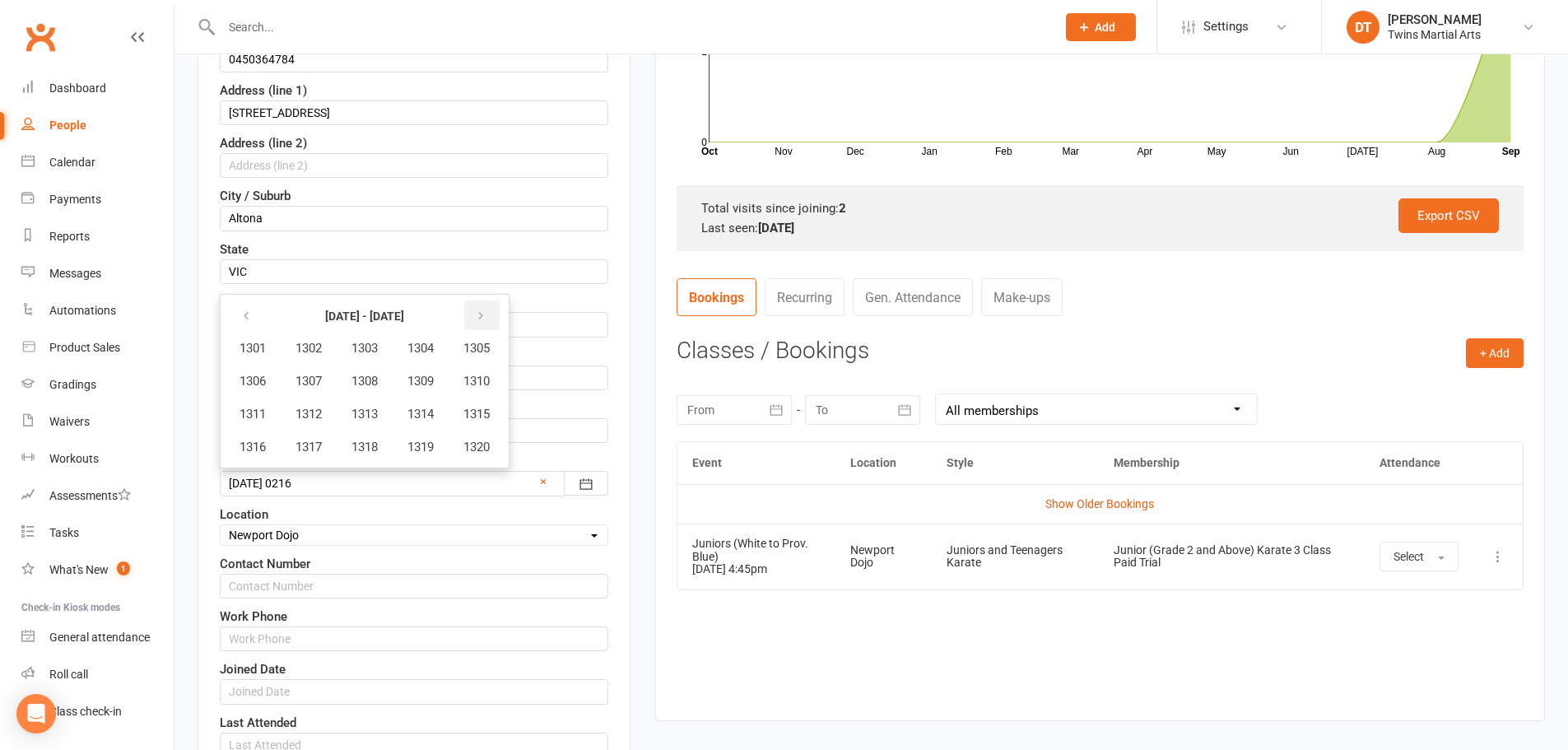
click at [476, 323] on button "button" at bounding box center [482, 315] width 36 height 30
click at [477, 318] on button "button" at bounding box center [482, 315] width 36 height 30
click at [480, 317] on button "button" at bounding box center [482, 315] width 36 height 30
click at [481, 317] on button "button" at bounding box center [482, 315] width 36 height 30
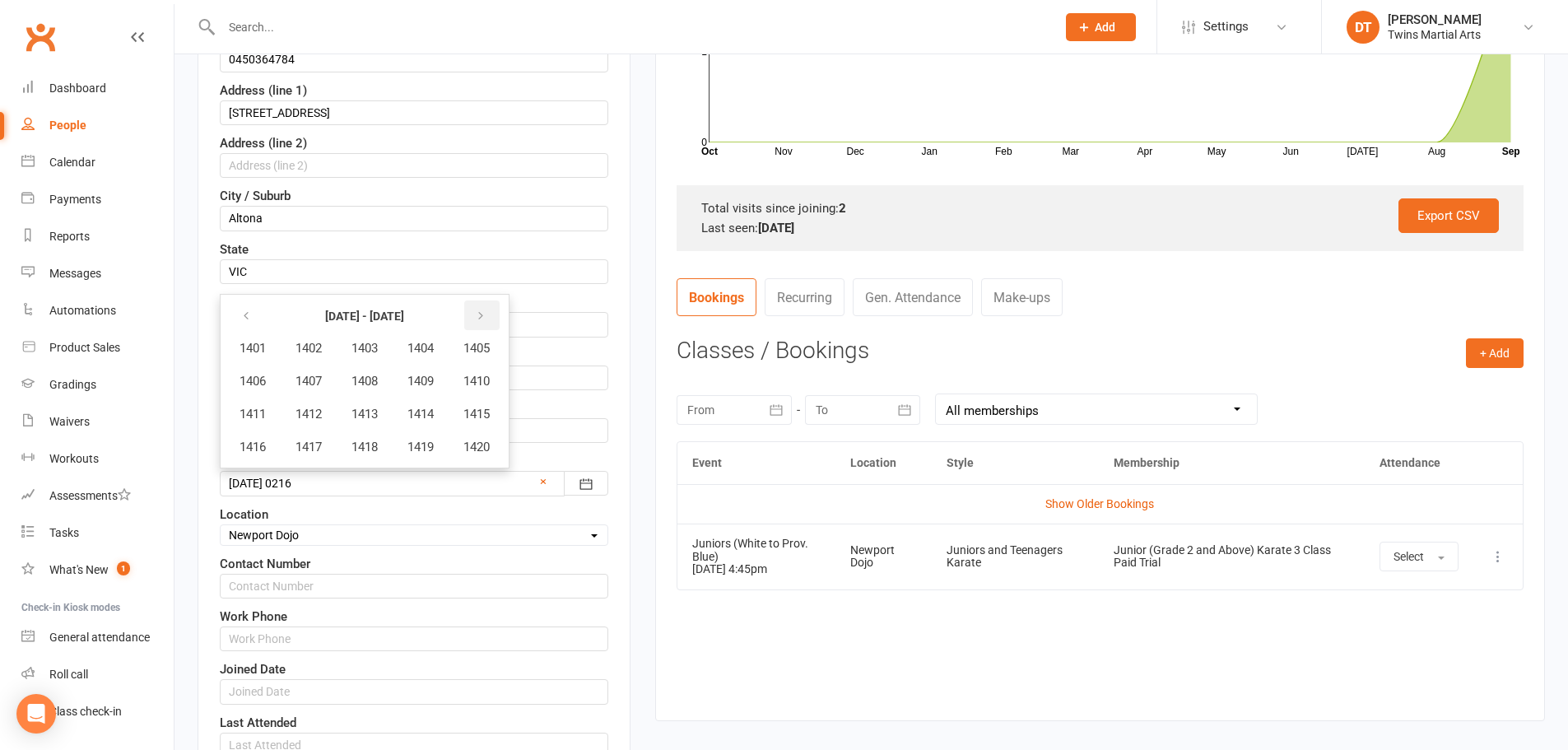
click at [483, 315] on button "button" at bounding box center [482, 315] width 36 height 30
click at [485, 314] on icon "button" at bounding box center [481, 315] width 12 height 13
click at [486, 314] on icon "button" at bounding box center [481, 315] width 12 height 13
click at [486, 312] on icon "button" at bounding box center [481, 315] width 12 height 13
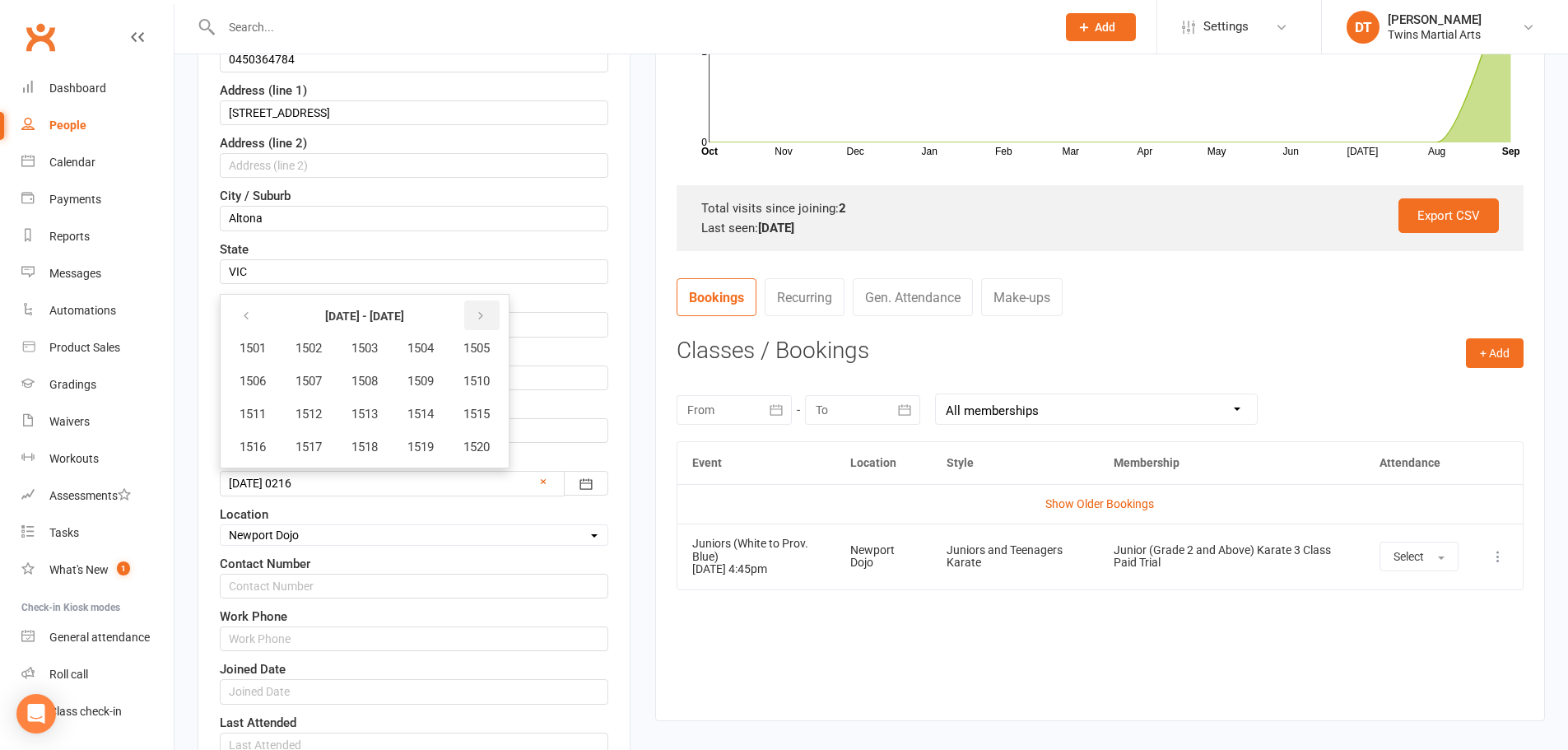
click at [486, 312] on icon "button" at bounding box center [481, 315] width 12 height 13
click at [495, 308] on button "button" at bounding box center [482, 315] width 36 height 30
click at [485, 302] on button "button" at bounding box center [482, 315] width 36 height 30
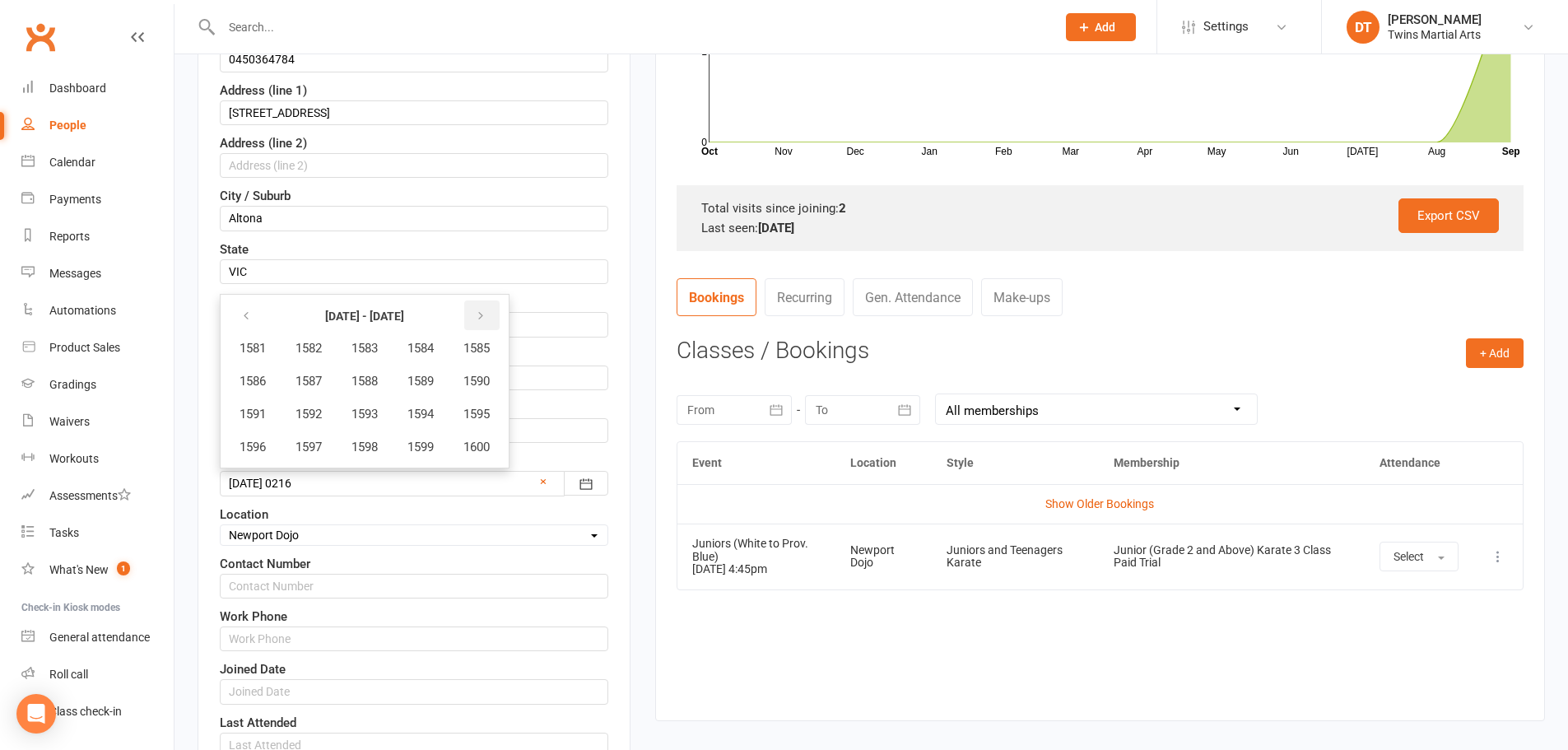
click at [484, 302] on button "button" at bounding box center [482, 315] width 36 height 30
click at [483, 302] on button "button" at bounding box center [482, 315] width 36 height 30
click at [481, 300] on button "button" at bounding box center [482, 315] width 36 height 30
drag, startPoint x: 481, startPoint y: 299, endPoint x: 476, endPoint y: 308, distance: 10.3
click at [482, 300] on th at bounding box center [476, 315] width 54 height 32
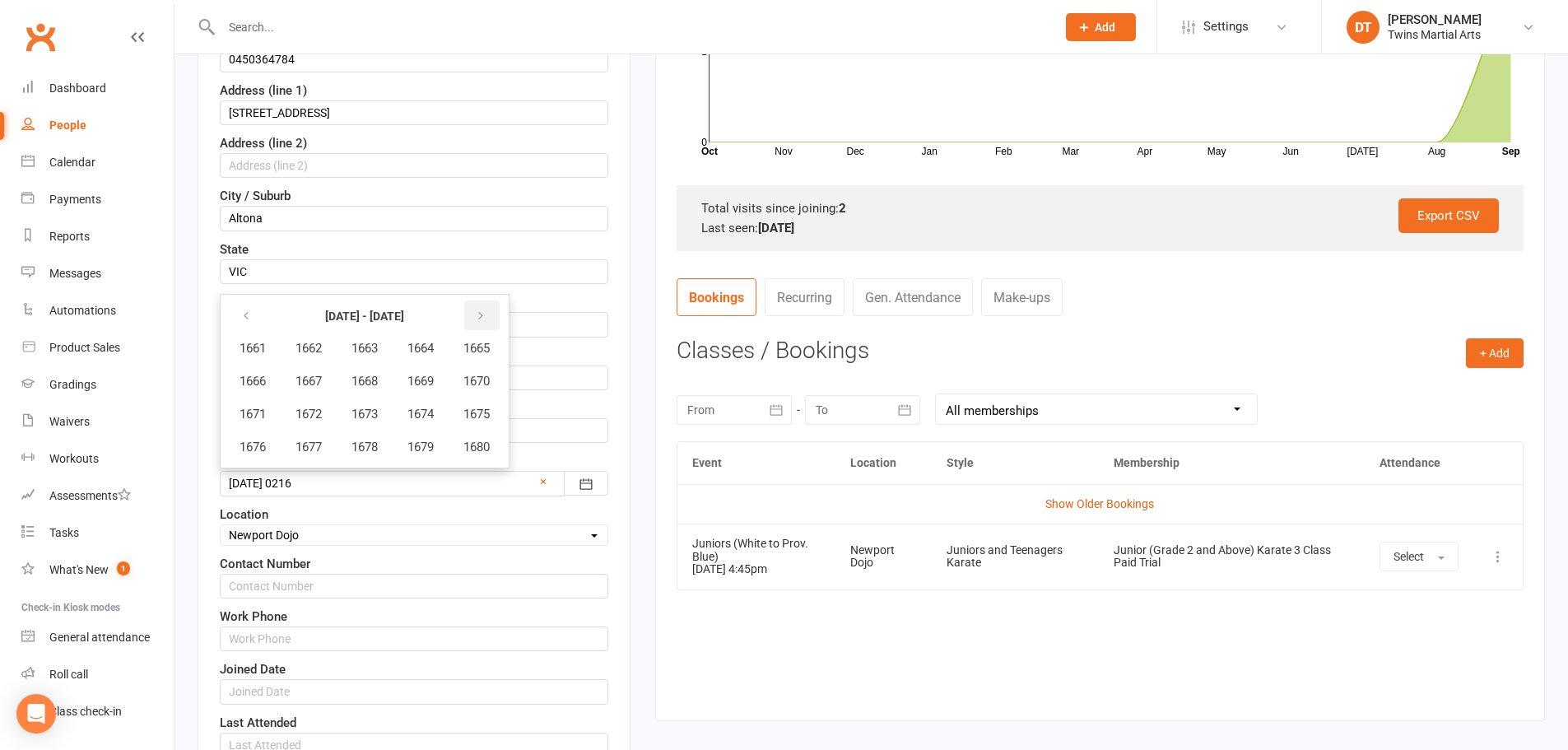
click at [476, 307] on button "button" at bounding box center [482, 315] width 36 height 30
click at [475, 308] on button "button" at bounding box center [482, 315] width 36 height 30
click at [476, 311] on button "button" at bounding box center [482, 315] width 36 height 30
click at [476, 312] on button "button" at bounding box center [482, 315] width 36 height 30
click at [482, 313] on button "button" at bounding box center [482, 315] width 36 height 30
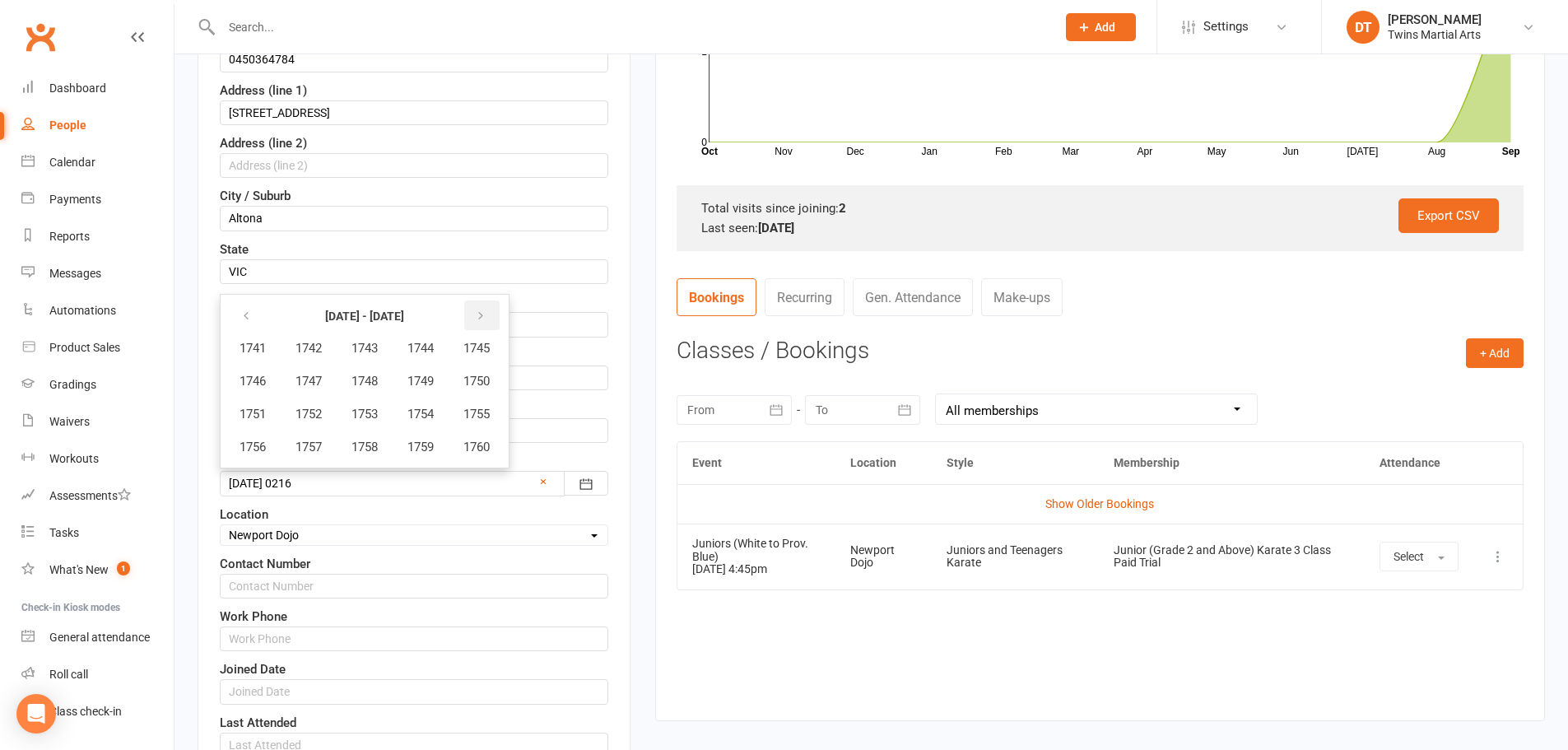
click at [483, 314] on icon "button" at bounding box center [481, 315] width 12 height 13
click at [482, 314] on button "button" at bounding box center [482, 315] width 36 height 30
click at [481, 314] on button "button" at bounding box center [482, 315] width 36 height 30
click at [482, 313] on button "button" at bounding box center [482, 315] width 36 height 30
click at [482, 313] on icon "button" at bounding box center [481, 315] width 12 height 13
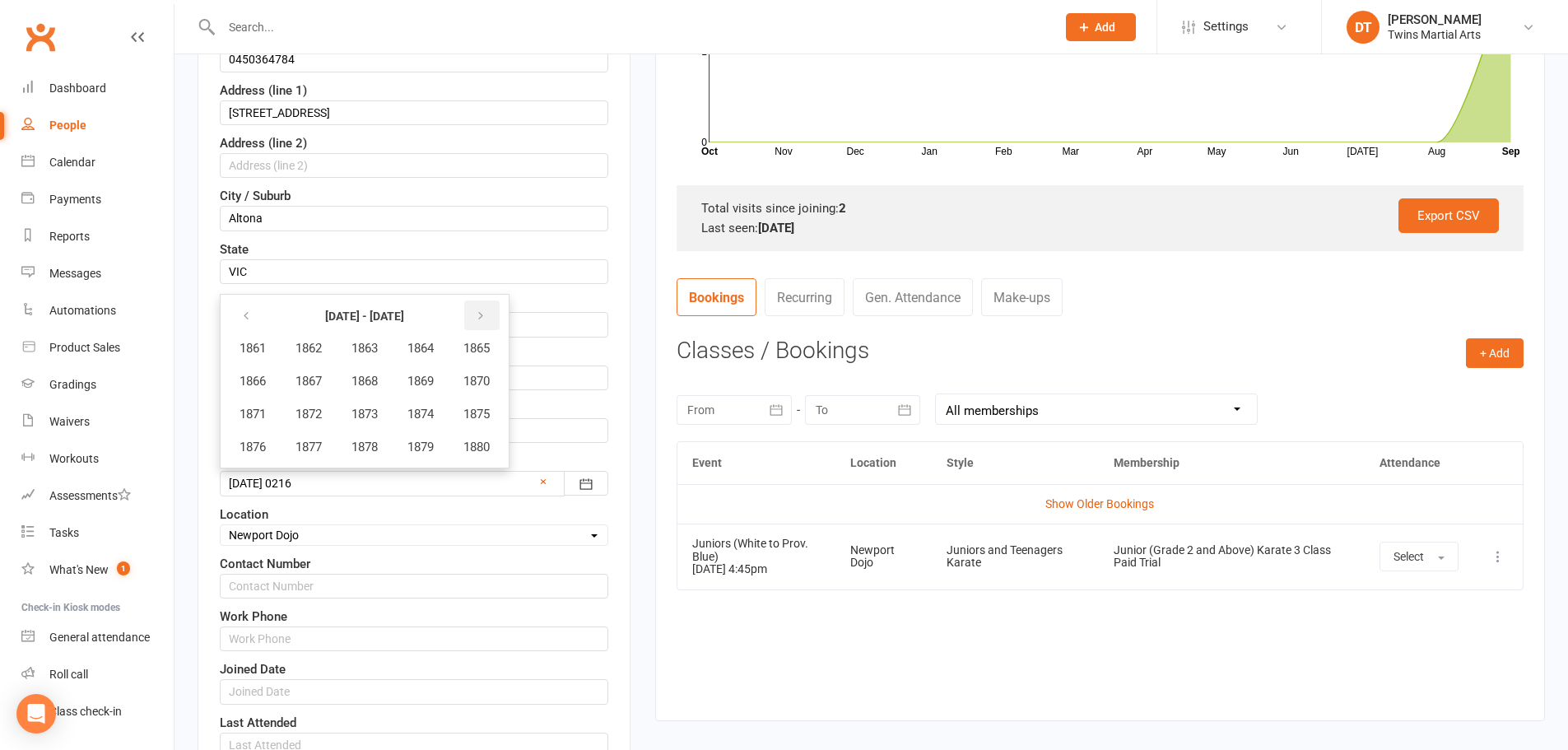
click at [480, 313] on button "button" at bounding box center [482, 315] width 36 height 30
click at [481, 313] on button "button" at bounding box center [482, 315] width 36 height 30
click at [480, 313] on button "button" at bounding box center [482, 315] width 36 height 30
click at [477, 313] on button "button" at bounding box center [482, 315] width 36 height 30
click at [479, 312] on button "button" at bounding box center [482, 315] width 36 height 30
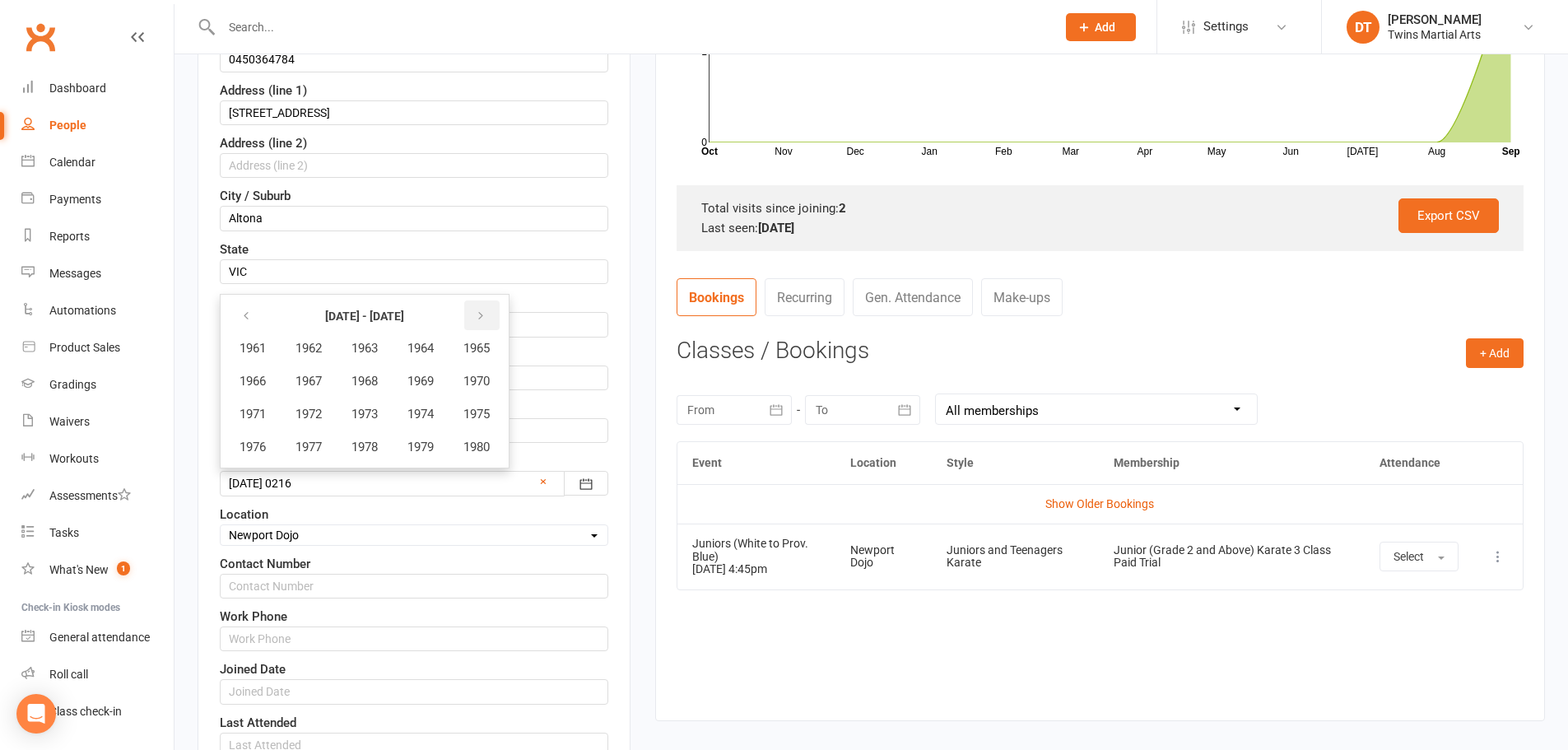
click at [480, 313] on button "button" at bounding box center [482, 315] width 36 height 30
click at [477, 310] on button "button" at bounding box center [482, 315] width 36 height 30
click at [476, 310] on button "button" at bounding box center [482, 315] width 36 height 30
click at [251, 310] on icon "button" at bounding box center [246, 315] width 12 height 13
click at [263, 444] on span "2016" at bounding box center [252, 447] width 27 height 15
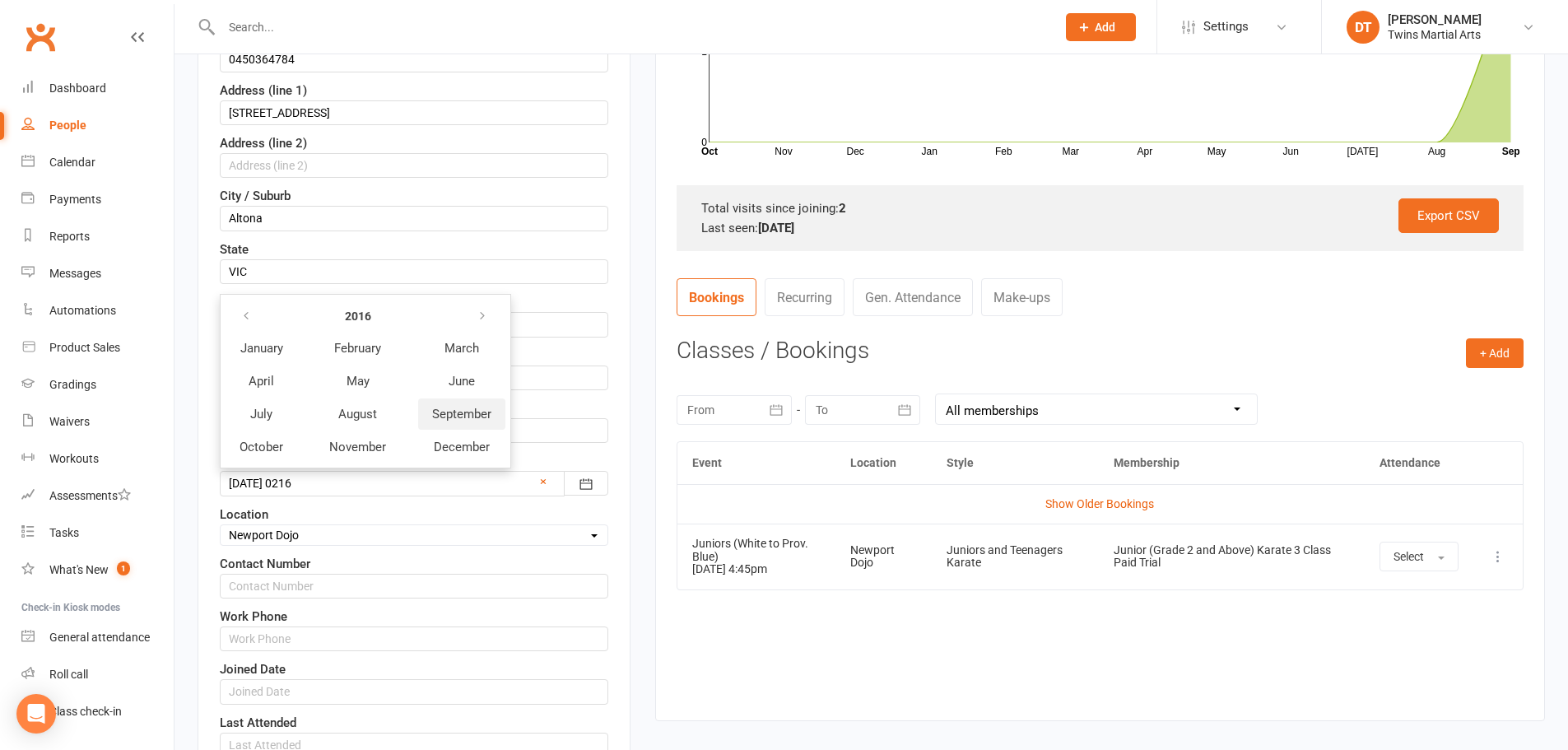
click at [475, 414] on span "September" at bounding box center [461, 414] width 59 height 15
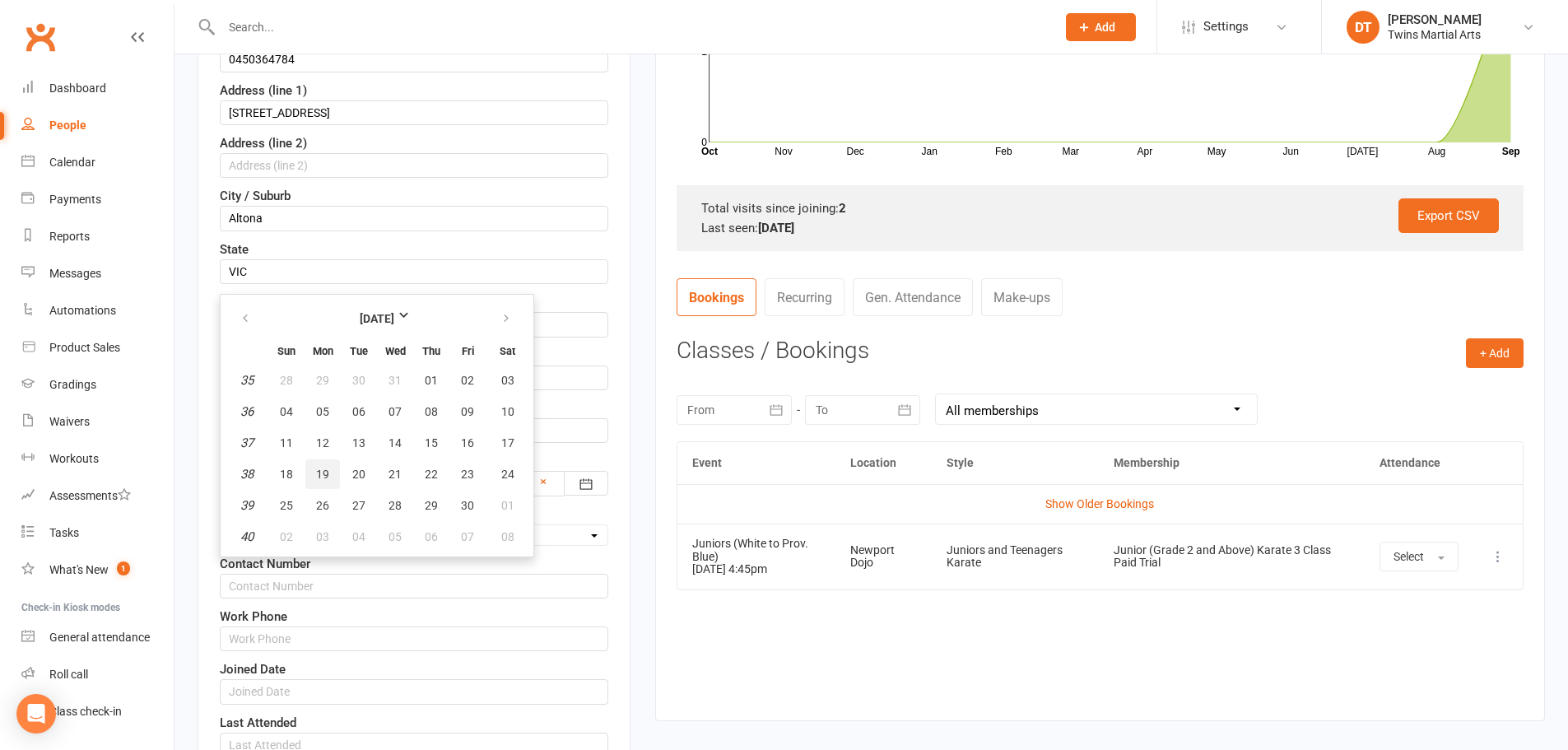
click at [319, 472] on span "19" at bounding box center [322, 473] width 13 height 13
type input "19 Sep 2016"
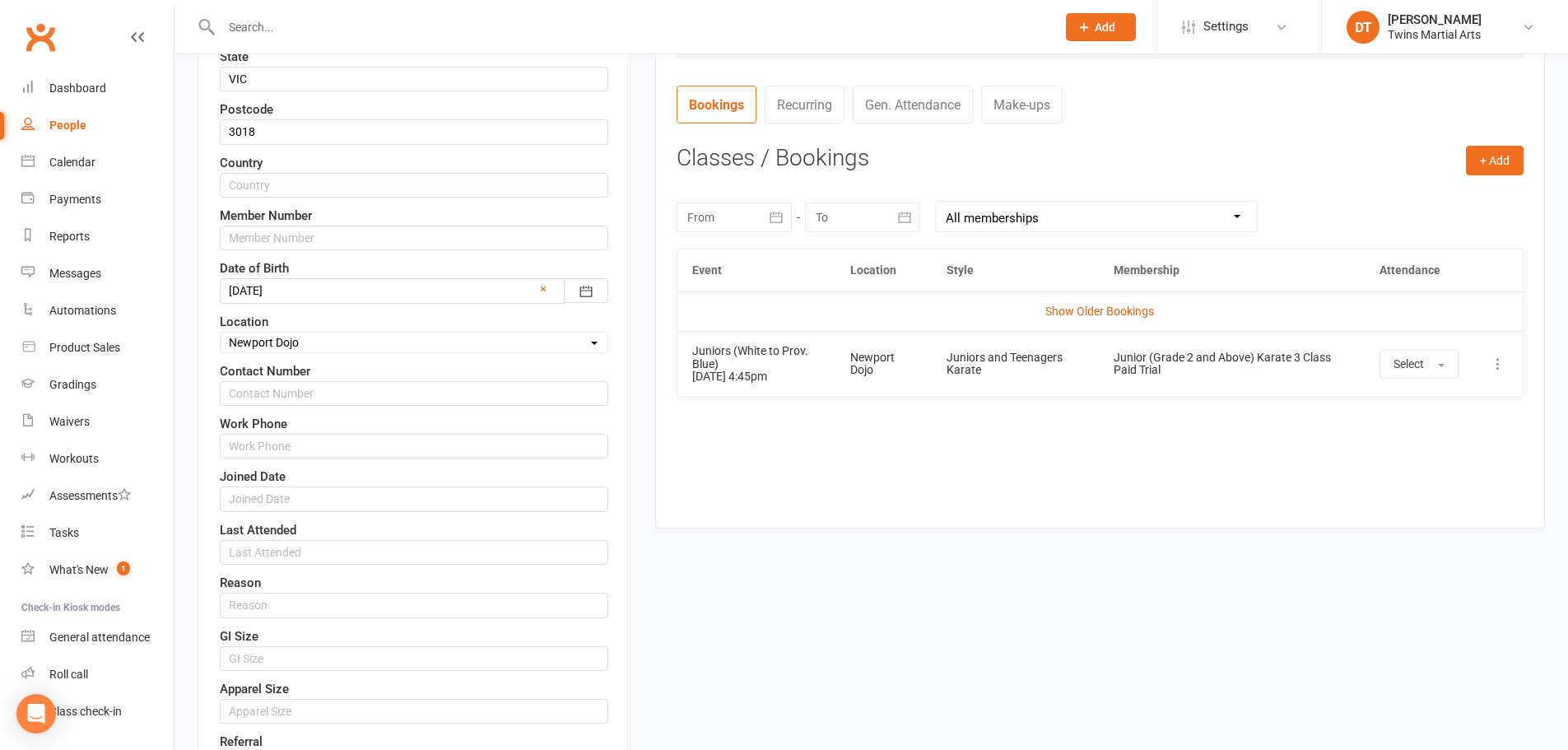
scroll to position [900, 0]
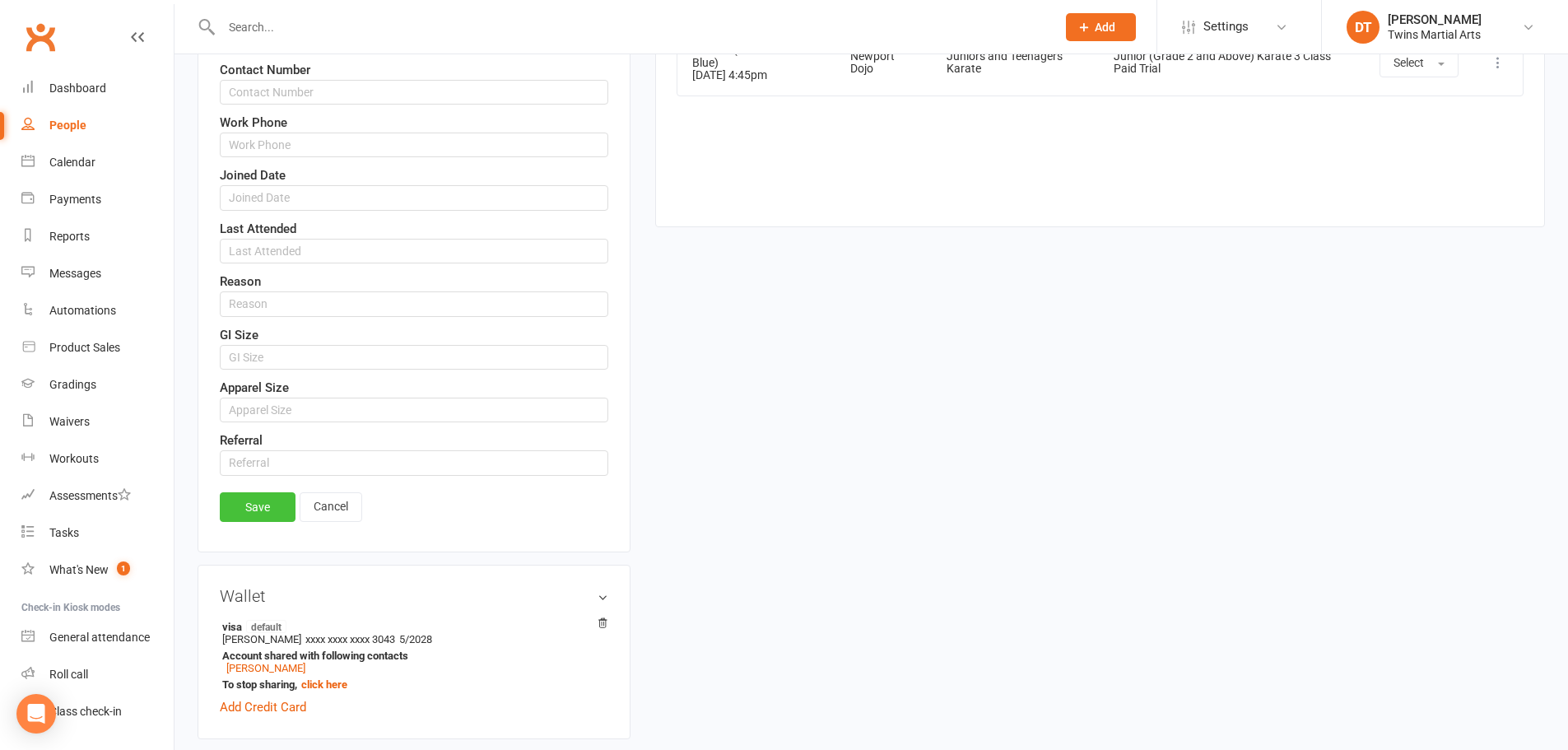
click at [274, 511] on link "Save" at bounding box center [257, 507] width 76 height 30
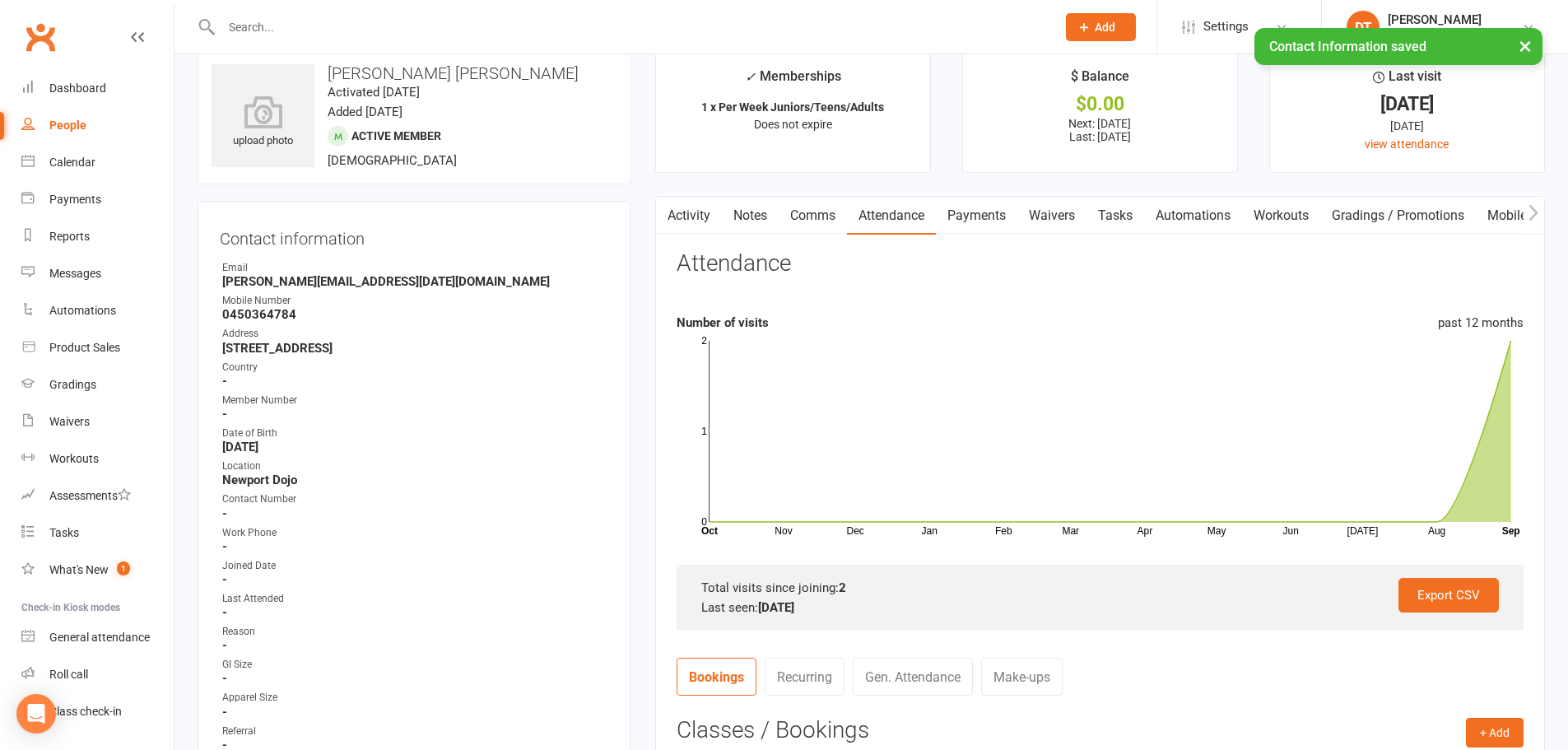
scroll to position [0, 0]
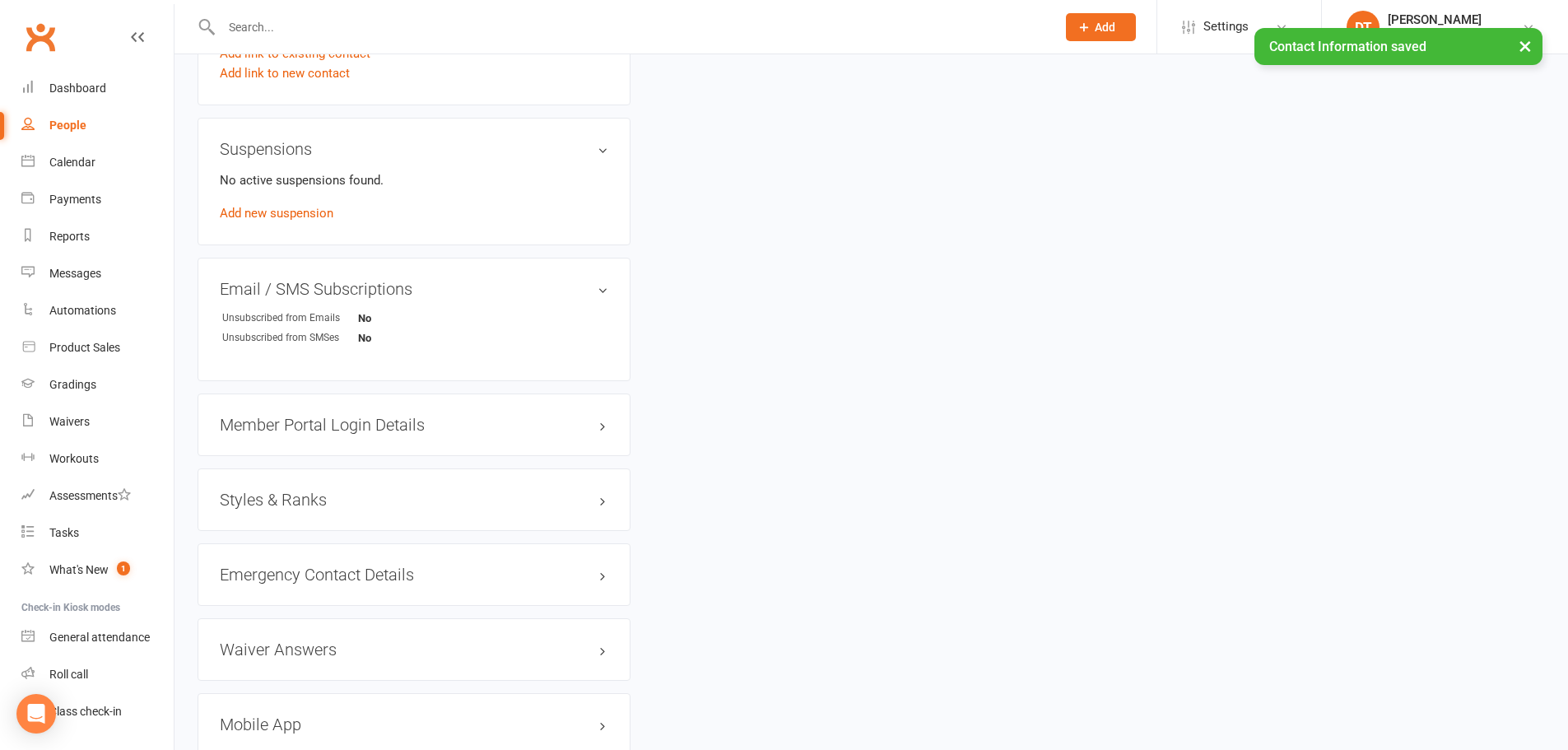
click at [342, 503] on h3 "Styles & Ranks" at bounding box center [413, 500] width 388 height 18
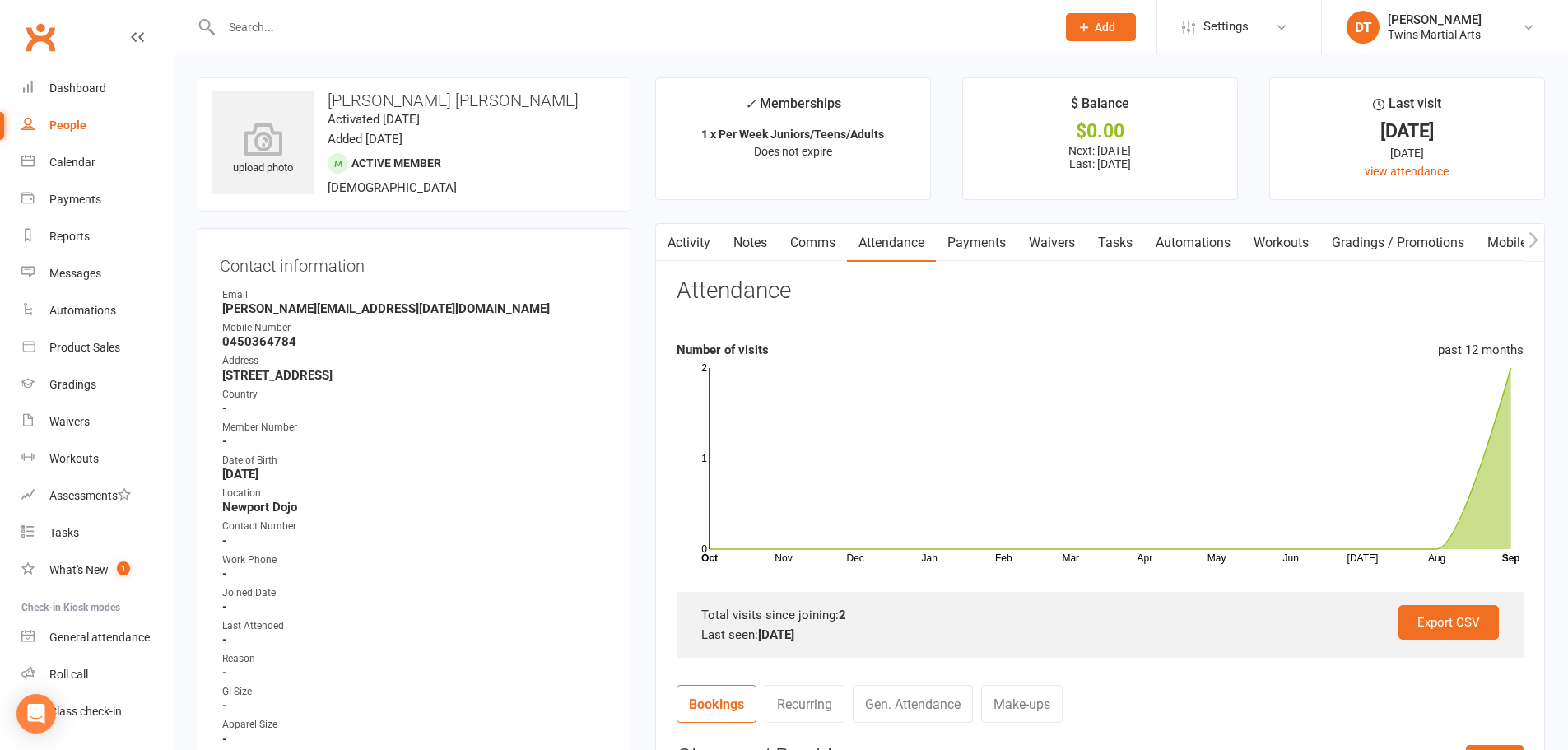
click at [803, 245] on link "Comms" at bounding box center [812, 243] width 68 height 38
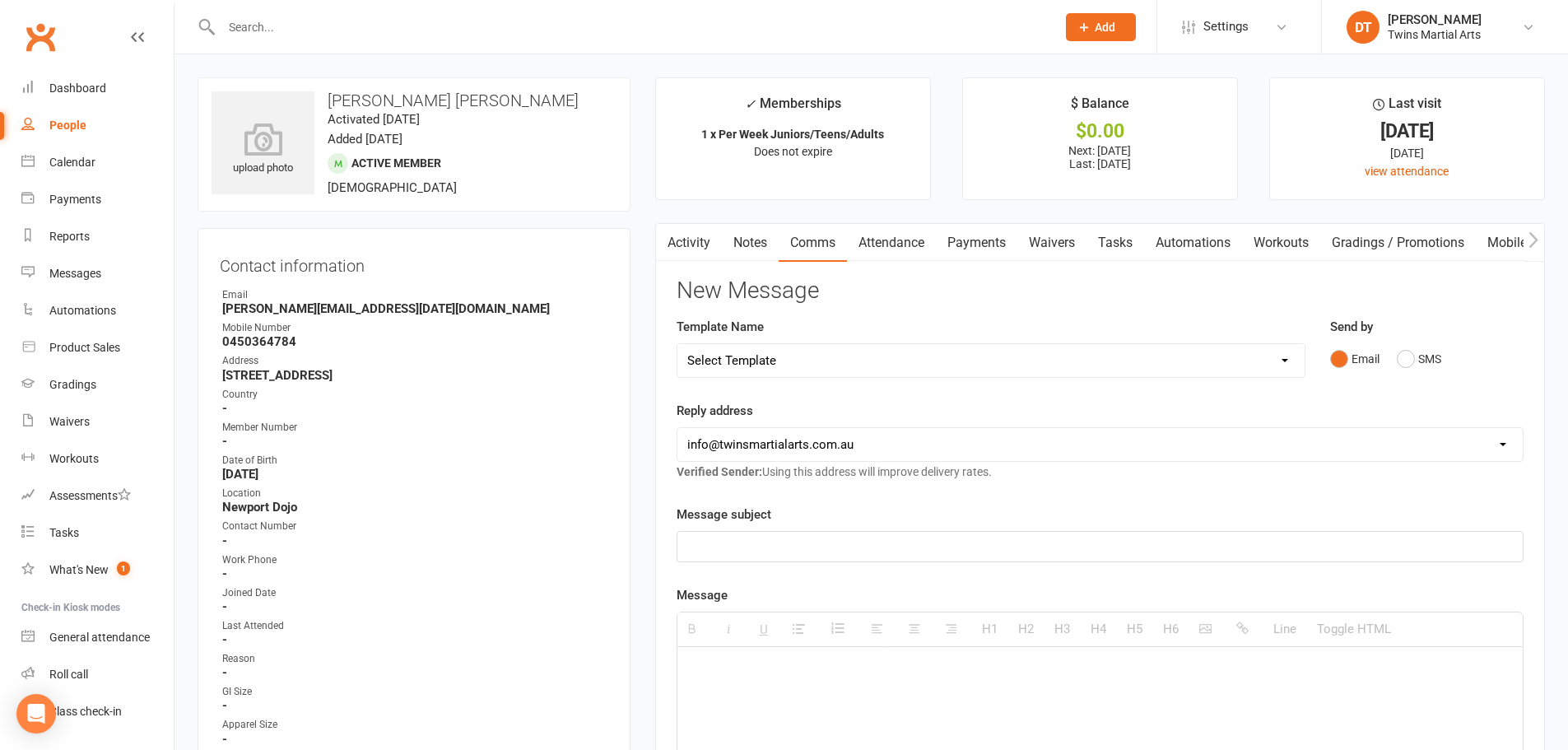
click at [921, 367] on select "Select Template [Email] Bring A Friend [Email] Bring a Friend Referral [Email] …" at bounding box center [991, 360] width 627 height 33
select select "30"
click at [678, 344] on select "Select Template [Email] Bring A Friend [Email] Bring a Friend Referral [Email] …" at bounding box center [991, 360] width 627 height 33
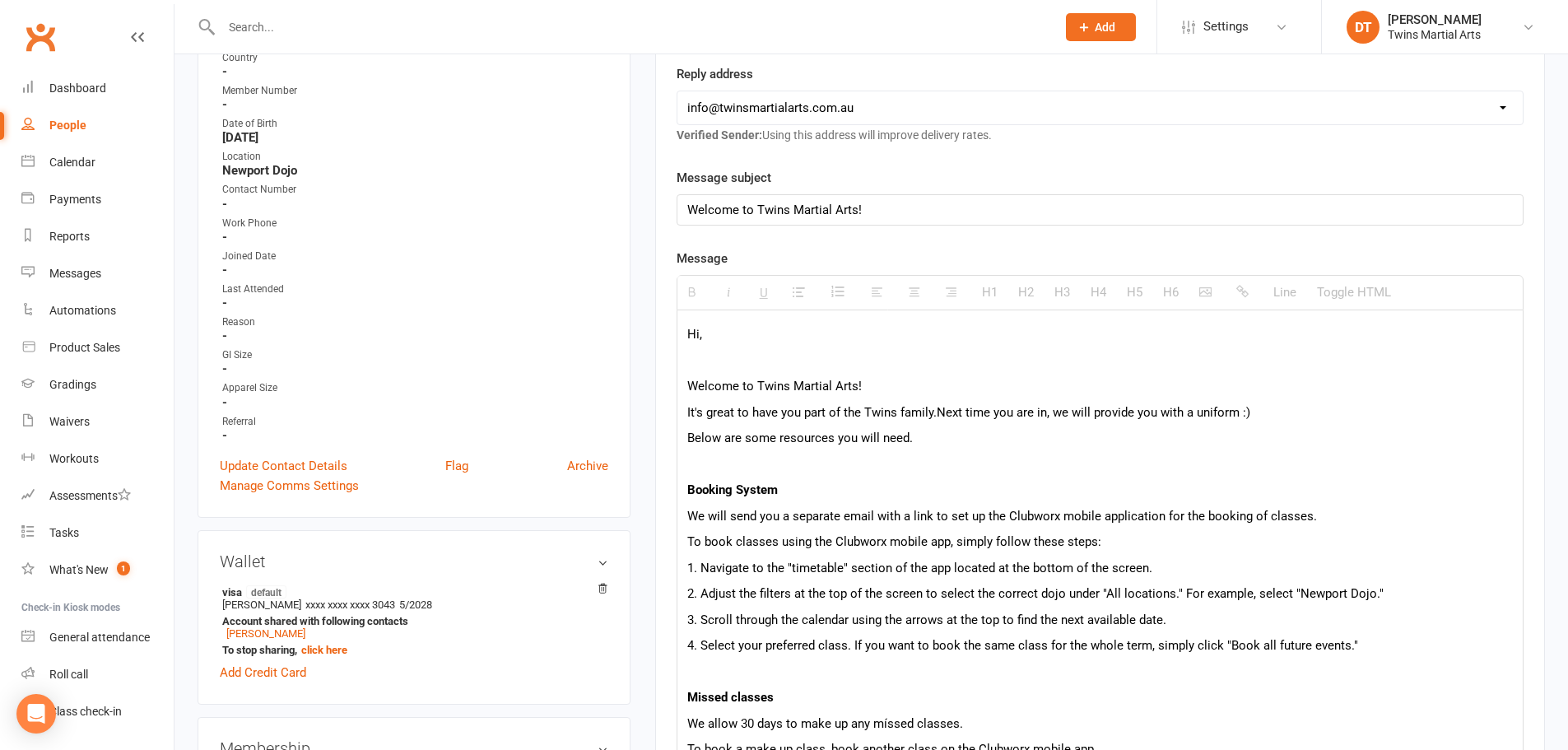
scroll to position [329, 0]
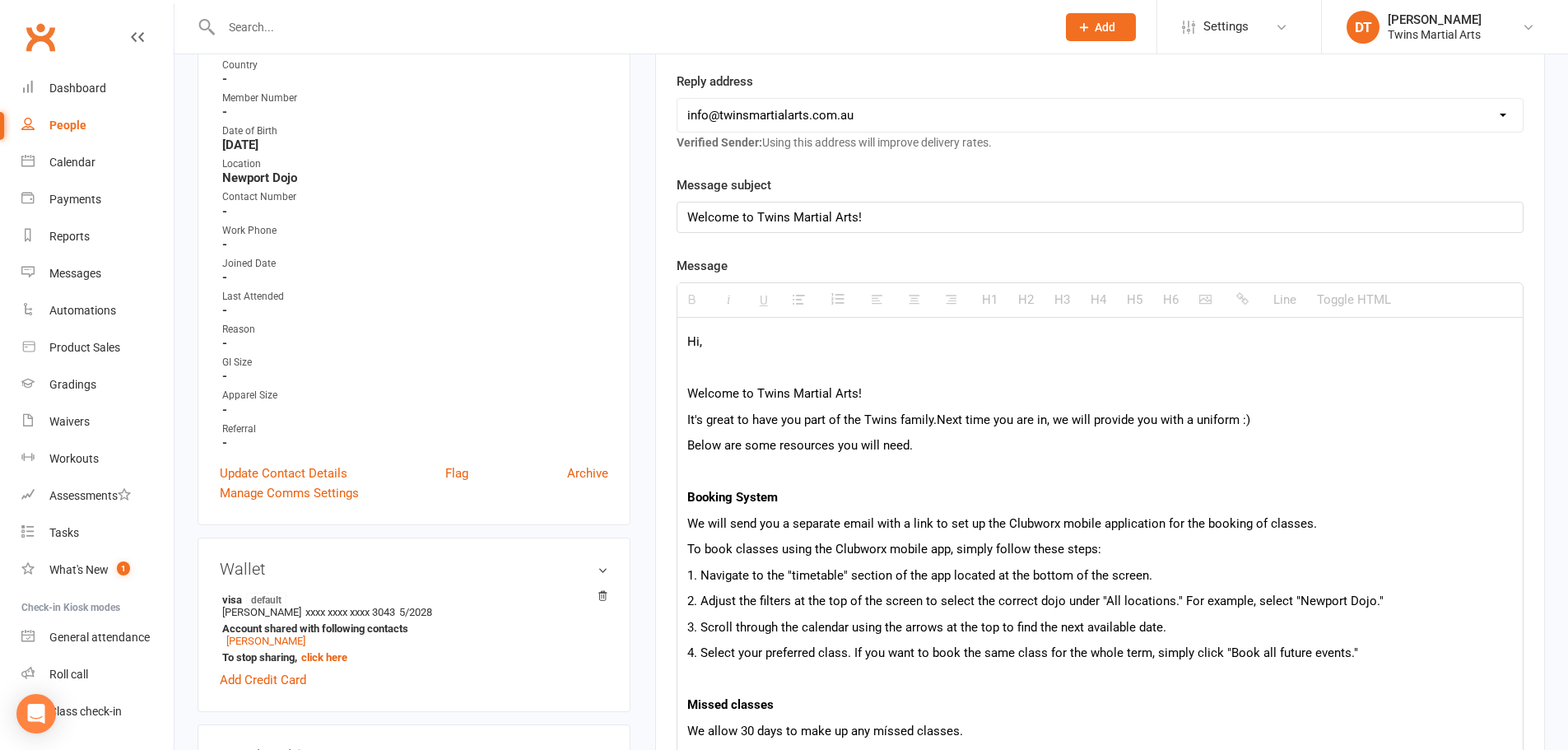
drag, startPoint x: 747, startPoint y: 343, endPoint x: 737, endPoint y: 353, distance: 14.1
click at [744, 350] on p "Hi," at bounding box center [1101, 342] width 826 height 20
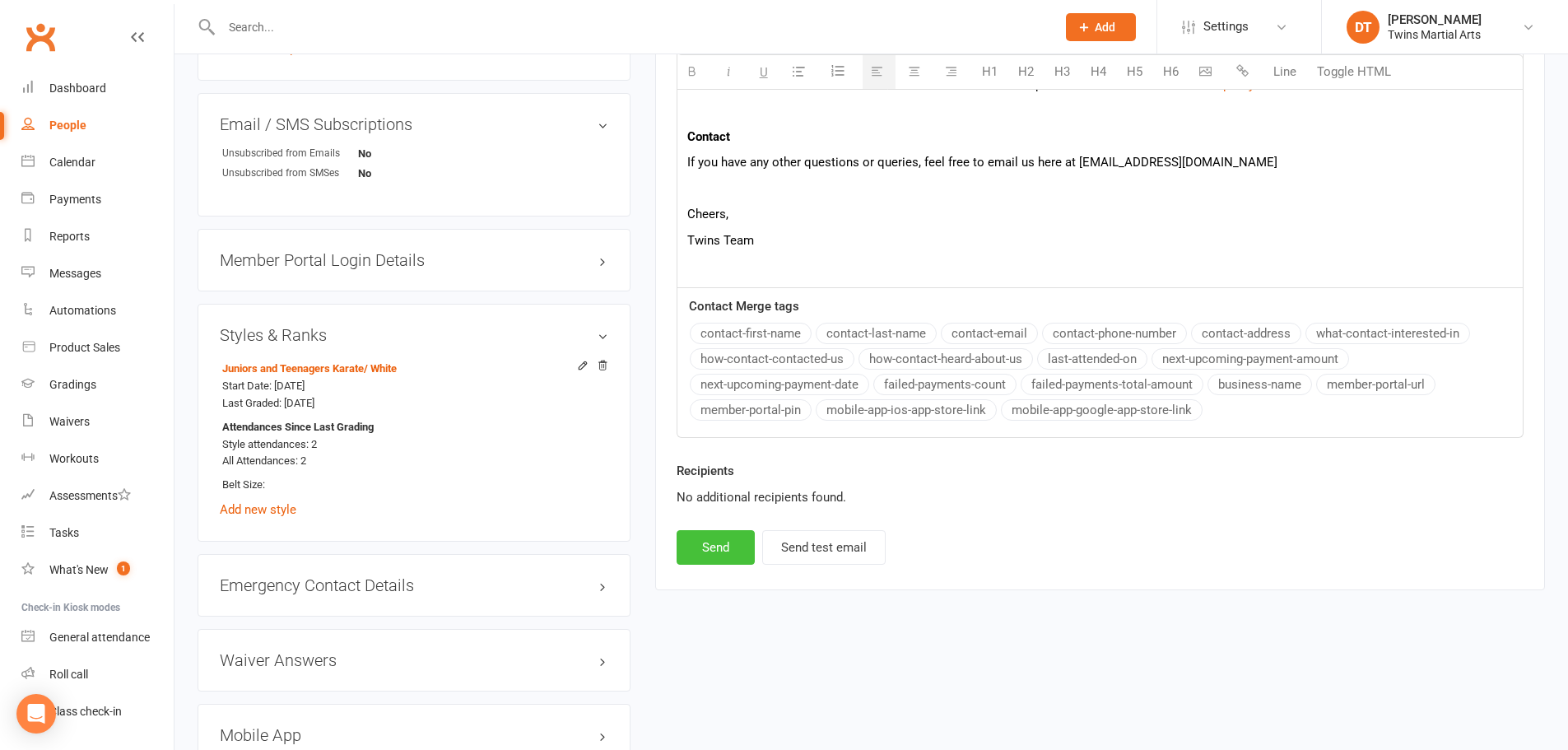
click at [695, 551] on button "Send" at bounding box center [715, 546] width 78 height 35
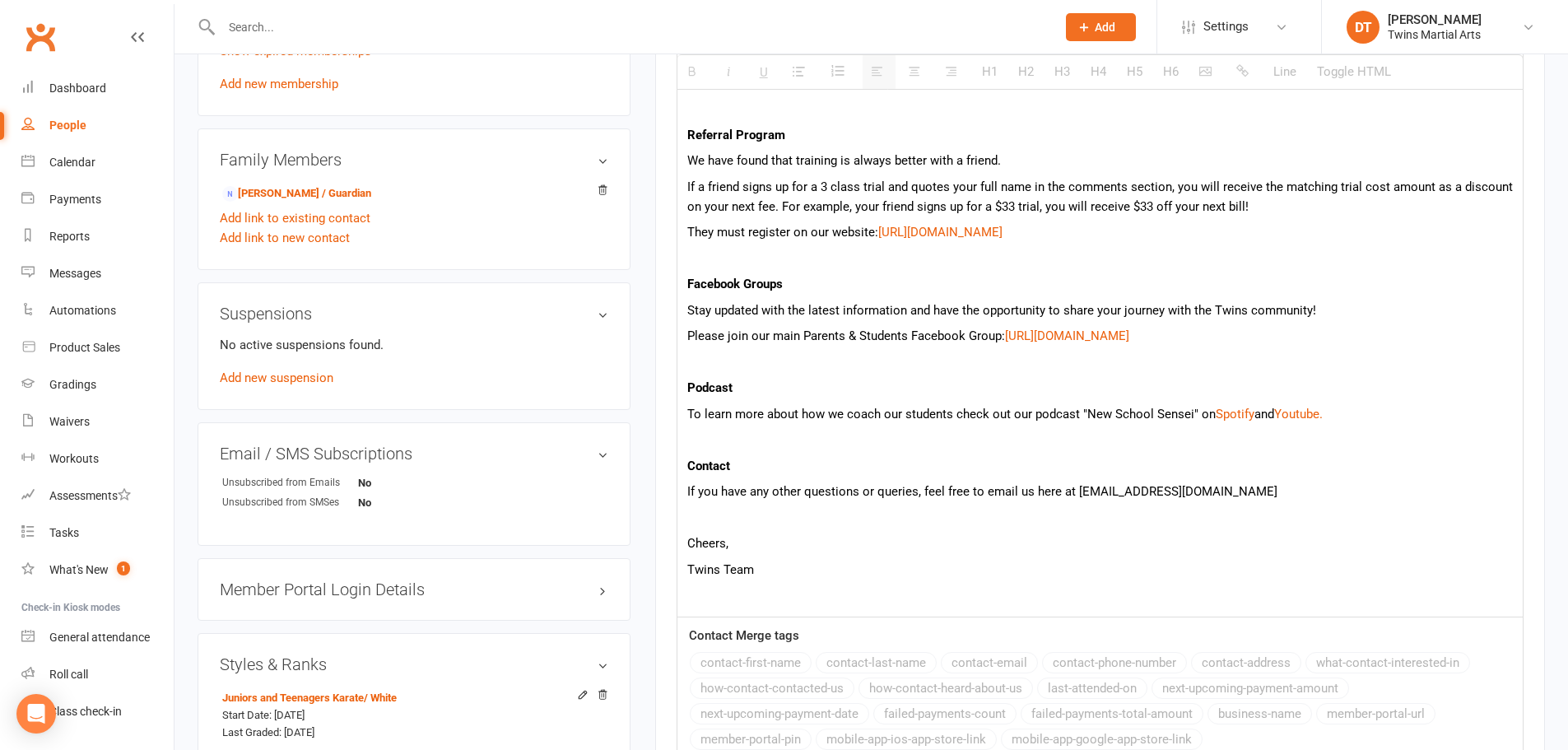
select select
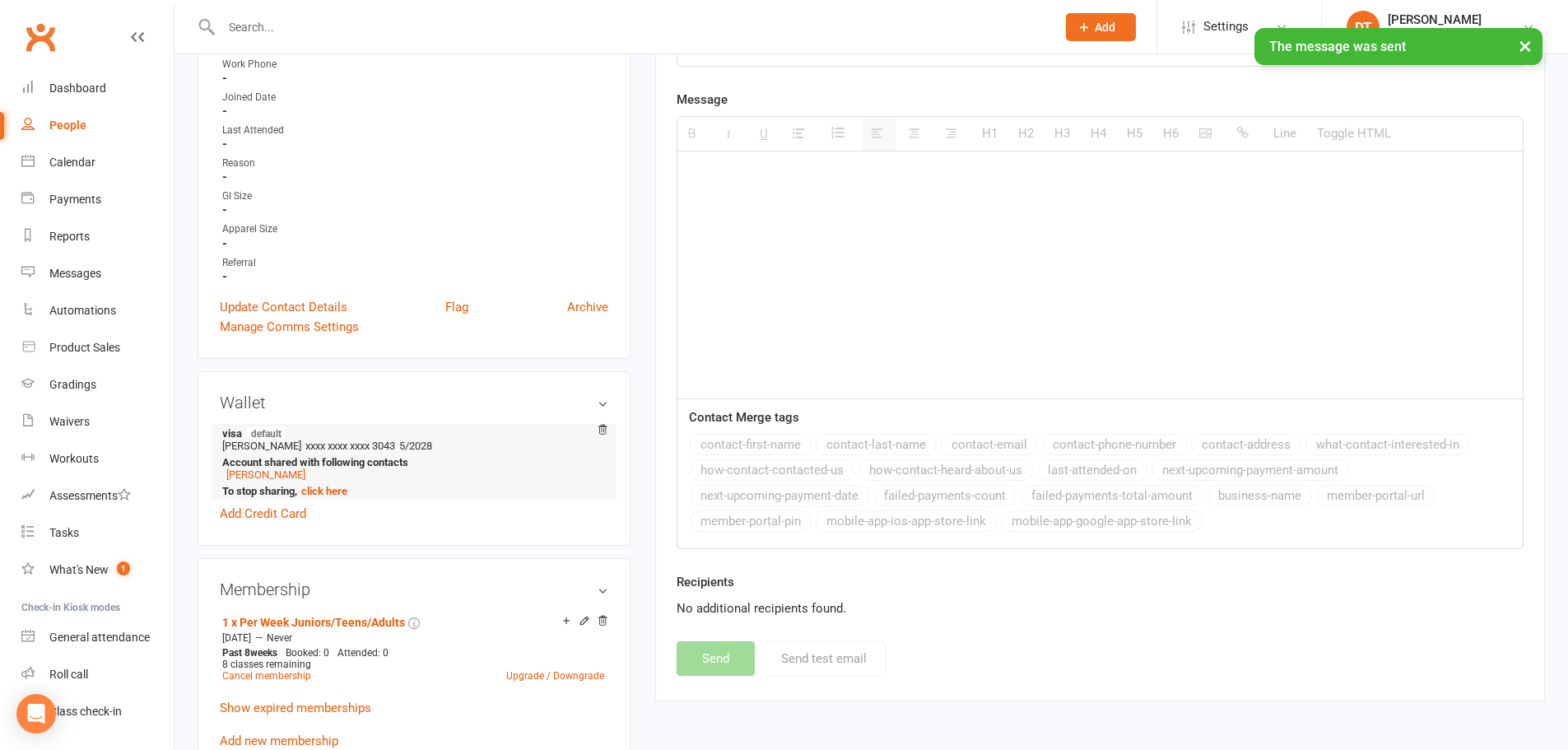
scroll to position [494, 0]
drag, startPoint x: 407, startPoint y: 483, endPoint x: 432, endPoint y: 479, distance: 25.3
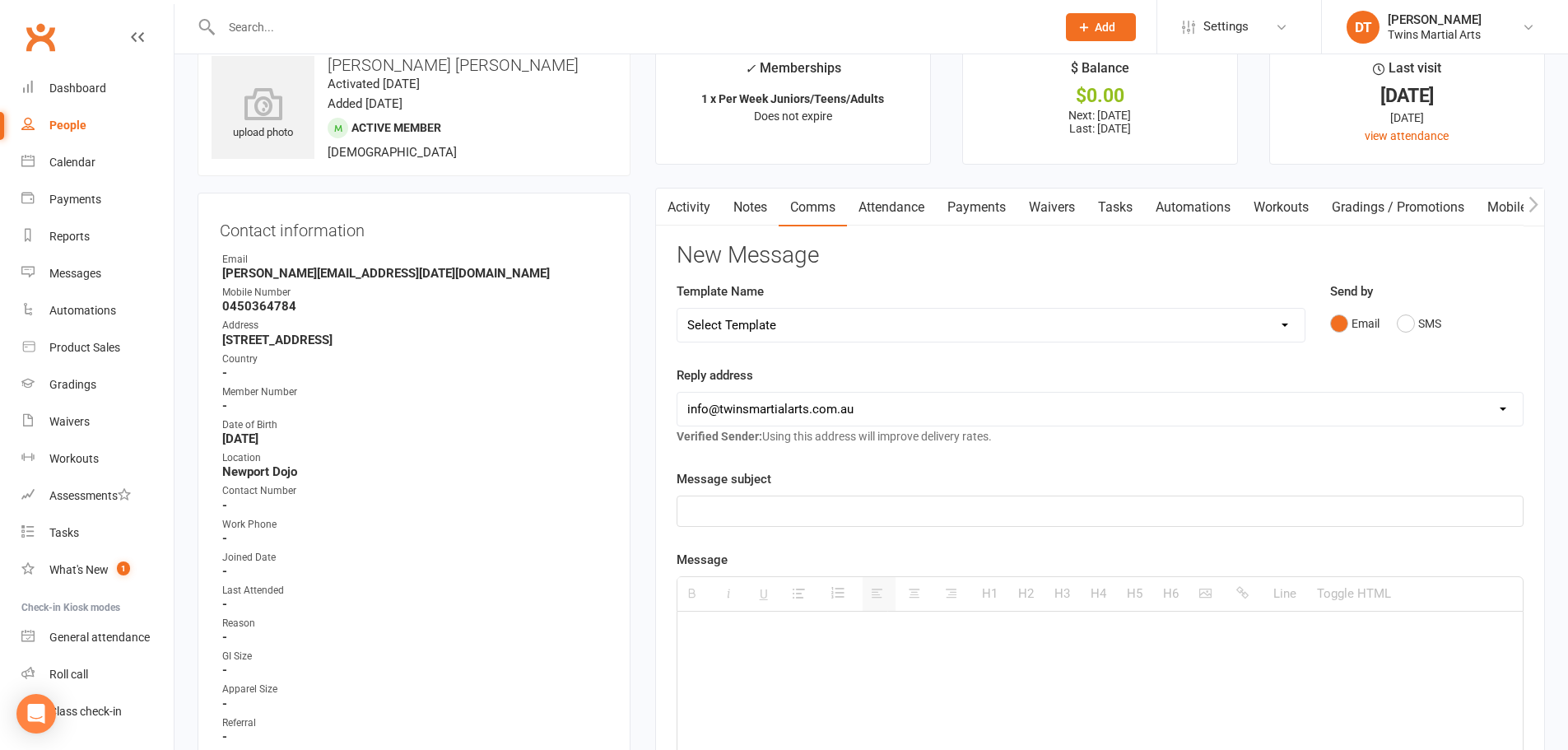
scroll to position [0, 0]
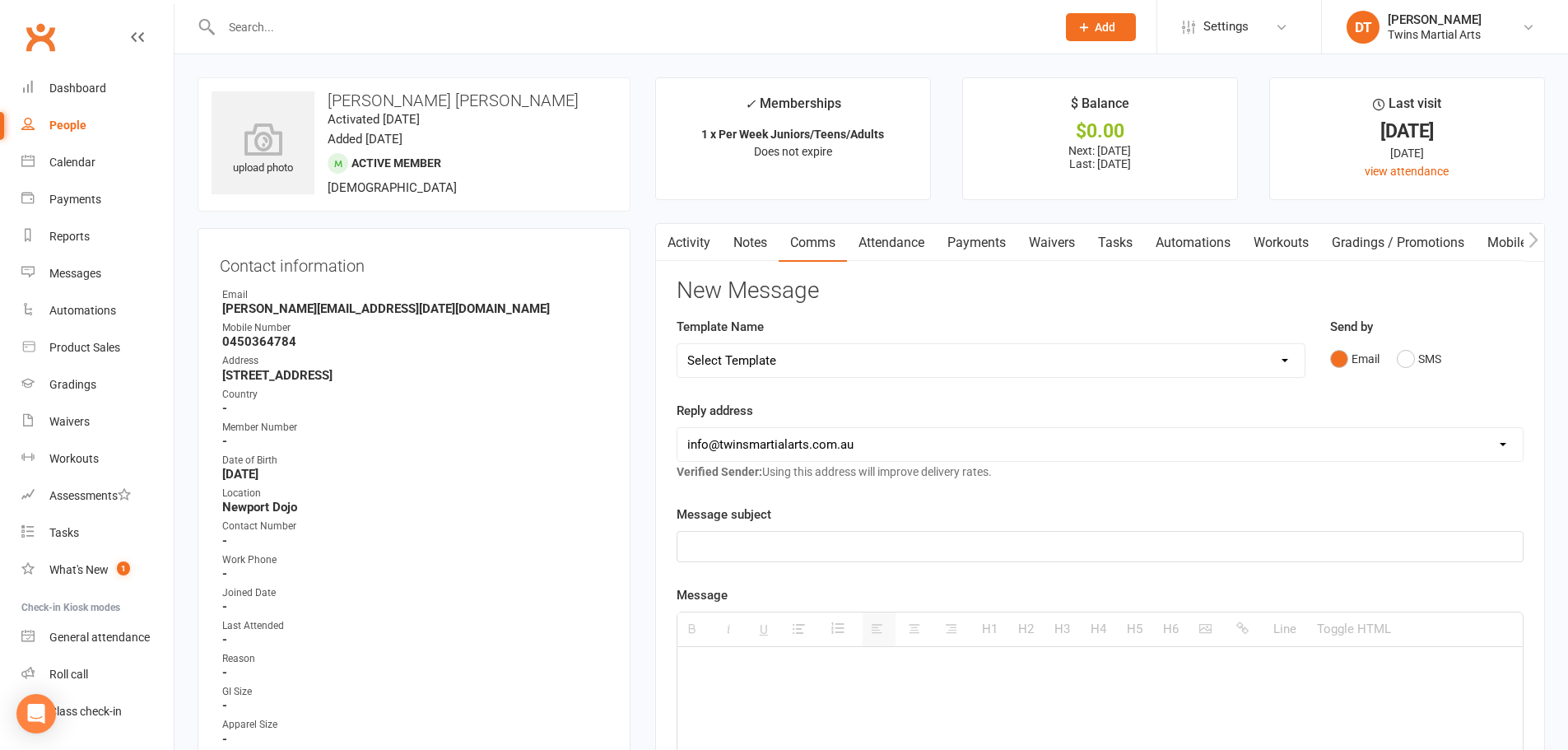
drag, startPoint x: 412, startPoint y: 375, endPoint x: 186, endPoint y: 370, distance: 226.1
copy strong "44 Romawi St Altona VIC 3018"
drag, startPoint x: 456, startPoint y: 91, endPoint x: 223, endPoint y: 138, distance: 237.7
click at [323, 97] on div "upload photo Flynn O’keefe Activated 21 August, 2025 Added 21 August, 2025 Acti…" at bounding box center [414, 144] width 433 height 134
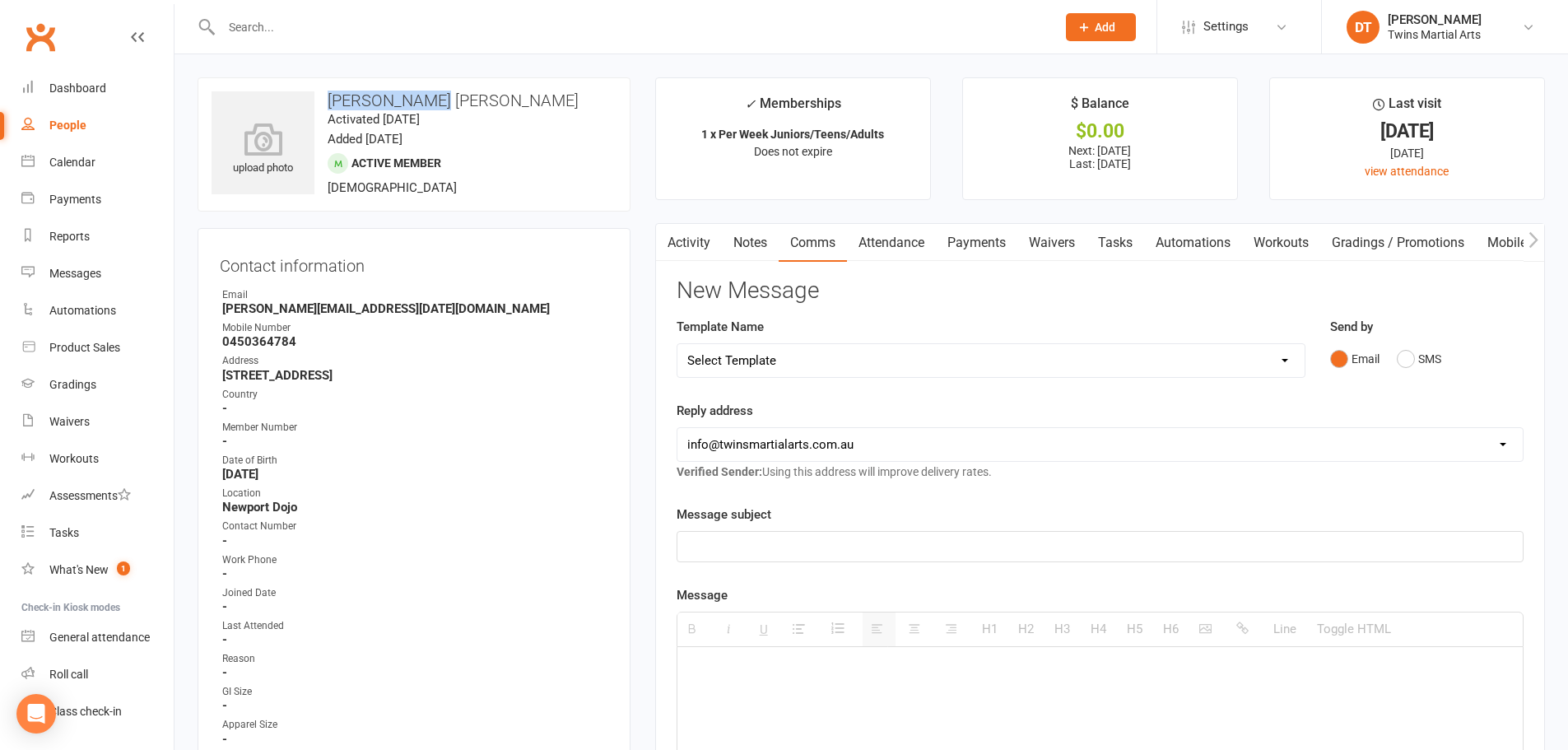
copy h3 "[PERSON_NAME] [PERSON_NAME]"
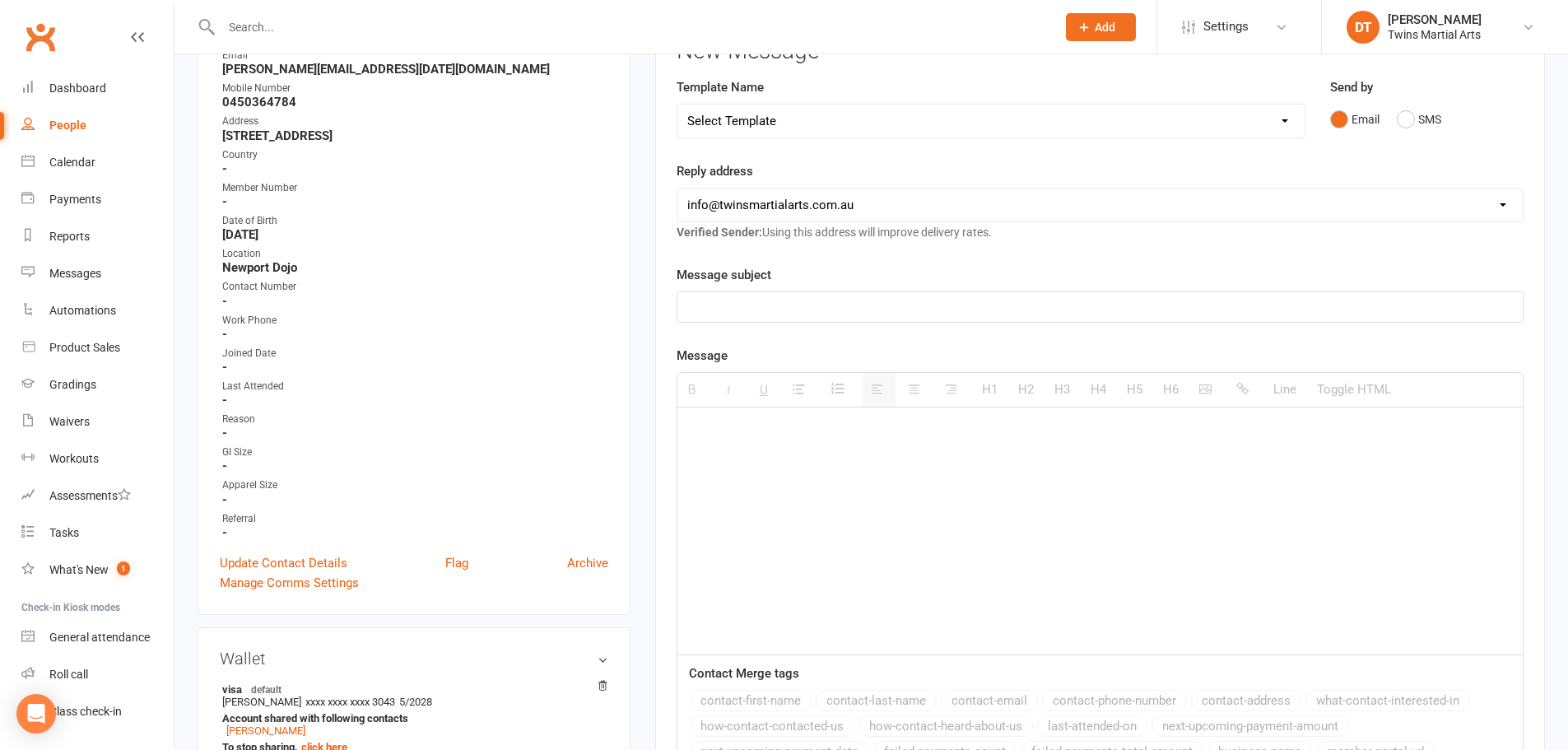
scroll to position [412, 0]
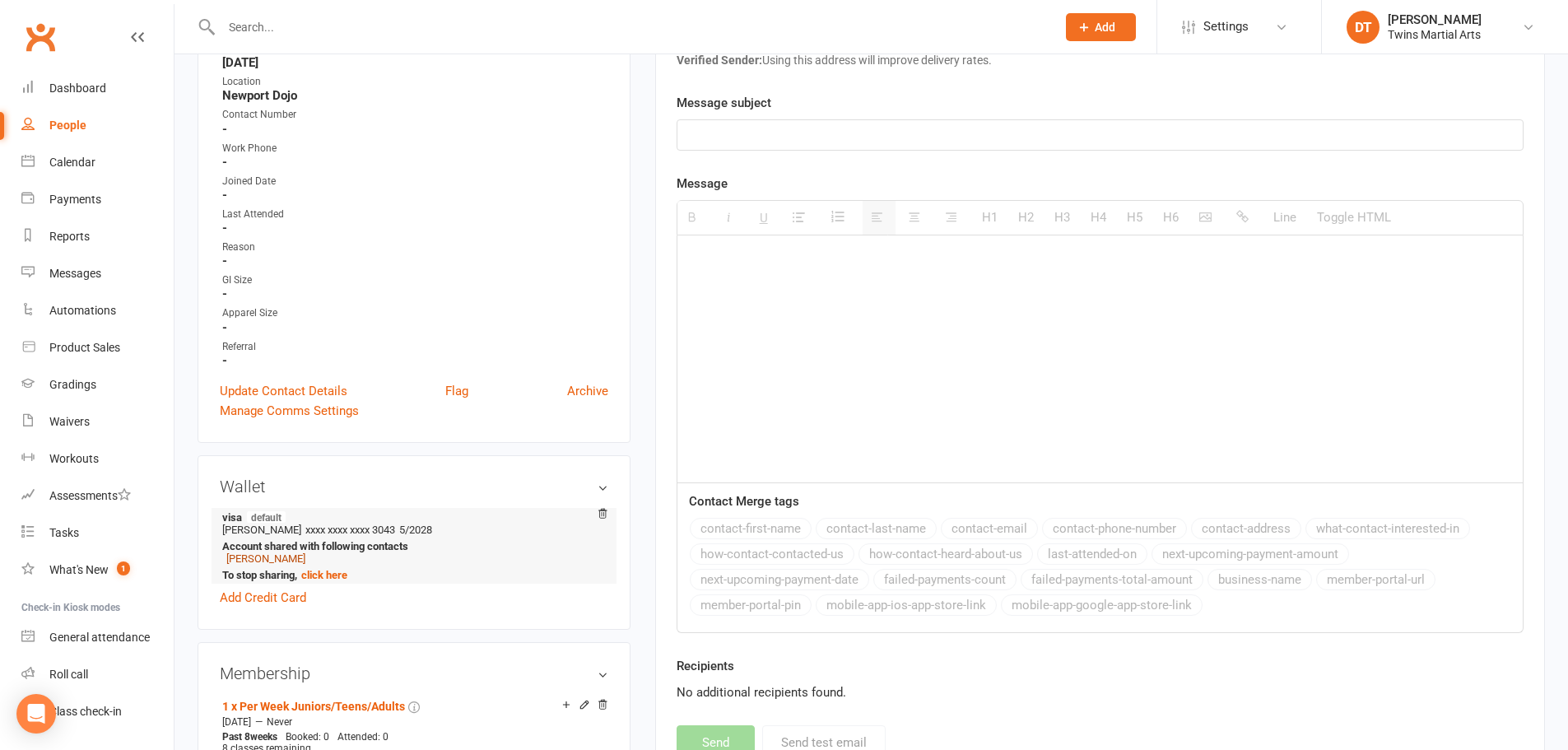
click at [271, 563] on link "[PERSON_NAME]" at bounding box center [266, 558] width 79 height 12
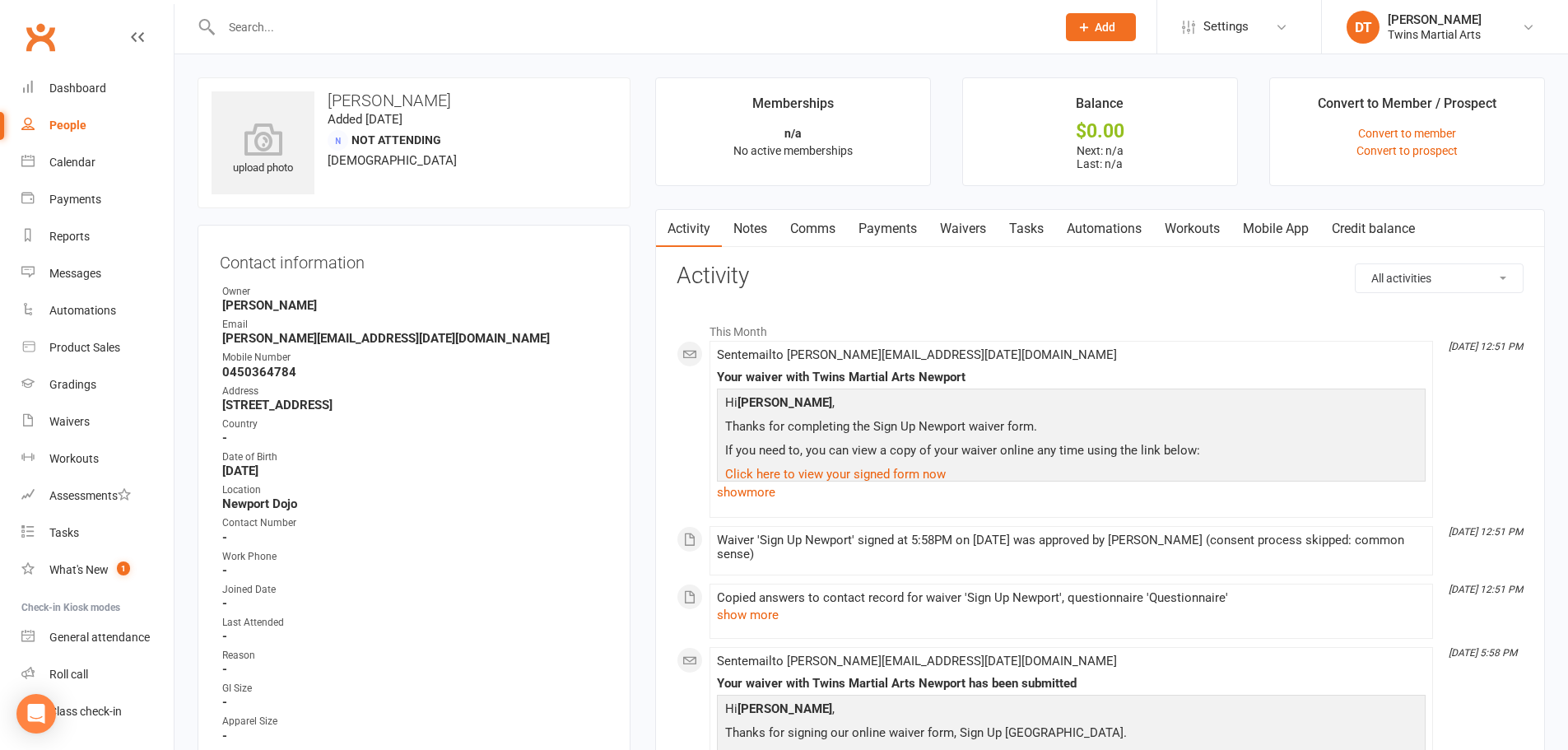
click at [1299, 225] on link "Mobile App" at bounding box center [1276, 228] width 89 height 38
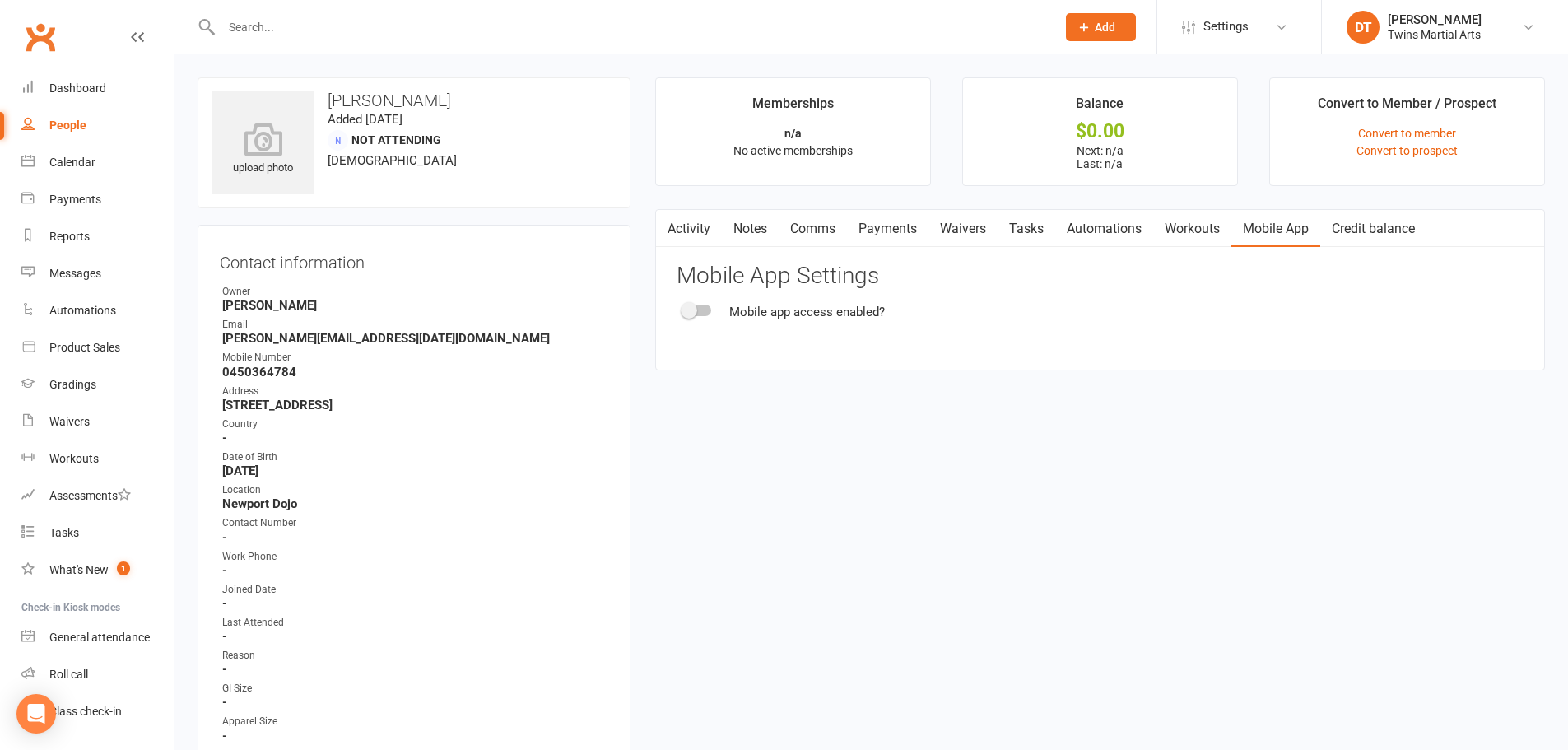
click at [695, 317] on div "Mobile app access enabled?" at bounding box center [1100, 312] width 847 height 20
click at [695, 316] on span at bounding box center [689, 310] width 17 height 17
click at [683, 308] on input "checkbox" at bounding box center [683, 308] width 0 height 0
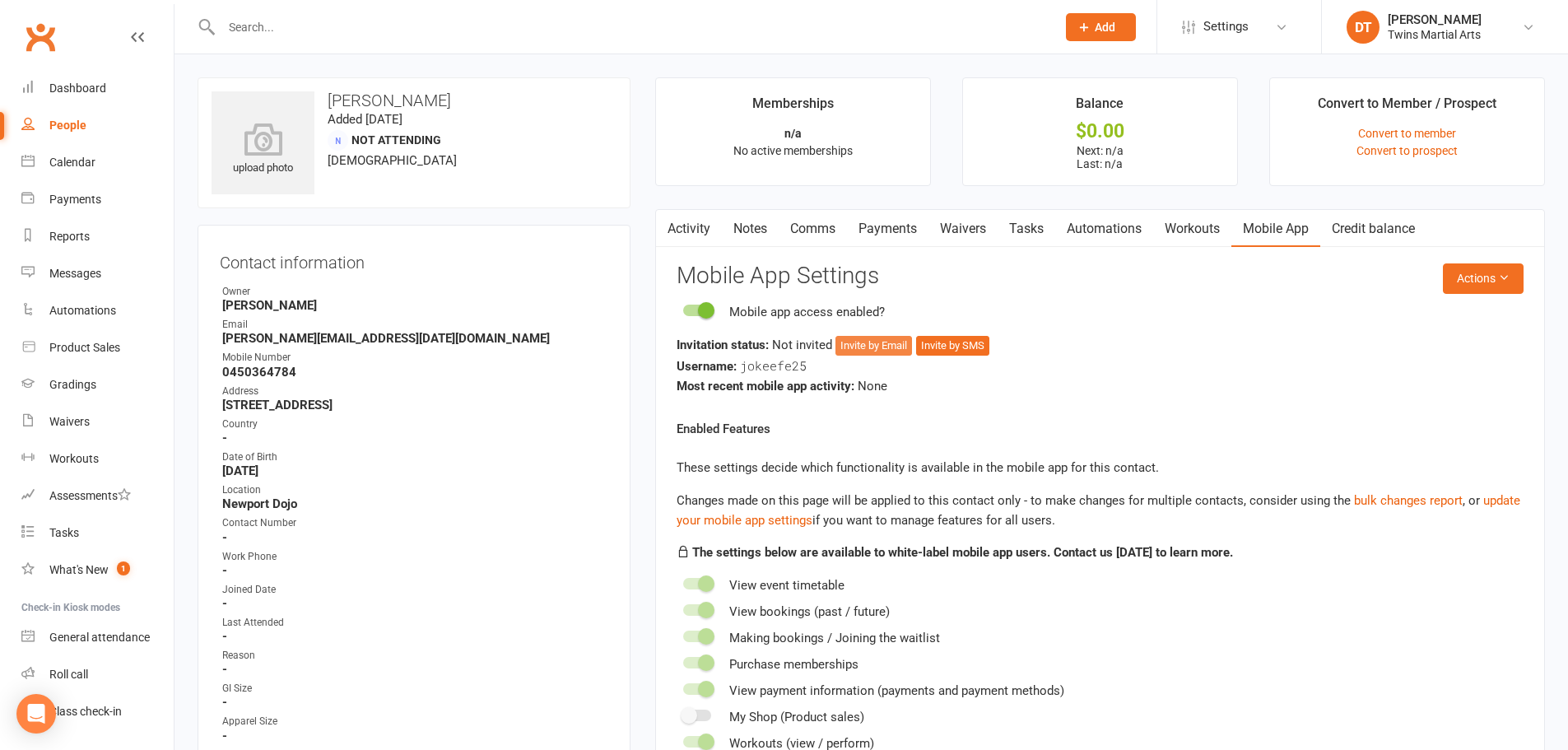
click at [878, 349] on button "Invite by Email" at bounding box center [873, 346] width 76 height 20
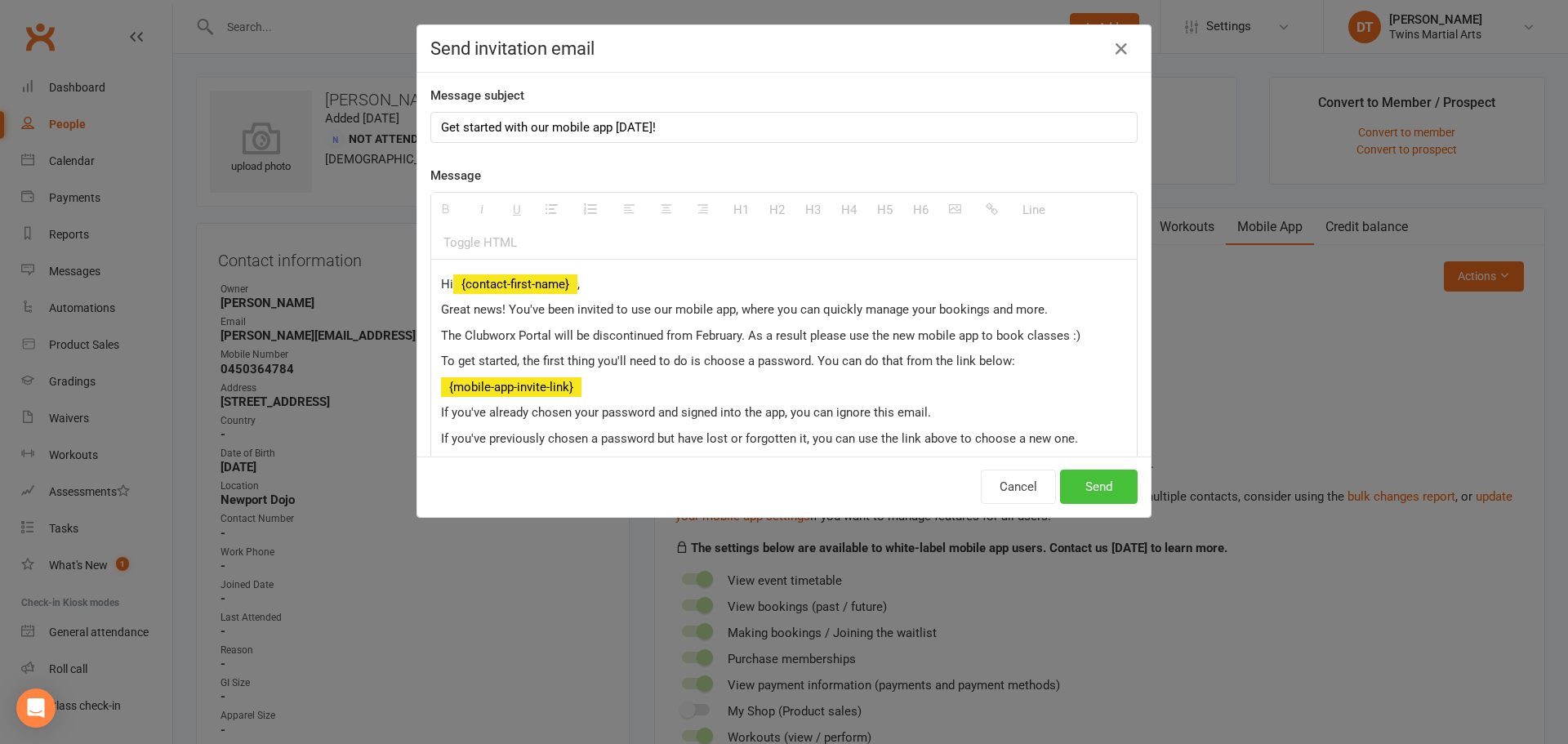
click at [1125, 493] on button "Send" at bounding box center [1098, 486] width 77 height 34
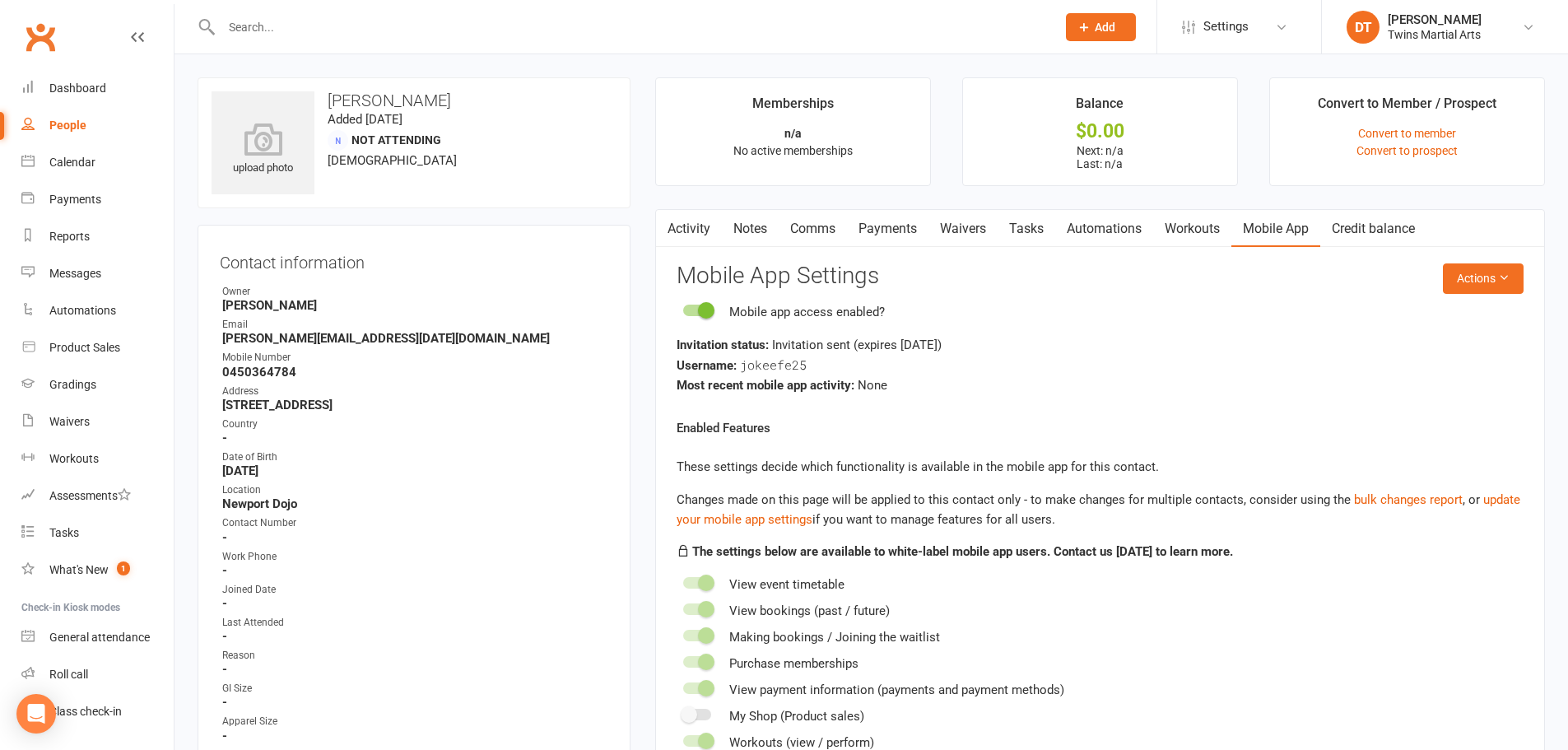
click at [573, 370] on strong "0450364784" at bounding box center [415, 372] width 386 height 15
drag, startPoint x: 558, startPoint y: 367, endPoint x: 564, endPoint y: 379, distance: 13.4
click at [559, 373] on strong "0450364784" at bounding box center [415, 372] width 386 height 15
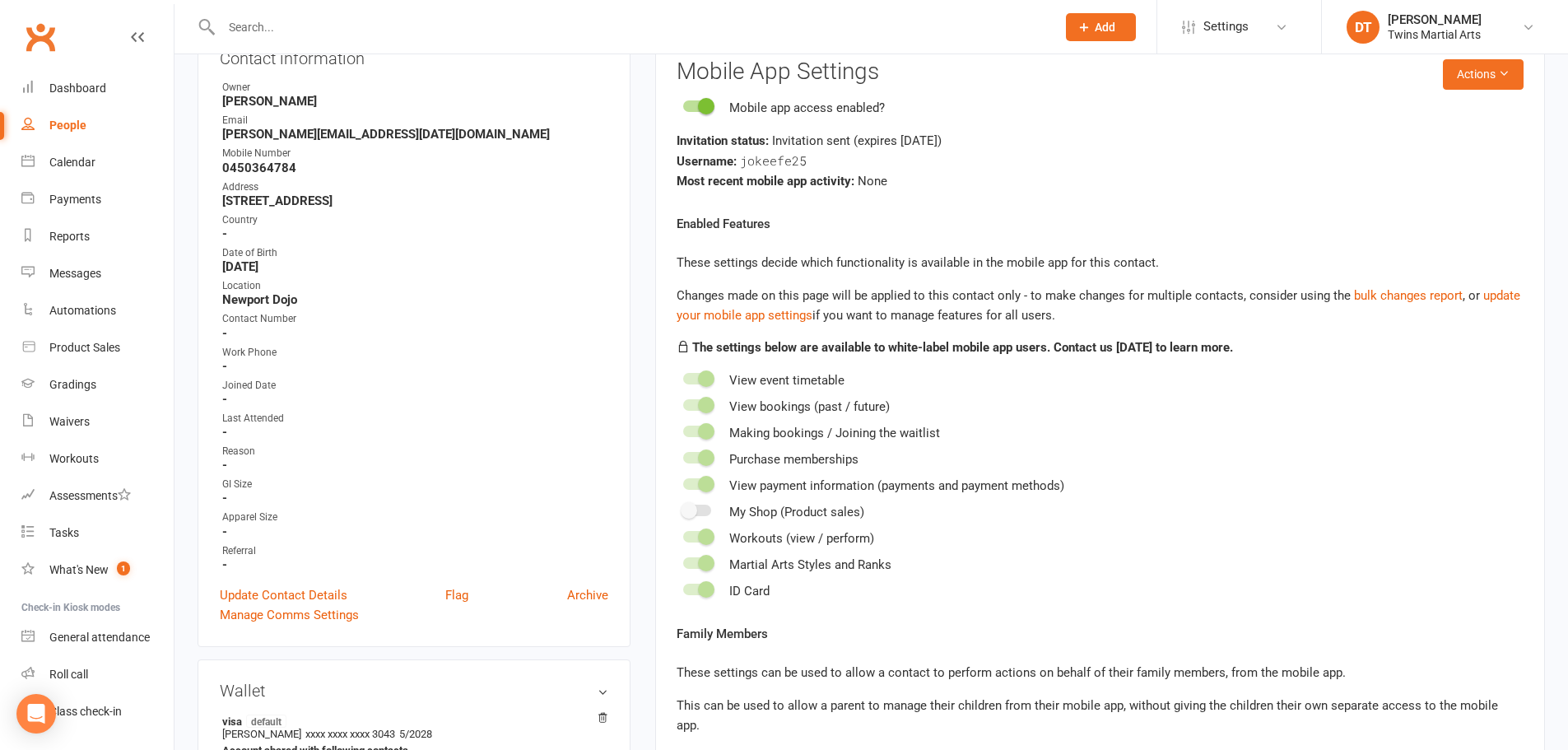
scroll to position [412, 0]
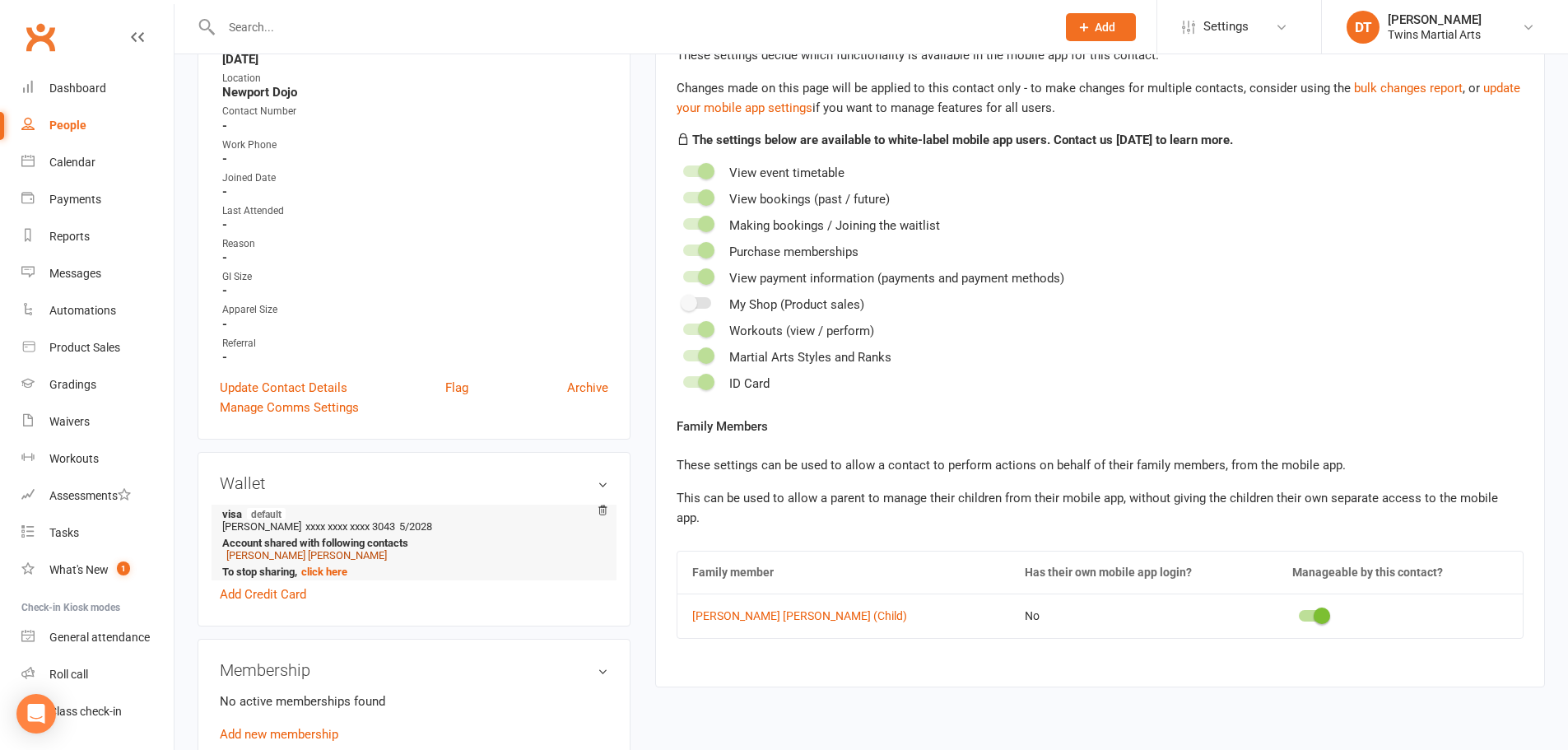
click at [278, 554] on link "[PERSON_NAME] [PERSON_NAME]" at bounding box center [306, 555] width 160 height 12
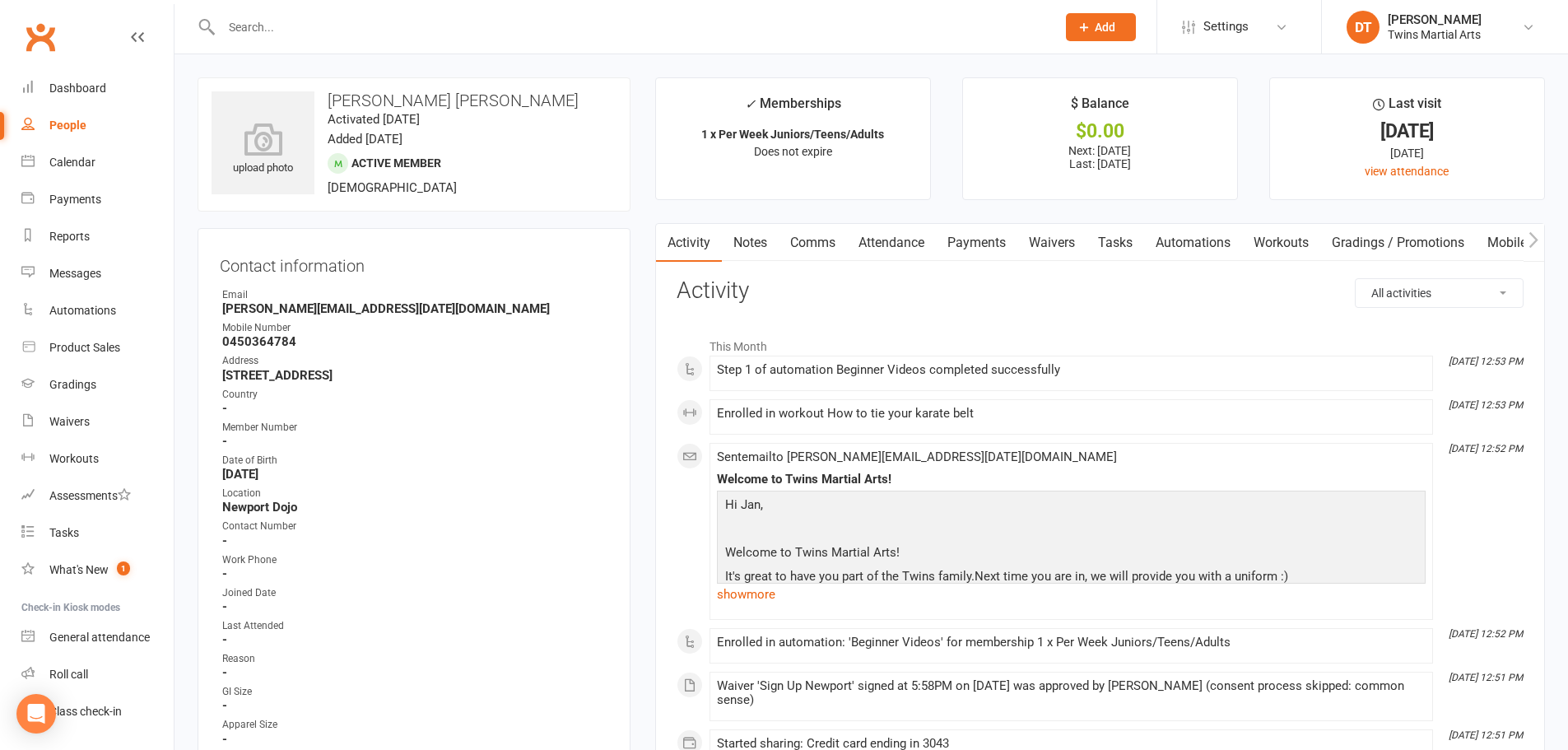
click at [999, 229] on link "Payments" at bounding box center [976, 243] width 81 height 38
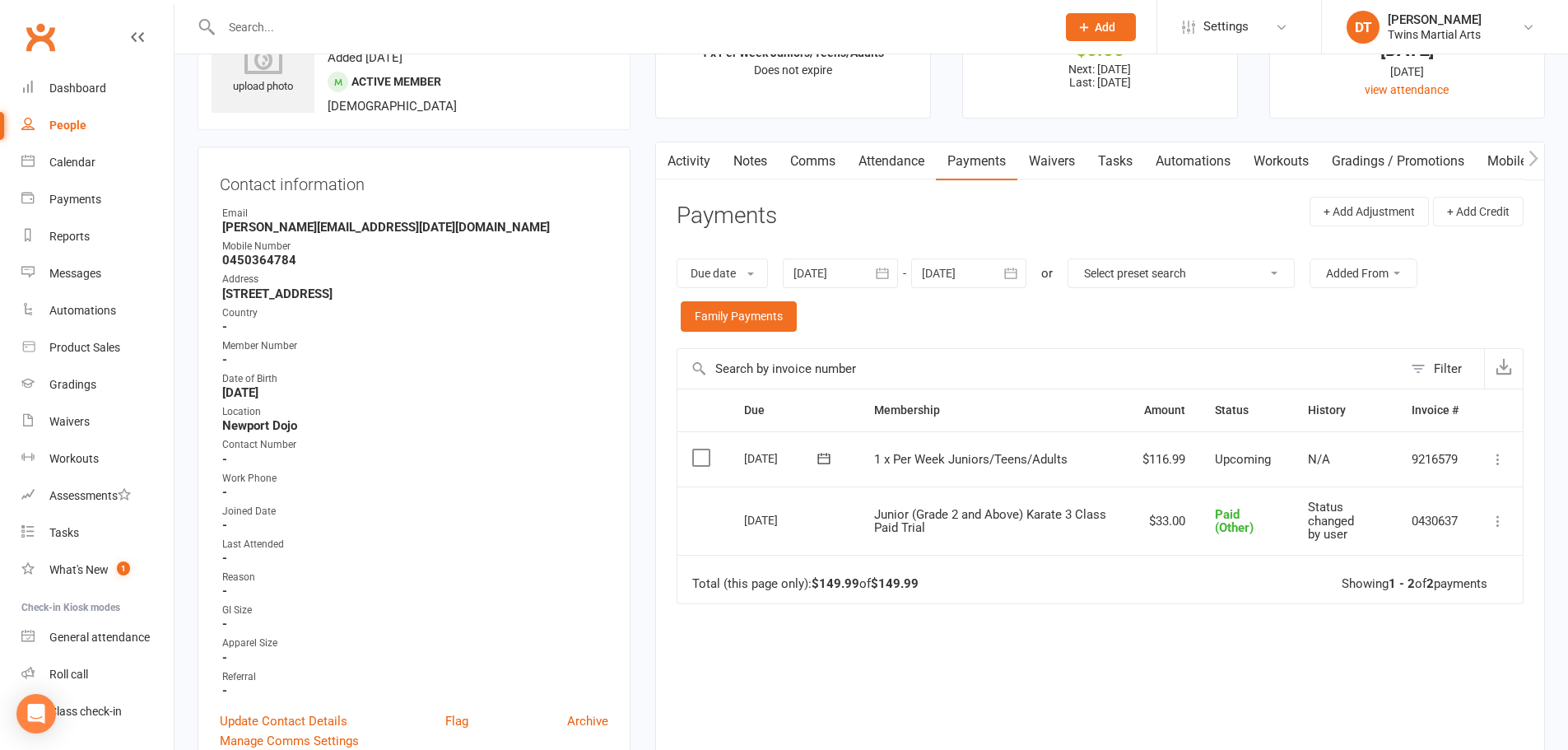
scroll to position [82, 0]
